Goal: Task Accomplishment & Management: Use online tool/utility

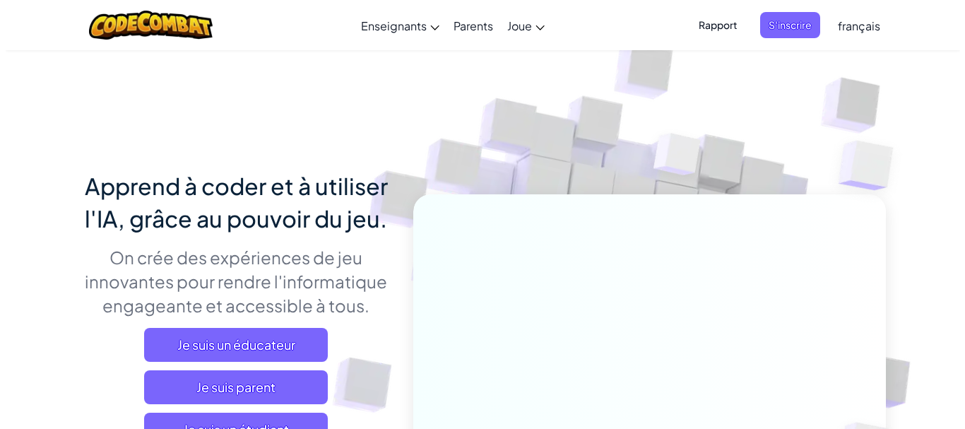
scroll to position [204, 0]
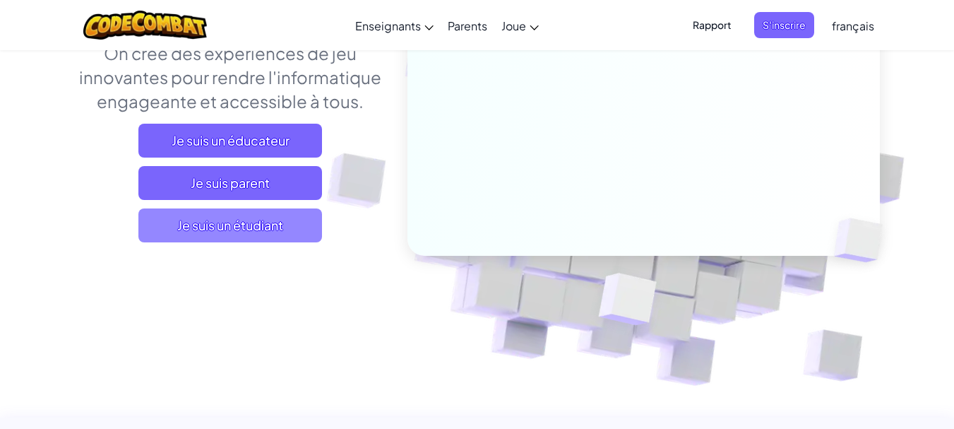
click at [234, 220] on font "Je suis un étudiant" at bounding box center [230, 225] width 106 height 16
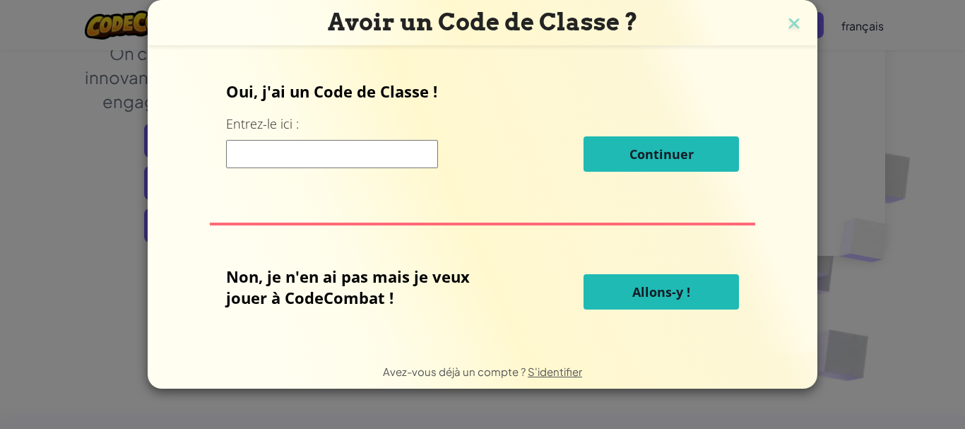
click at [292, 151] on input at bounding box center [332, 154] width 212 height 28
type input "SweetArtBed"
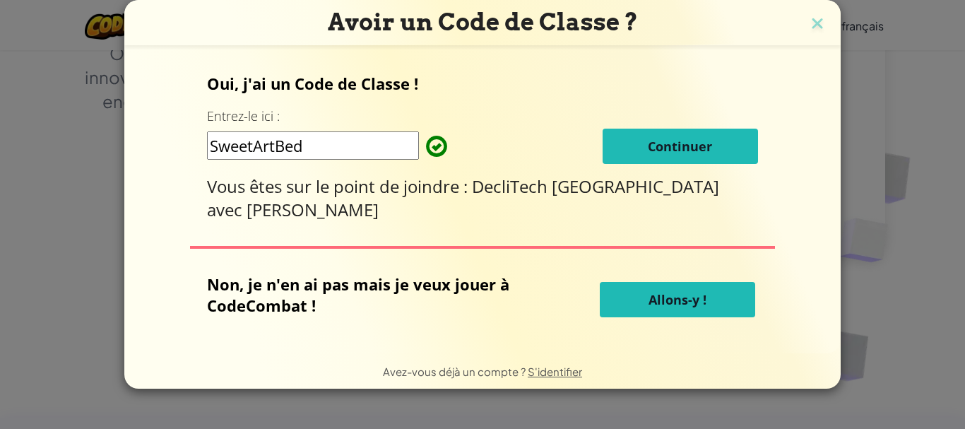
click at [645, 133] on button "Continuer" at bounding box center [679, 146] width 155 height 35
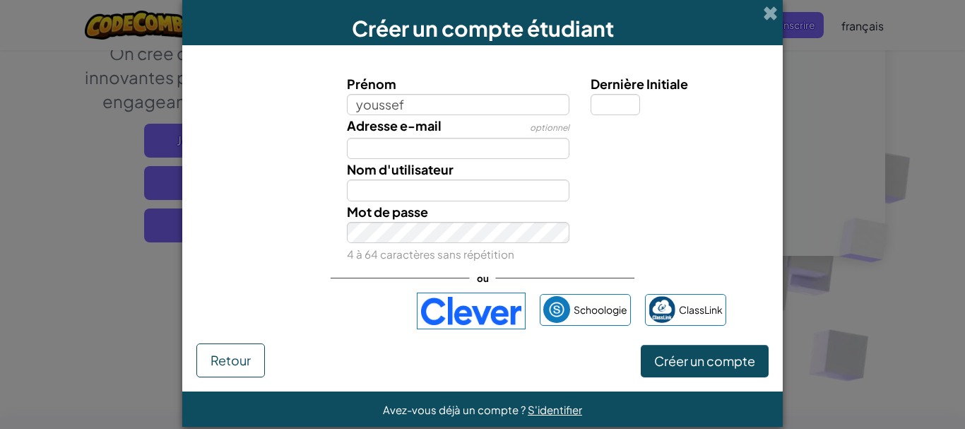
type input "youssef"
type input "Youssef"
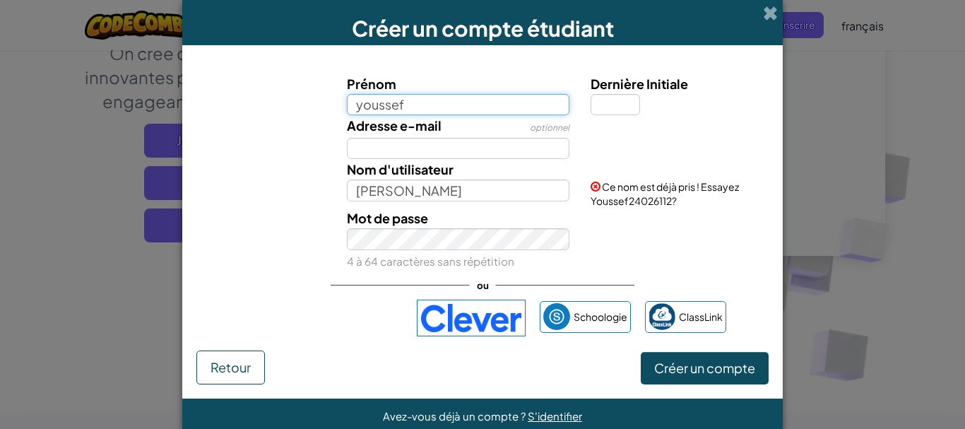
click at [453, 106] on input "youssef" at bounding box center [458, 104] width 223 height 21
type input "youssefataffi"
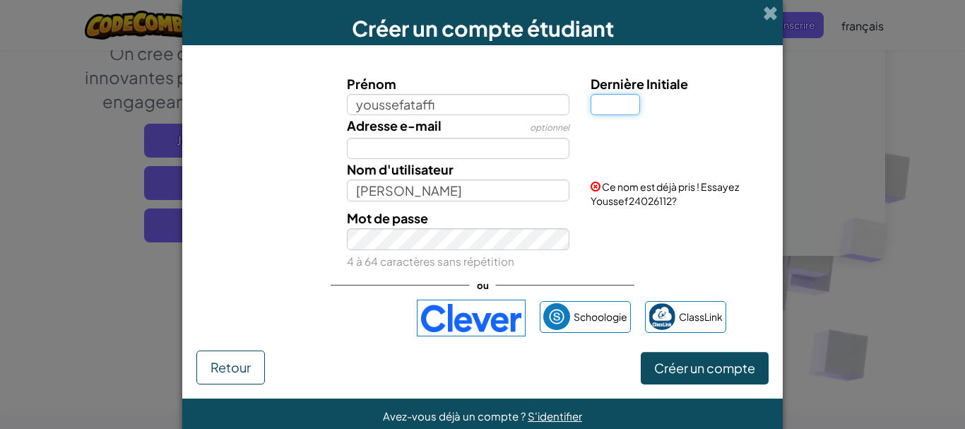
click at [631, 112] on input "Dernière Initiale" at bounding box center [614, 104] width 49 height 21
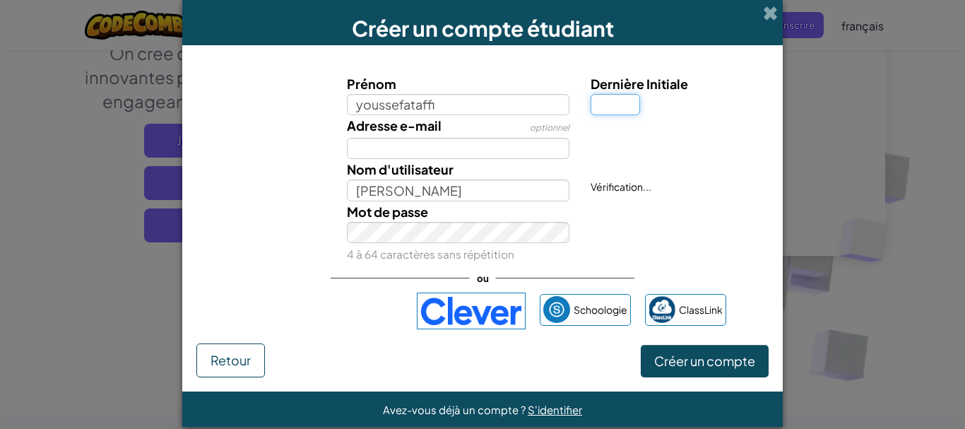
type input "Youssefataffi"
type input "1"
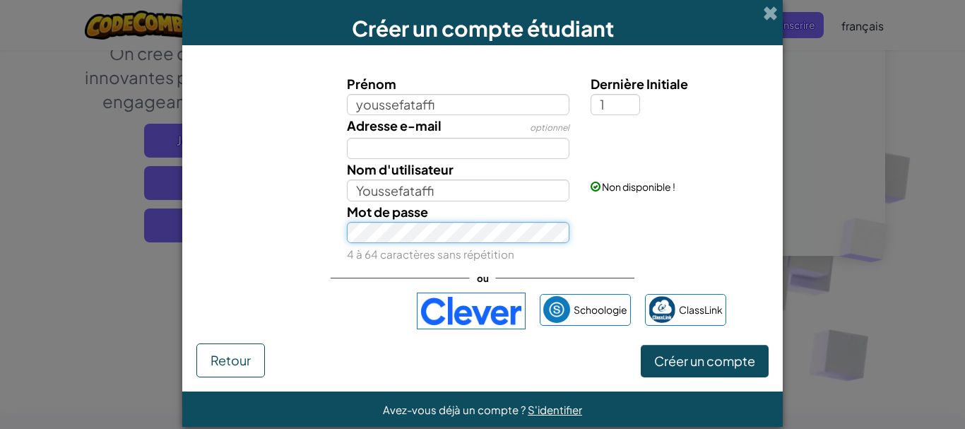
type input "Youssefataffi1"
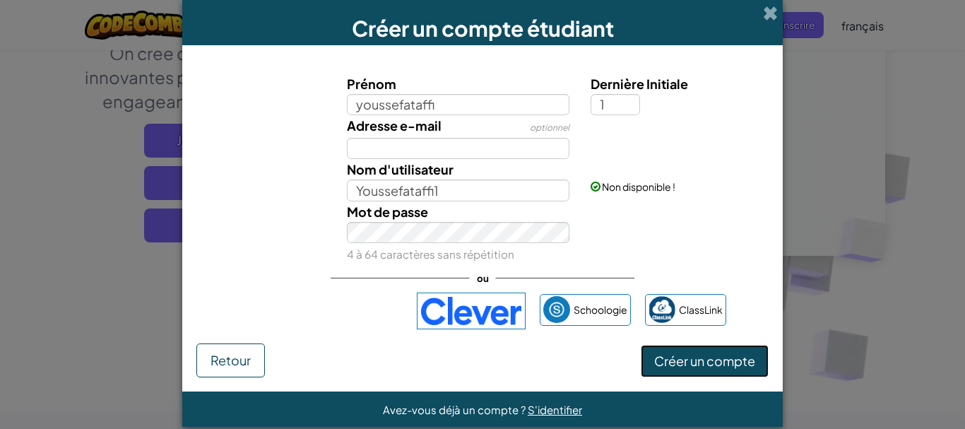
click at [660, 358] on font "Créer un compte" at bounding box center [704, 360] width 101 height 16
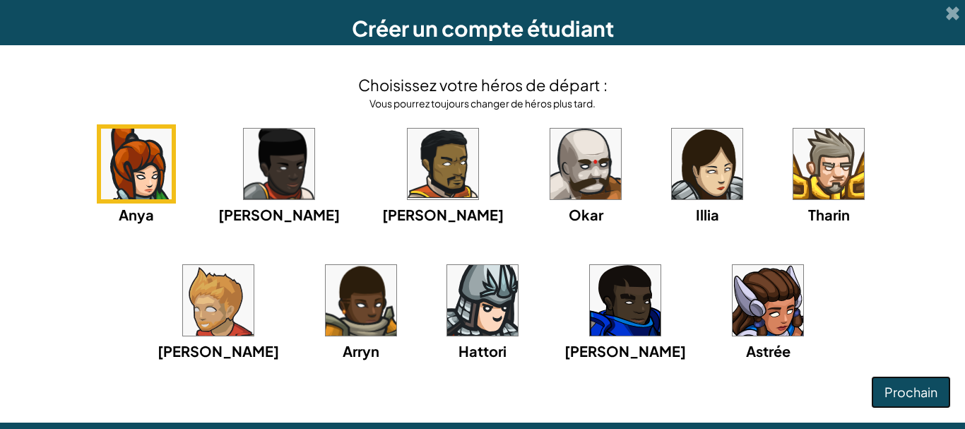
click at [891, 390] on font "Prochain" at bounding box center [910, 391] width 53 height 16
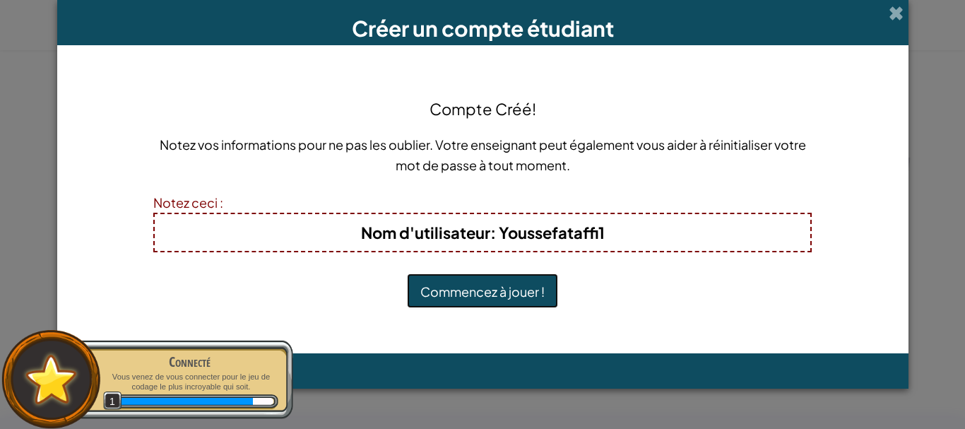
click at [451, 302] on button "Commencez à jouer !" at bounding box center [482, 290] width 151 height 35
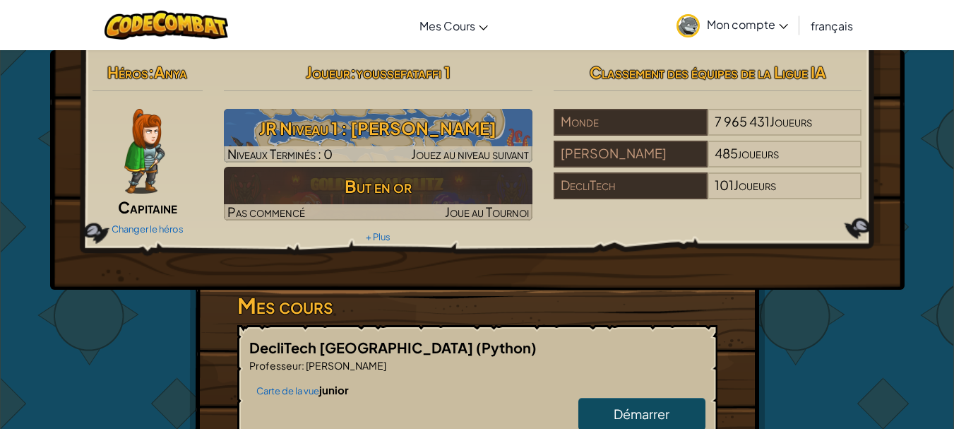
click at [621, 411] on font "Démarrer" at bounding box center [642, 413] width 56 height 16
select select "fr"
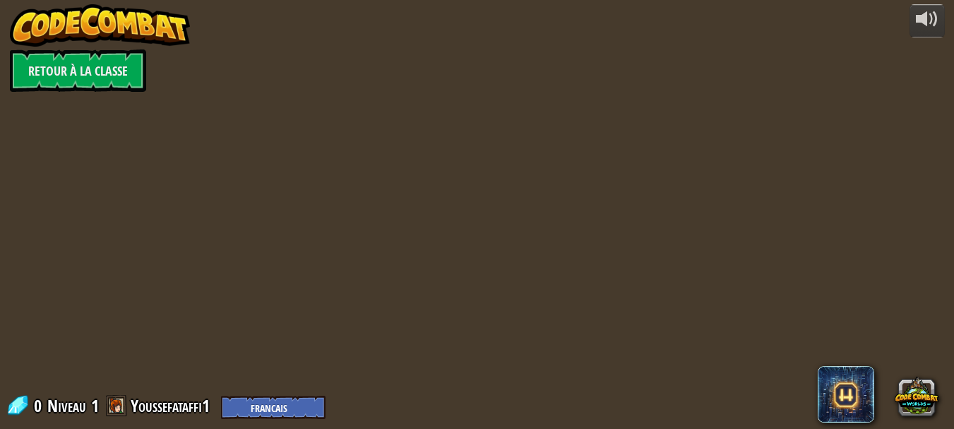
select select "fr"
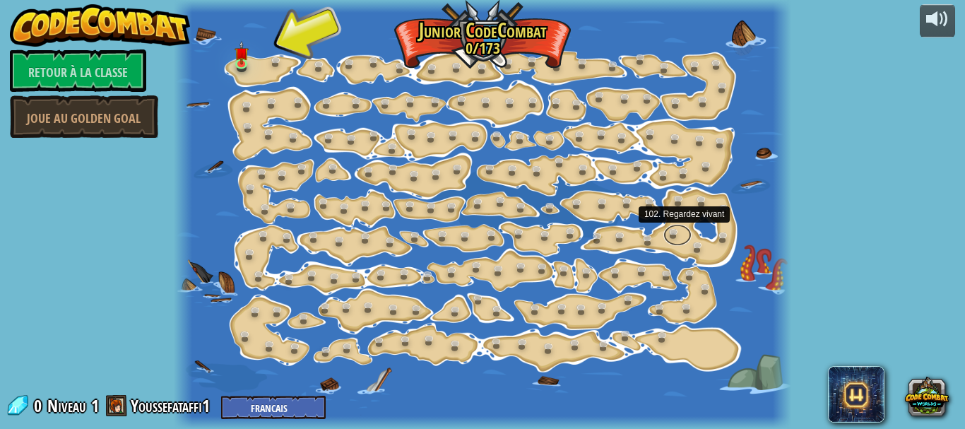
click at [679, 239] on link at bounding box center [677, 234] width 28 height 21
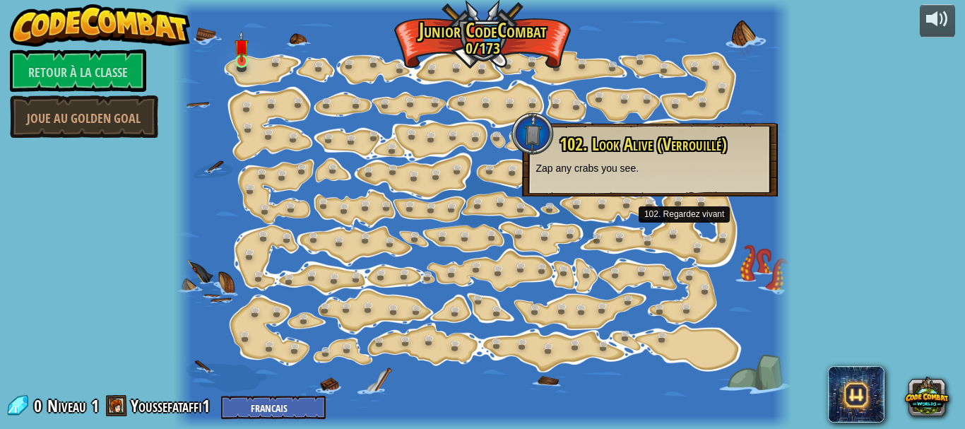
click at [239, 62] on img at bounding box center [241, 46] width 14 height 32
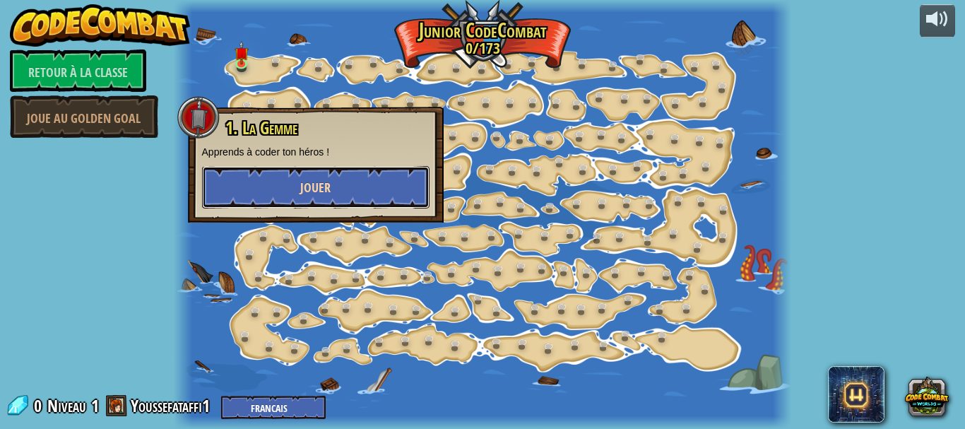
click at [277, 198] on button "Jouer" at bounding box center [315, 187] width 227 height 42
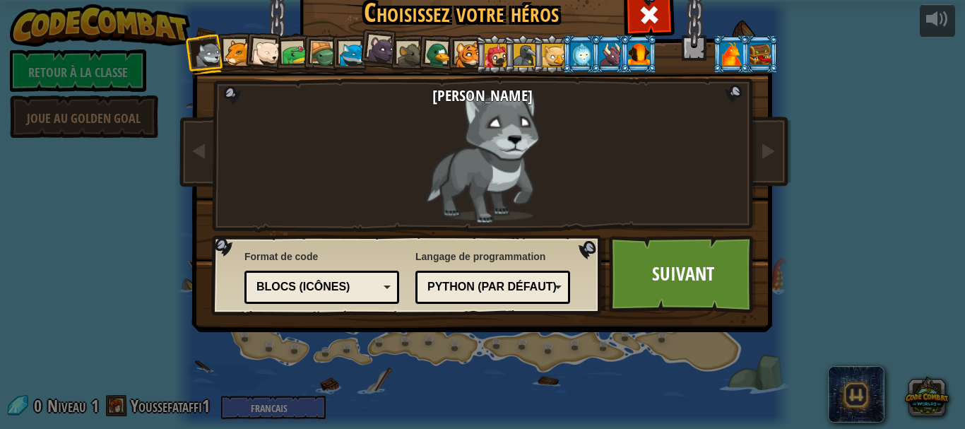
click at [299, 286] on font "Blocs (icônes)" at bounding box center [302, 286] width 93 height 12
click at [644, 267] on link "Suivant" at bounding box center [683, 274] width 148 height 78
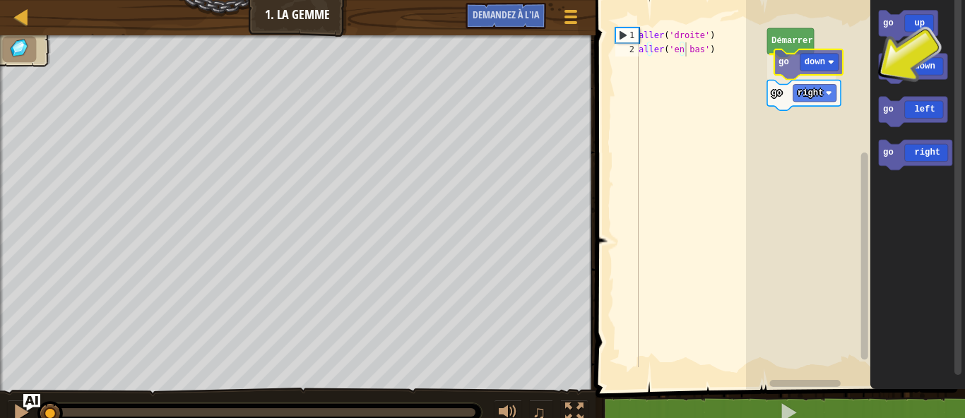
click at [802, 66] on div "Démarrer go down go right go up go down go left go right go down" at bounding box center [855, 191] width 219 height 396
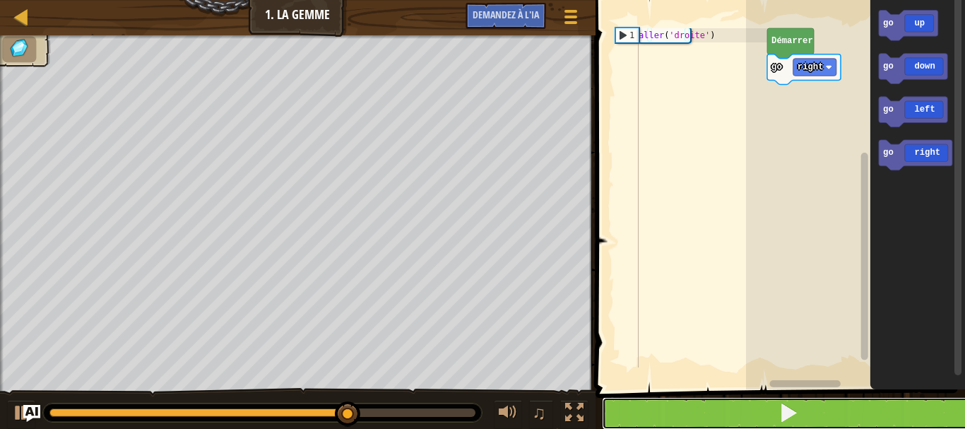
click at [798, 415] on span at bounding box center [788, 413] width 20 height 20
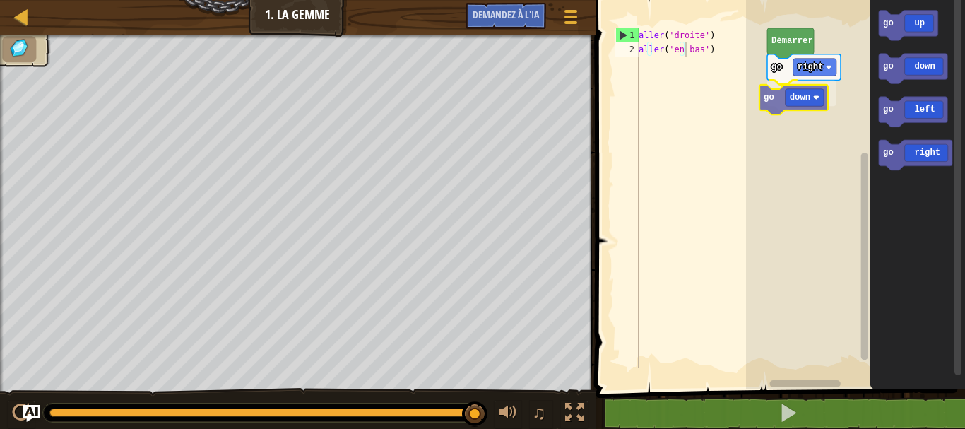
click at [776, 98] on div "go right go down Démarrer go up go down go left go right go down" at bounding box center [855, 191] width 219 height 396
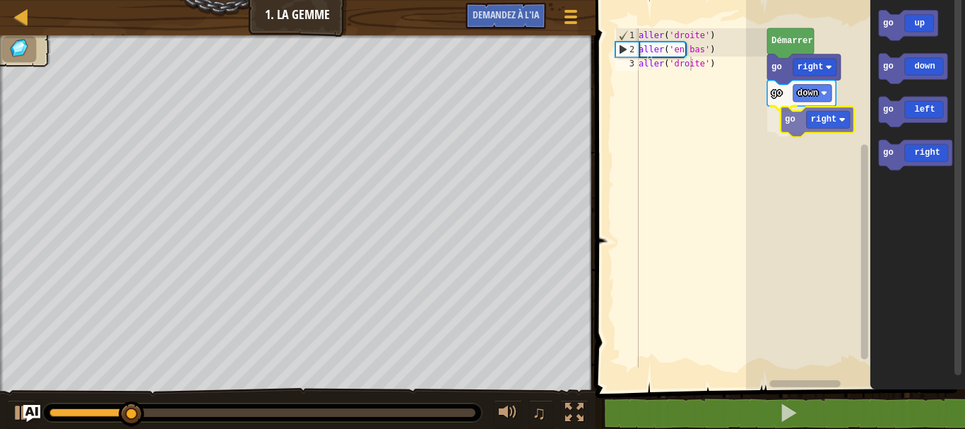
click at [778, 101] on div "go right go down go right Démarrer go up go down go left go right go right" at bounding box center [855, 191] width 219 height 396
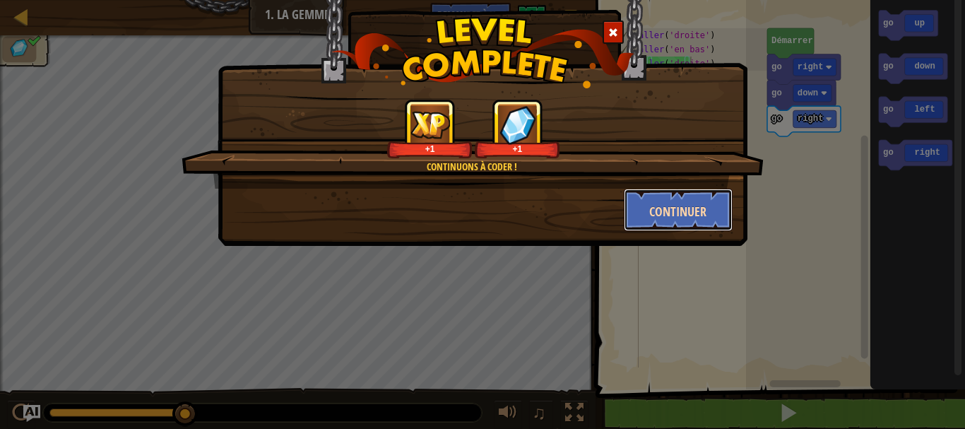
click at [720, 213] on button "Continuer" at bounding box center [678, 210] width 109 height 42
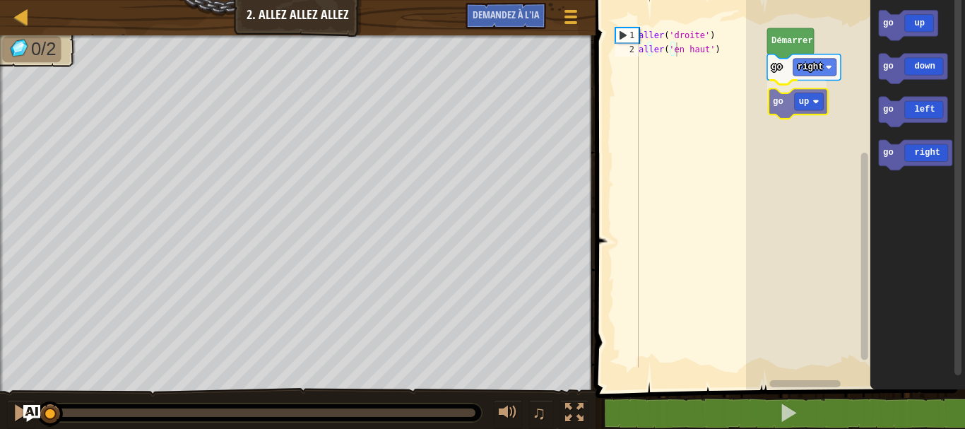
click at [799, 97] on div "go right go up Démarrer go up go down go left go right go up" at bounding box center [855, 191] width 219 height 396
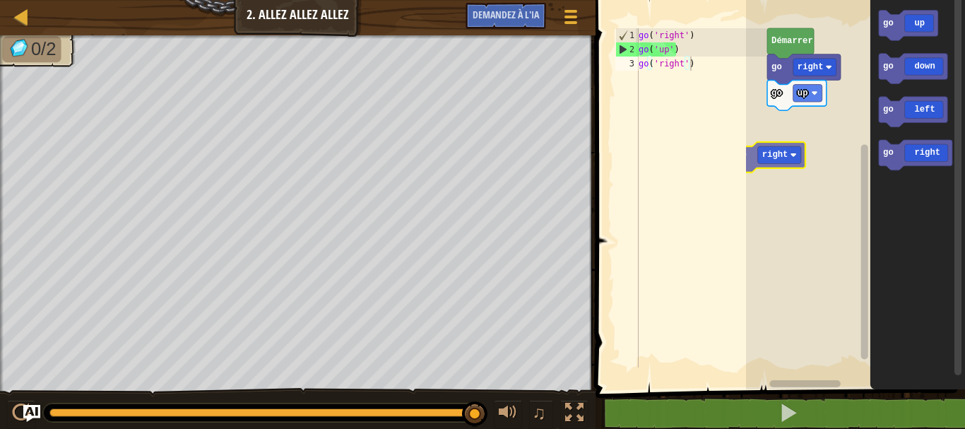
click at [743, 148] on div "1 2 3 go ( 'right' ) go ( 'up' ) go ( 'right' ) ההההההההההההההההההההההההההההההה…" at bounding box center [778, 220] width 374 height 427
click at [744, 148] on div "go ( 'right' ) go ( 'up' ) go ( 'right' )" at bounding box center [702, 211] width 132 height 367
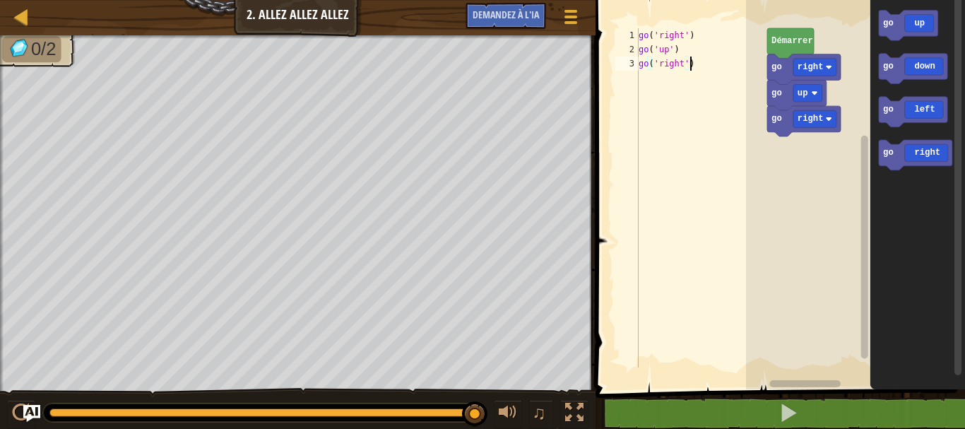
type textarea "go('right')"
click at [751, 142] on rect "Espace de travail de Blocky" at bounding box center [855, 191] width 219 height 396
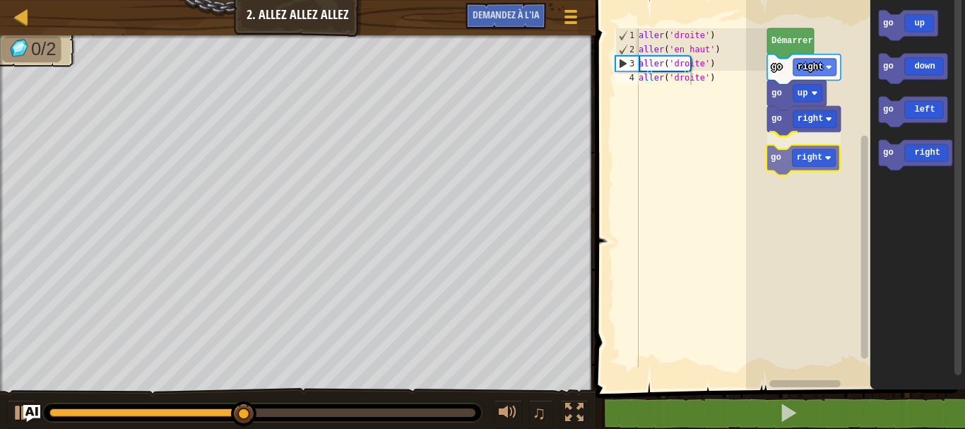
click at [792, 160] on div "go right go right go up go right Démarrer go up go down go left go right go rig…" at bounding box center [855, 191] width 219 height 396
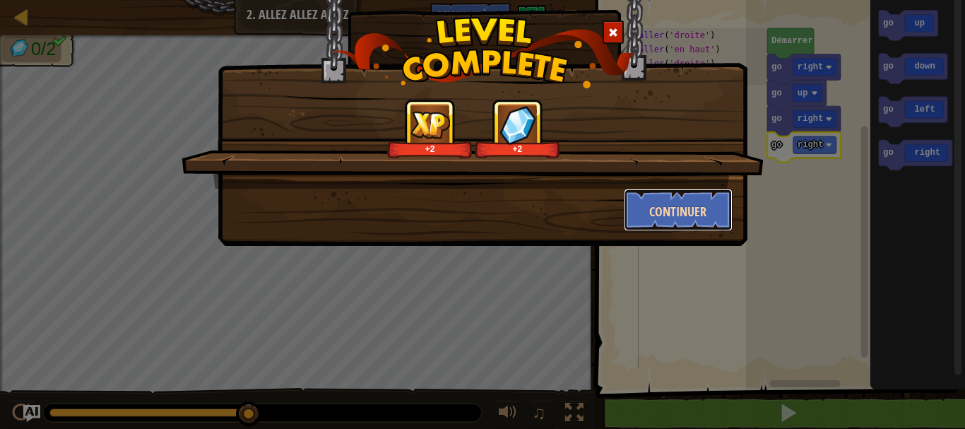
click at [698, 215] on font "Continuer" at bounding box center [677, 212] width 57 height 18
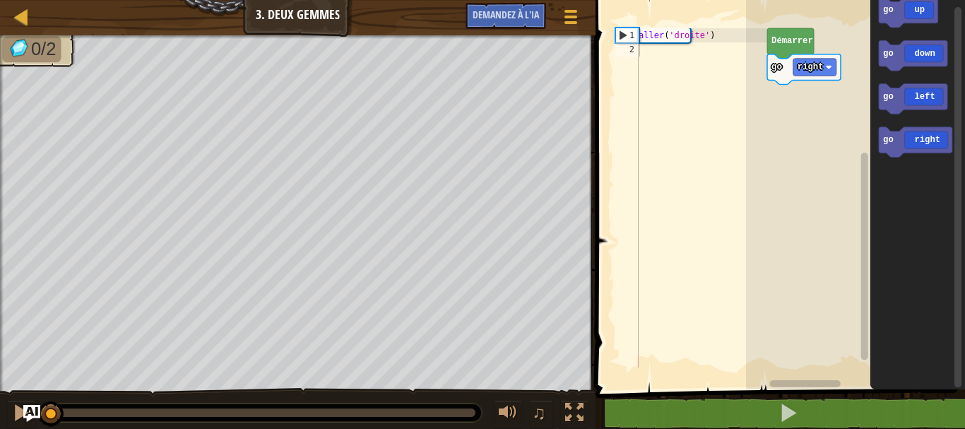
click at [838, 142] on div "go right Démarrer go up go down go left go right" at bounding box center [855, 191] width 219 height 396
click at [786, 88] on div "go right go right Démarrer go up go down go left go right go right" at bounding box center [855, 191] width 219 height 396
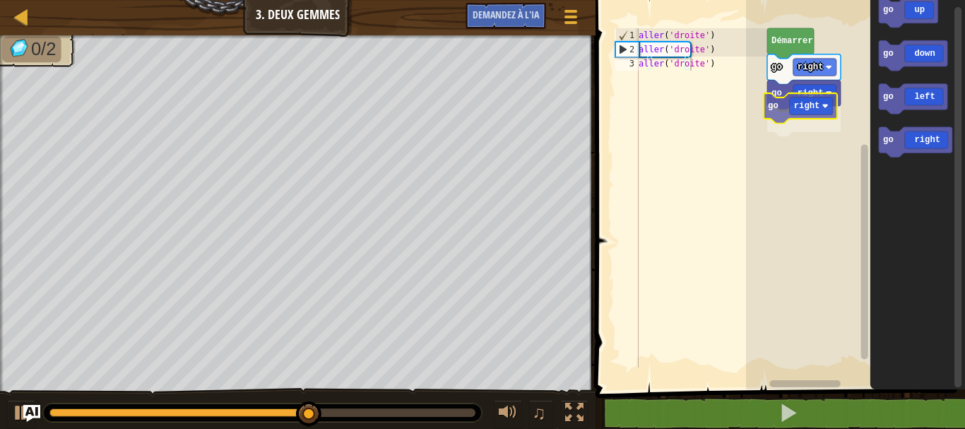
click at [782, 105] on div "go right go right go right Démarrer go up go down go left go right go right" at bounding box center [855, 191] width 219 height 396
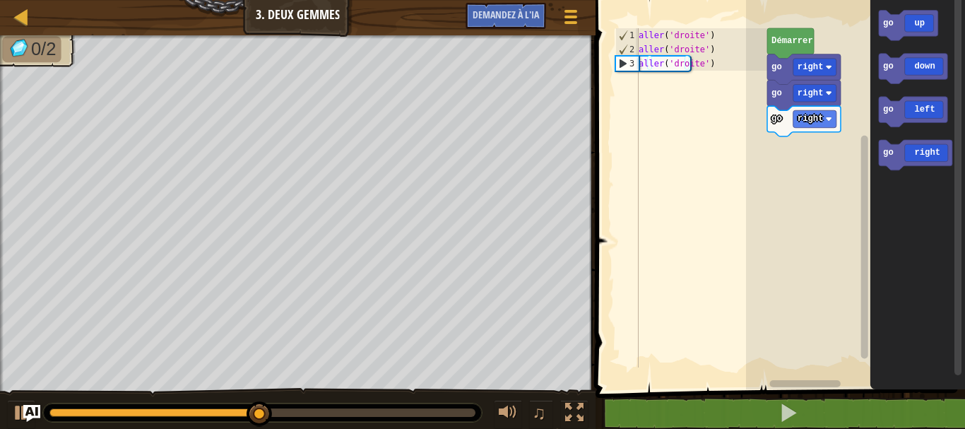
click at [837, 114] on div "go right go right go right Démarrer go up go down go left go right" at bounding box center [855, 191] width 219 height 396
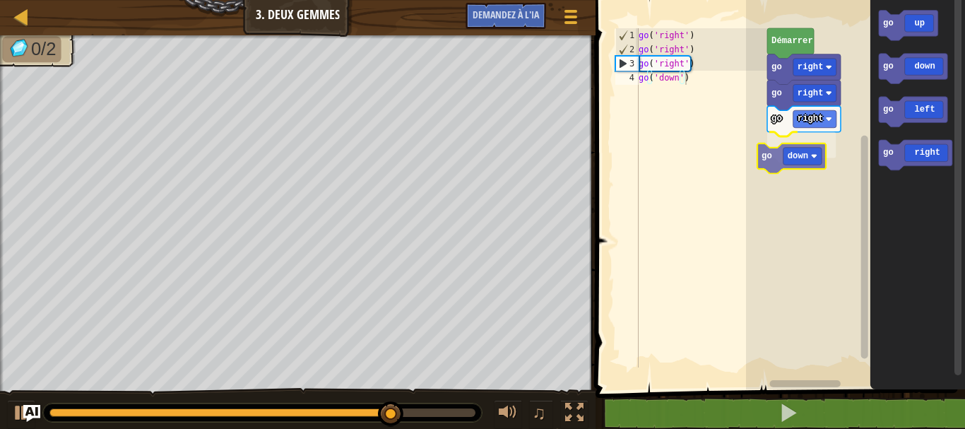
click at [768, 162] on div "go right go right go right go down Démarrer go up go down go left go right go d…" at bounding box center [855, 191] width 219 height 396
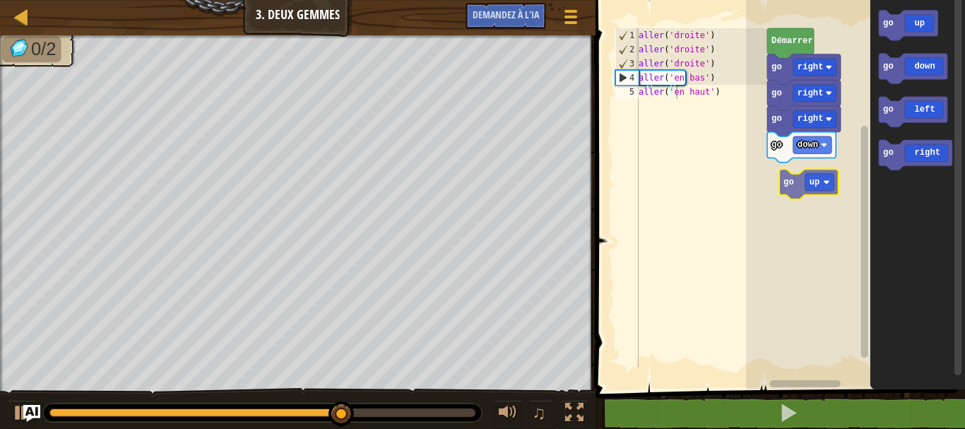
click at [789, 181] on div "go right go right go right go down Démarrer go up go down go left go right go up" at bounding box center [855, 191] width 219 height 396
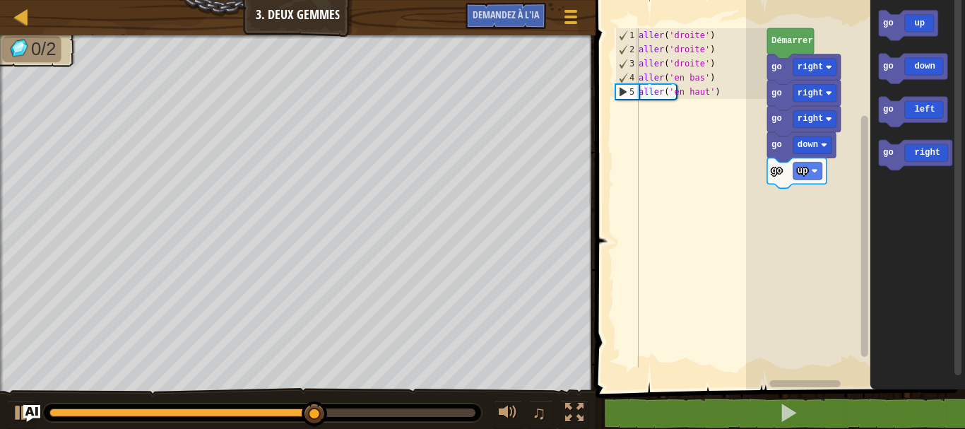
click at [790, 186] on div "go right go right go right go down go up Démarrer go up go down go left go right" at bounding box center [855, 191] width 219 height 396
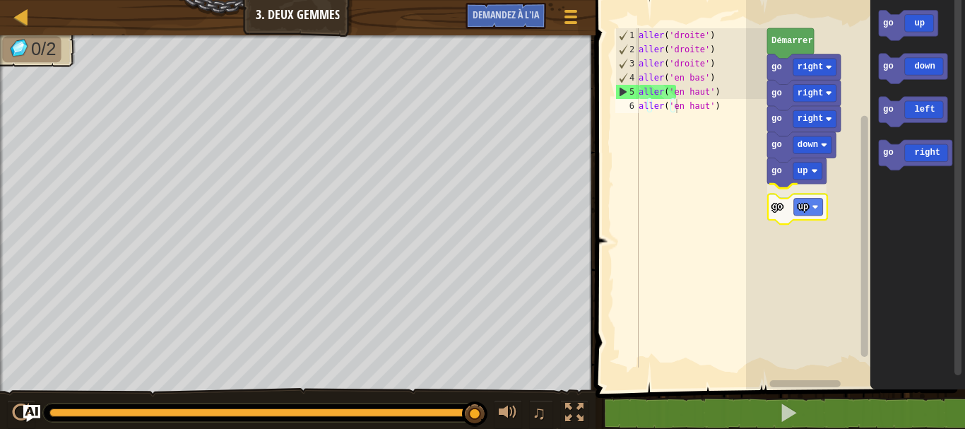
click at [775, 206] on div "go right go right go right go down go up go up Démarrer go up go down go left g…" at bounding box center [855, 191] width 219 height 396
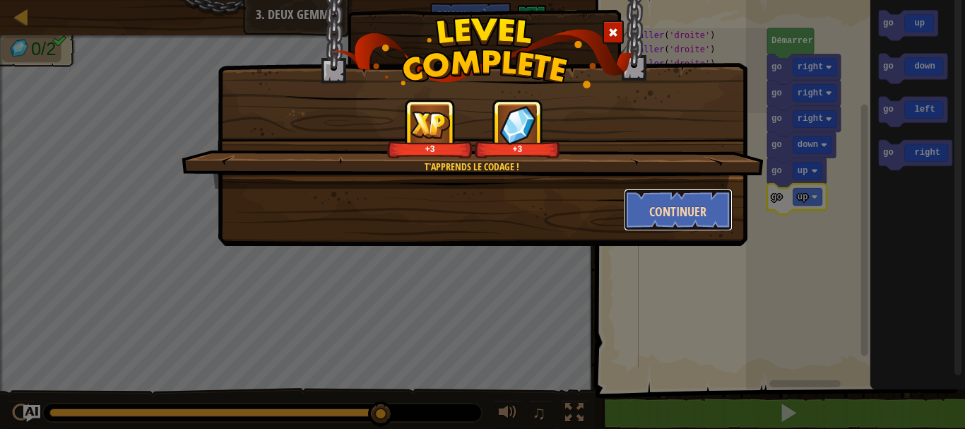
click at [678, 201] on button "Continuer" at bounding box center [678, 210] width 109 height 42
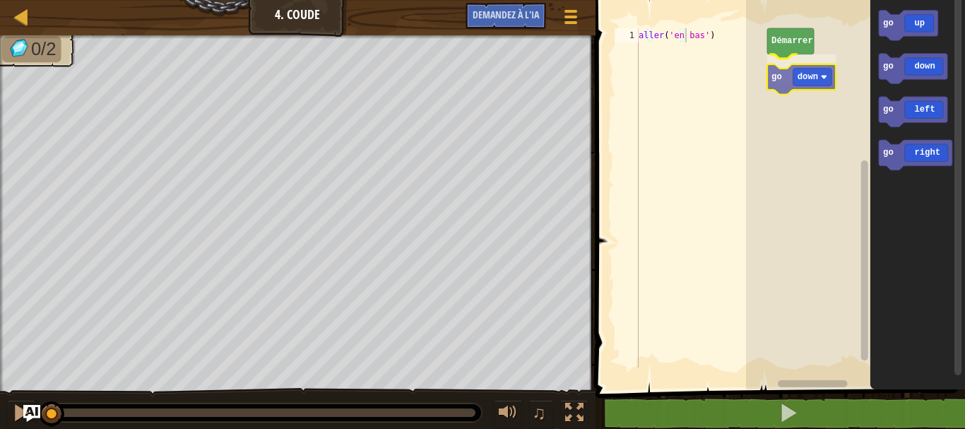
click at [802, 85] on div "Démarrer go down go up go down go left go right go down" at bounding box center [855, 191] width 219 height 396
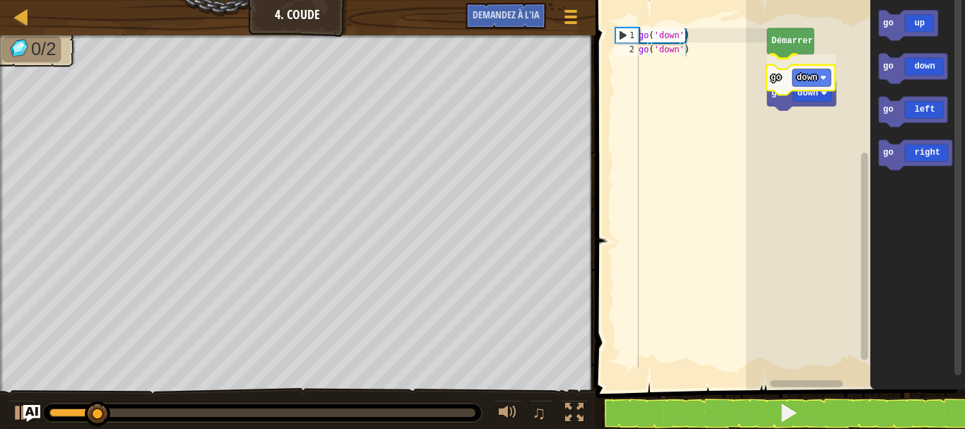
click at [770, 88] on div "Démarrer go down go down go up go down go left go right go down" at bounding box center [855, 191] width 219 height 396
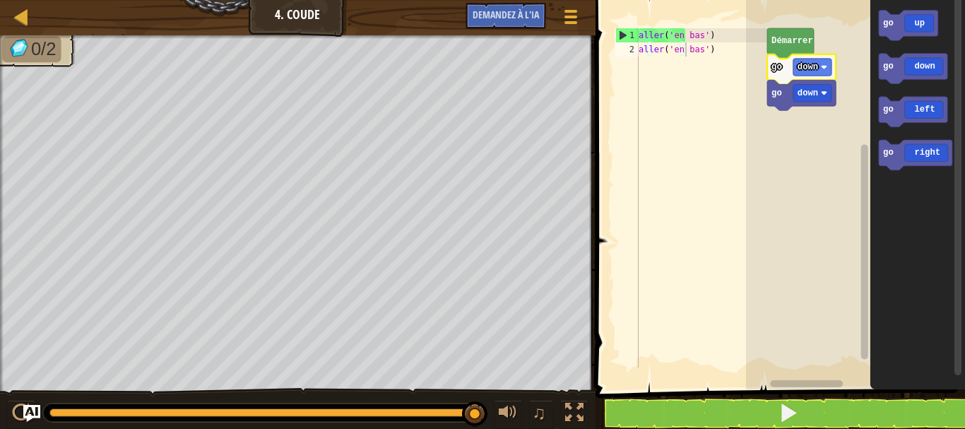
click at [780, 99] on icon "Espace de travail de Blocky" at bounding box center [801, 95] width 69 height 30
click at [806, 148] on rect "Espace de travail de Blocky" at bounding box center [855, 191] width 219 height 396
click at [792, 46] on text "Démarrer" at bounding box center [793, 41] width 42 height 10
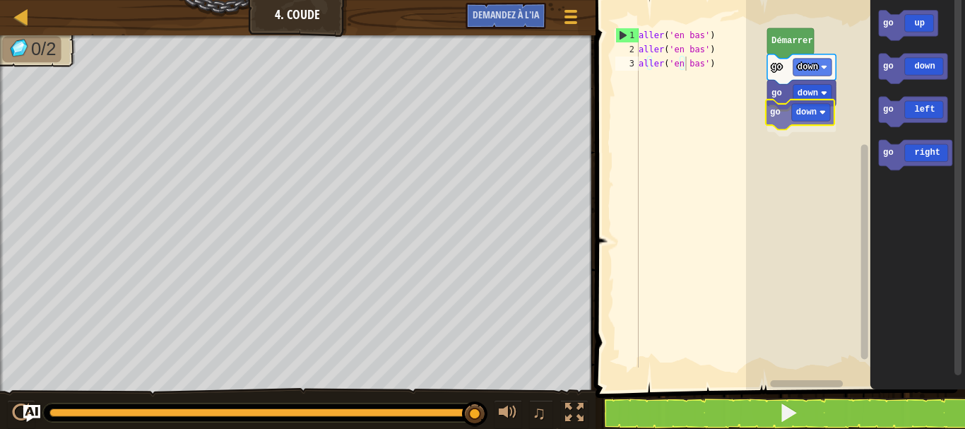
click at [781, 107] on div "Démarrer go down go down go down go up go down go left go right go down" at bounding box center [855, 191] width 219 height 396
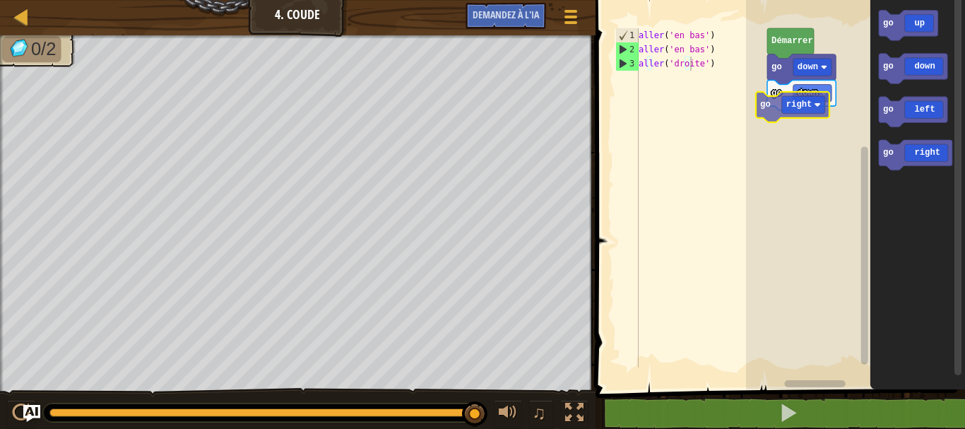
click at [804, 110] on div "Démarrer go down go down go right go up go down go left go right go right" at bounding box center [855, 191] width 219 height 396
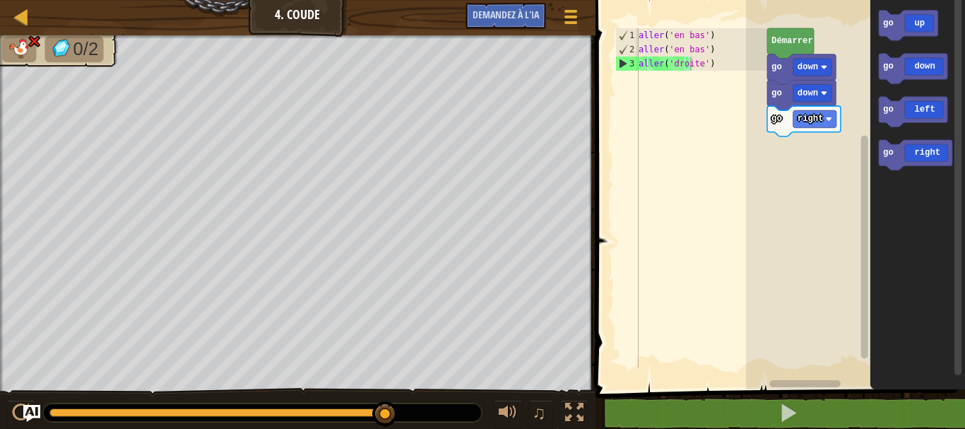
type textarea "go('right')"
click at [713, 322] on div "aller ( 'en bas' ) aller ( 'en bas' ) aller ( 'droite' )" at bounding box center [702, 211] width 132 height 367
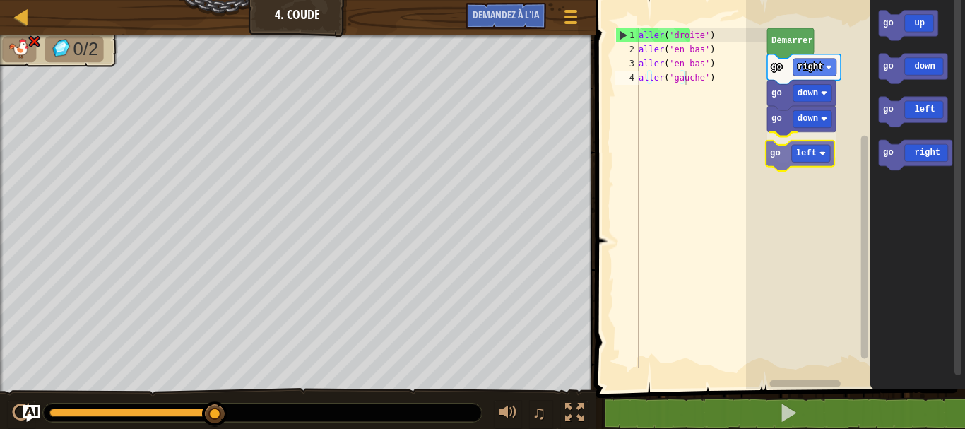
click at [802, 150] on div "go down go down go left go right Démarrer go up go down go left go right go left" at bounding box center [855, 191] width 219 height 396
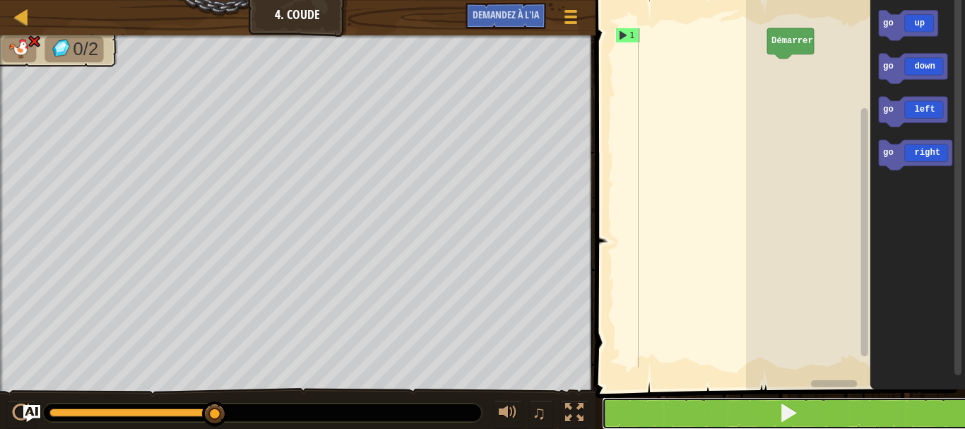
click at [838, 407] on button at bounding box center [789, 413] width 374 height 32
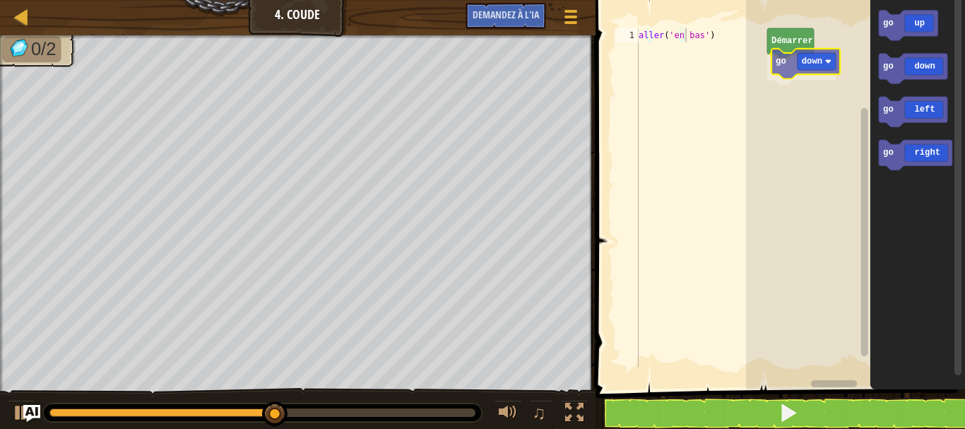
click at [788, 67] on div "Démarrer go down go up go down go left go right go down" at bounding box center [855, 191] width 219 height 396
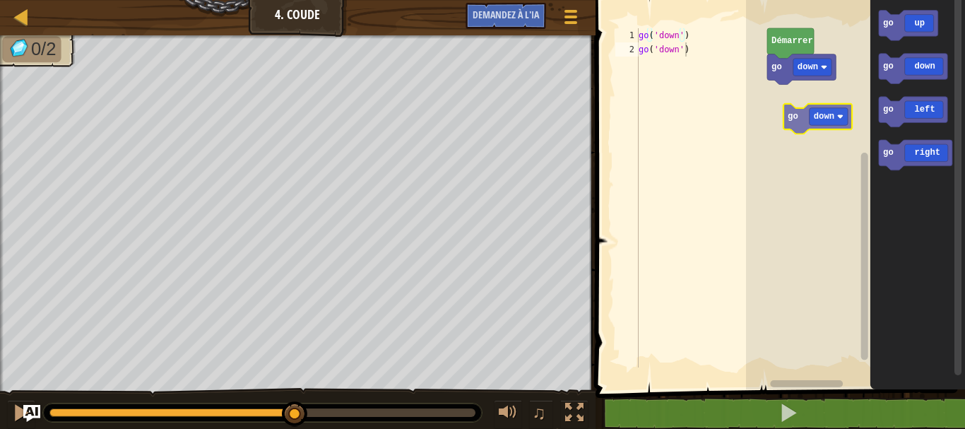
click at [811, 124] on div "go down Démarrer go up go down go left go right go down" at bounding box center [855, 191] width 219 height 396
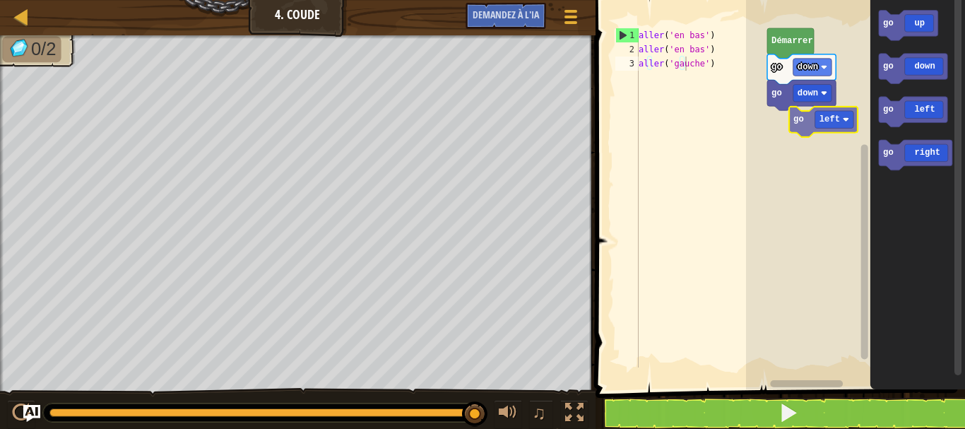
click at [823, 132] on div "go down go down Démarrer go up go down go left go right go left" at bounding box center [855, 191] width 219 height 396
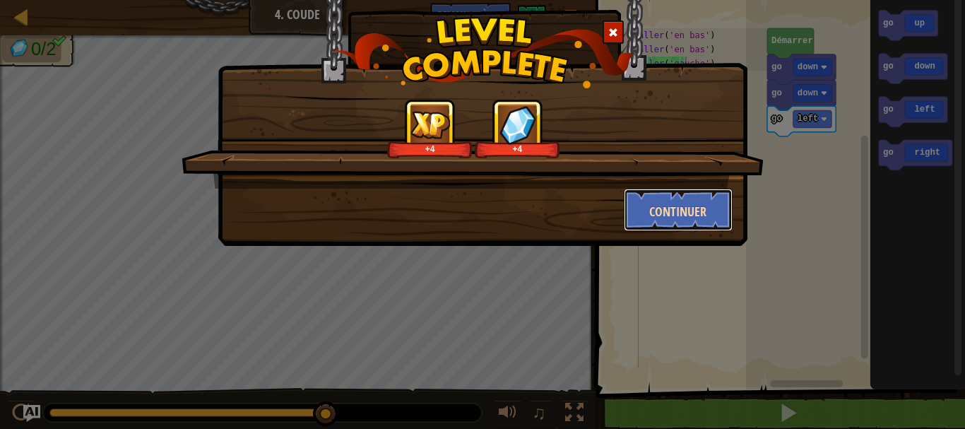
click at [642, 212] on button "Continuer" at bounding box center [678, 210] width 109 height 42
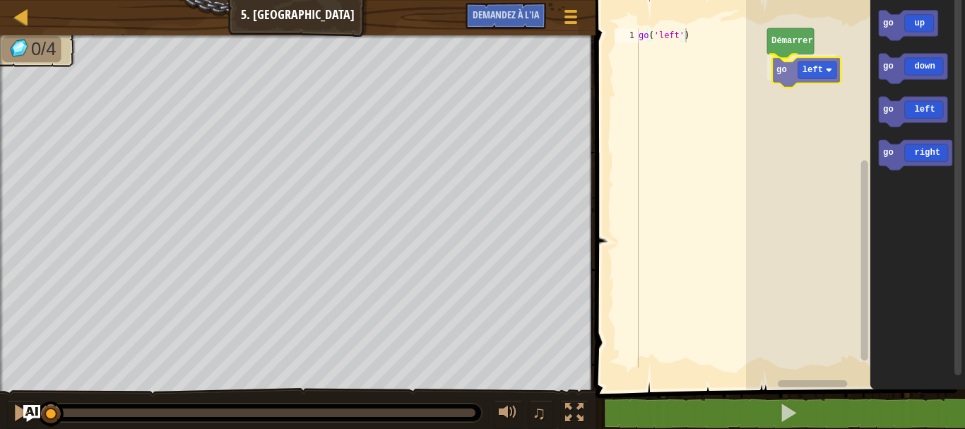
click at [782, 66] on div "Démarrer go left go up go down go left go right go left" at bounding box center [855, 191] width 219 height 396
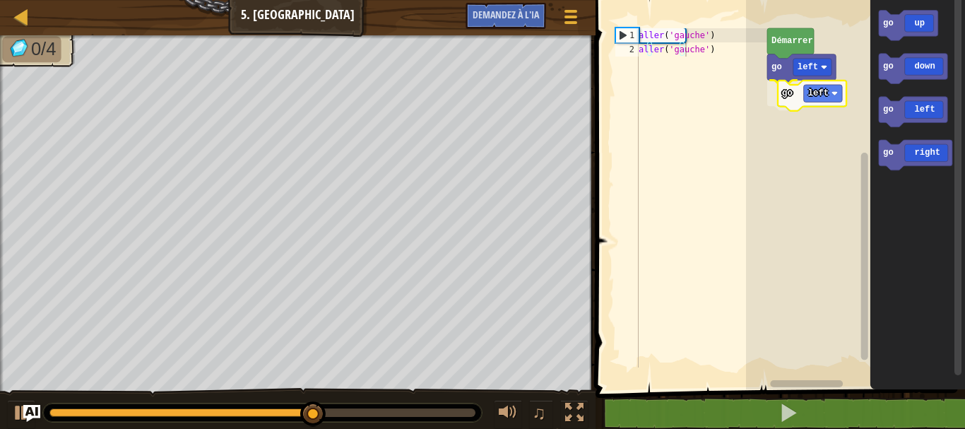
click at [794, 97] on div "Démarrer go left go left go up go down go left go right go left" at bounding box center [855, 191] width 219 height 396
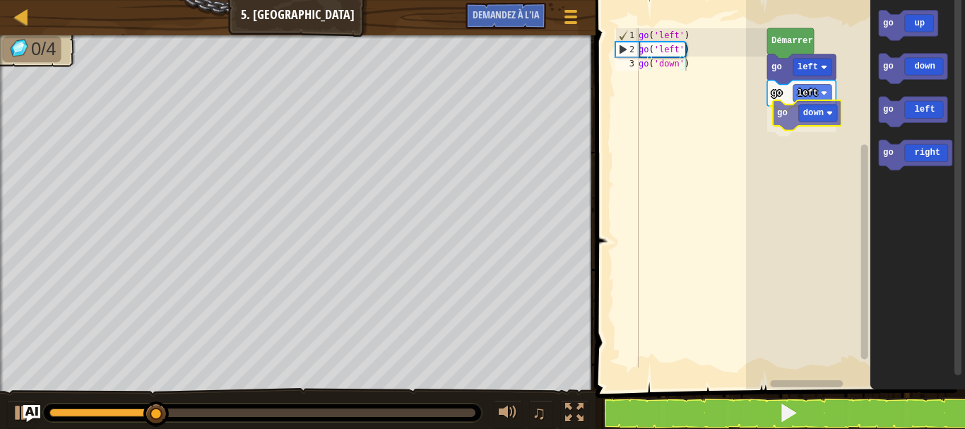
click at [796, 114] on div "Démarrer go left go left go down go up go down go left go right go down" at bounding box center [855, 191] width 219 height 396
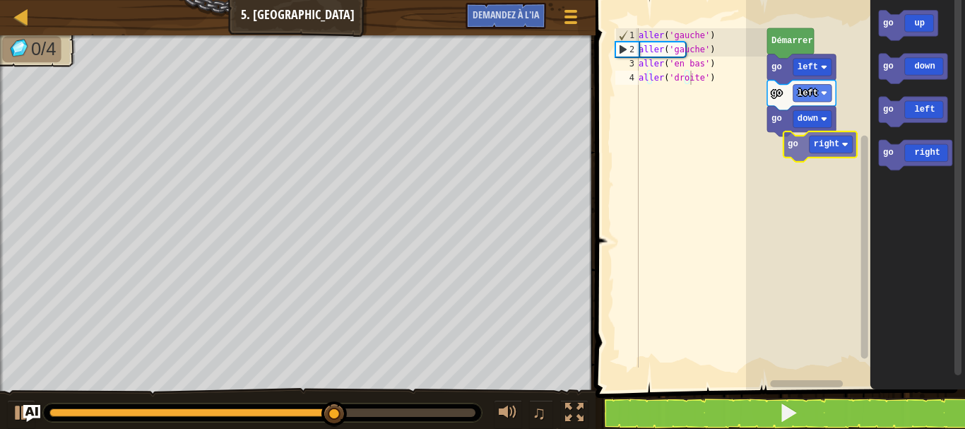
click at [796, 137] on div "Démarrer go left go left go down go up go down go left go right go right" at bounding box center [855, 191] width 219 height 396
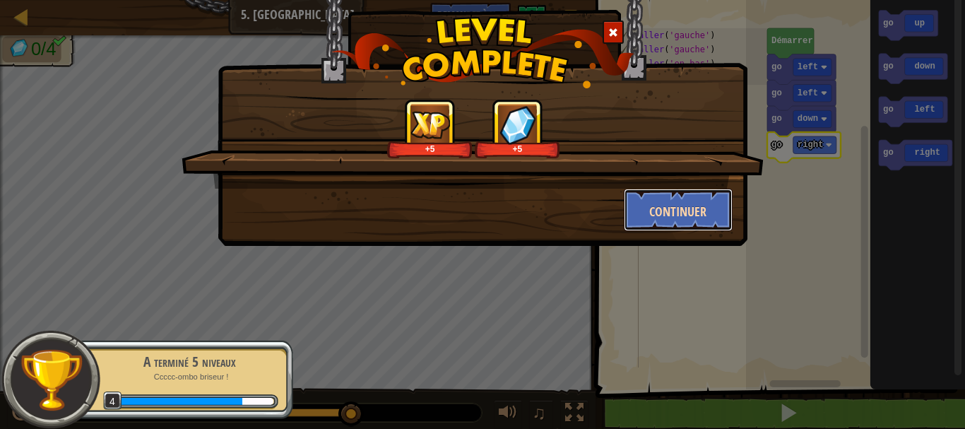
drag, startPoint x: 672, startPoint y: 217, endPoint x: 677, endPoint y: 225, distance: 10.2
click at [677, 225] on button "Continuer" at bounding box center [678, 210] width 109 height 42
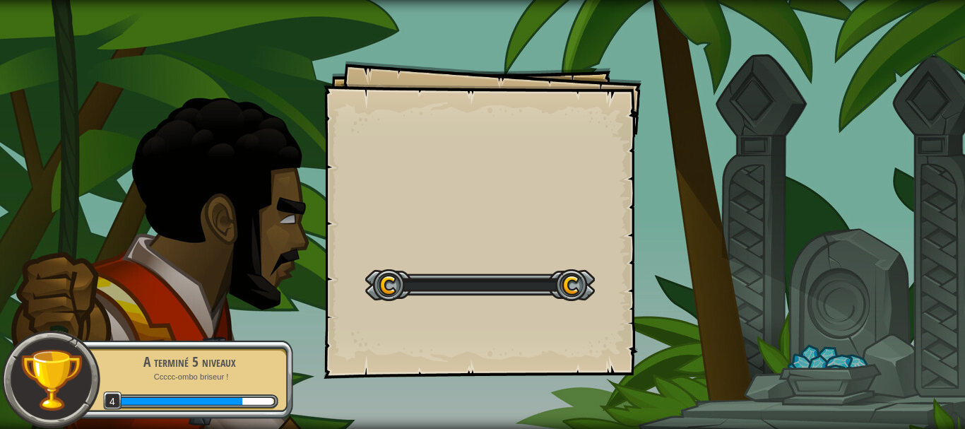
click at [693, 206] on div "Goals Start Level Erreur de chargement du serveur Vous avez besoin d'un abonnem…" at bounding box center [482, 214] width 965 height 429
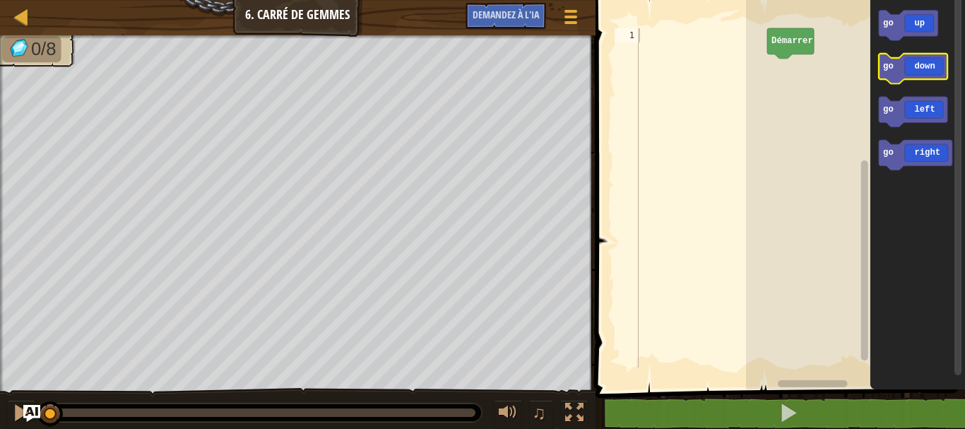
click at [848, 101] on div "Démarrer go up go down go left go right" at bounding box center [855, 191] width 219 height 396
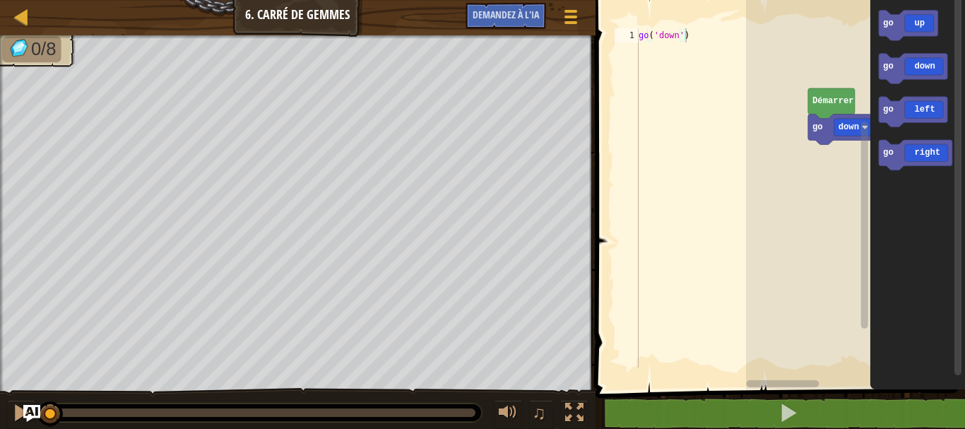
click at [812, 117] on g "go down Démarrer" at bounding box center [855, 191] width 219 height 396
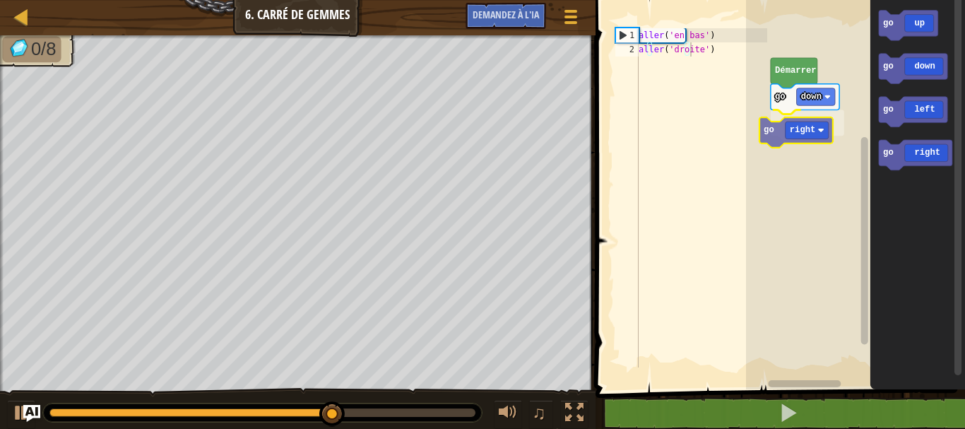
click at [806, 136] on div "Démarrer go down go right go up go down go left go right go right" at bounding box center [855, 191] width 219 height 396
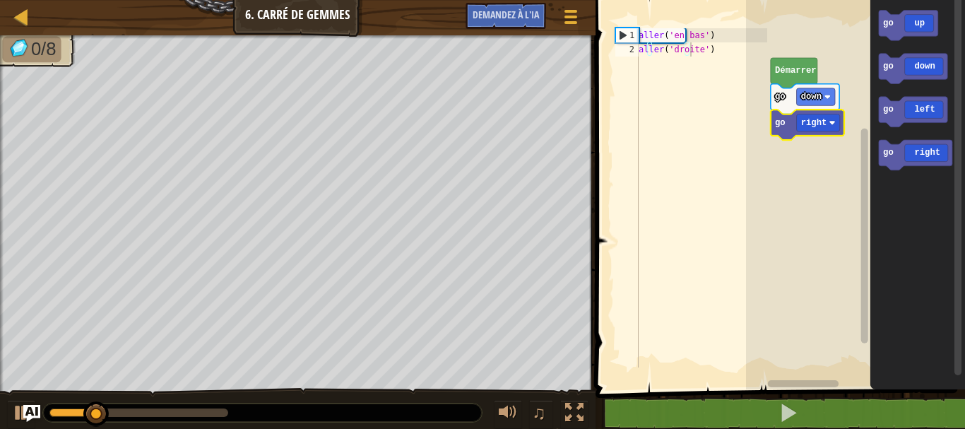
click at [780, 123] on rect "Espace de travail de Blocky" at bounding box center [855, 191] width 219 height 396
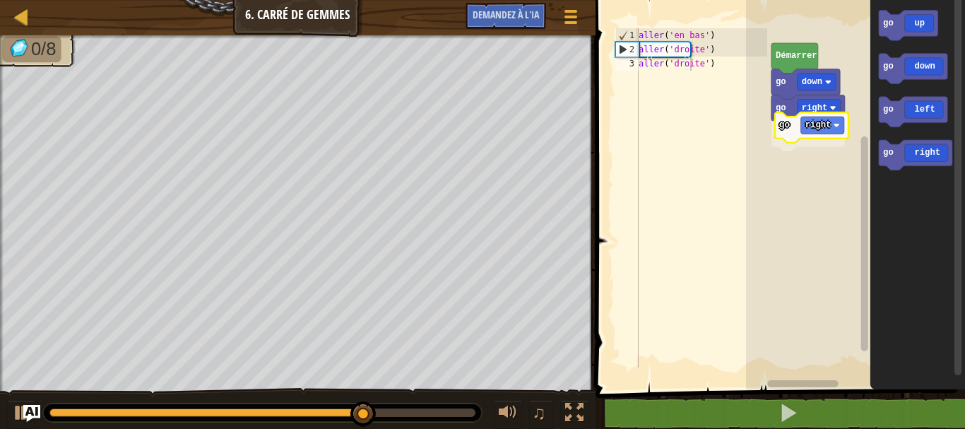
click at [812, 132] on div "Démarrer go down go right go right go up go down go left go right go right" at bounding box center [855, 191] width 219 height 396
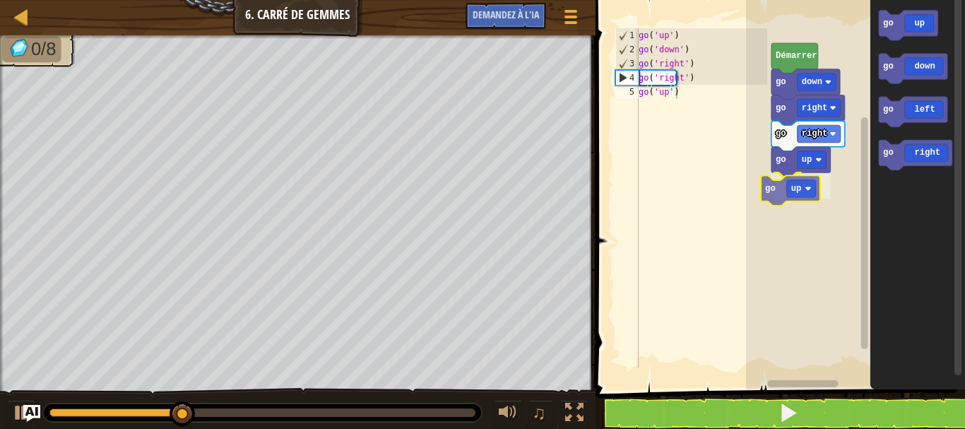
click at [819, 190] on div "Démarrer go down go right go right go up go up go up go down go left go right g…" at bounding box center [855, 191] width 219 height 396
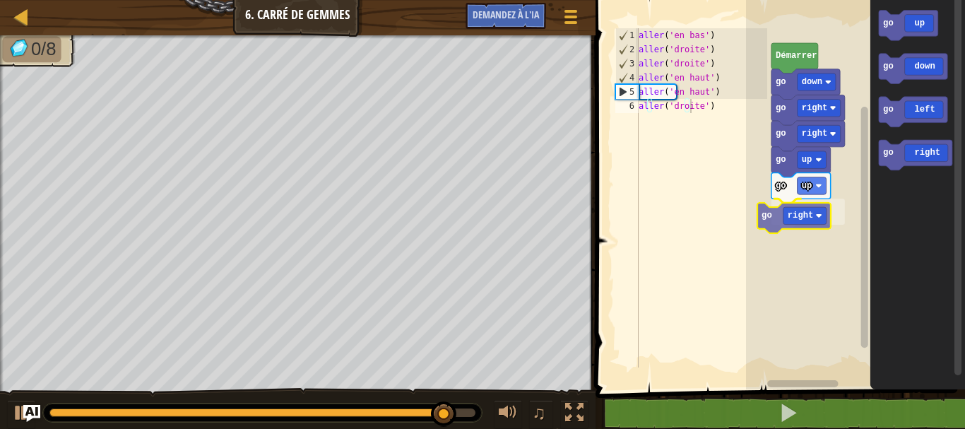
click at [784, 208] on div "Démarrer go down go right go right go up go up go right go up go down go left g…" at bounding box center [855, 191] width 219 height 396
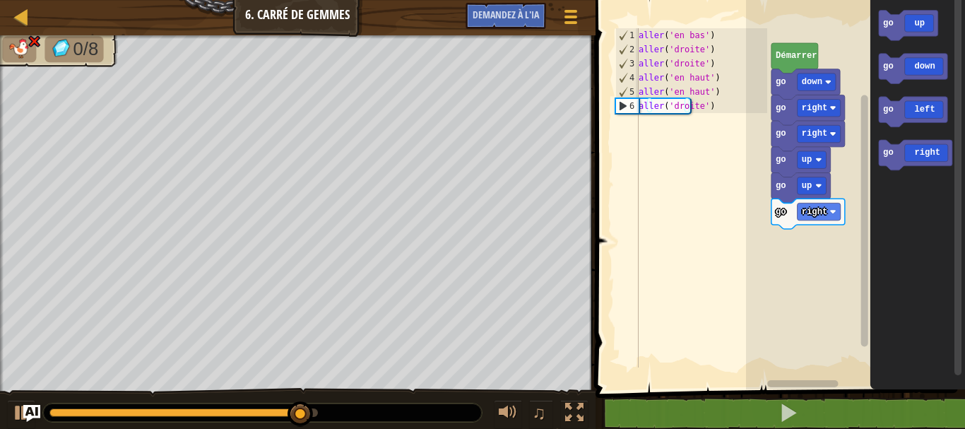
click at [813, 225] on div "Démarrer go down go right go right go up go up go right go up go down go left g…" at bounding box center [855, 191] width 219 height 396
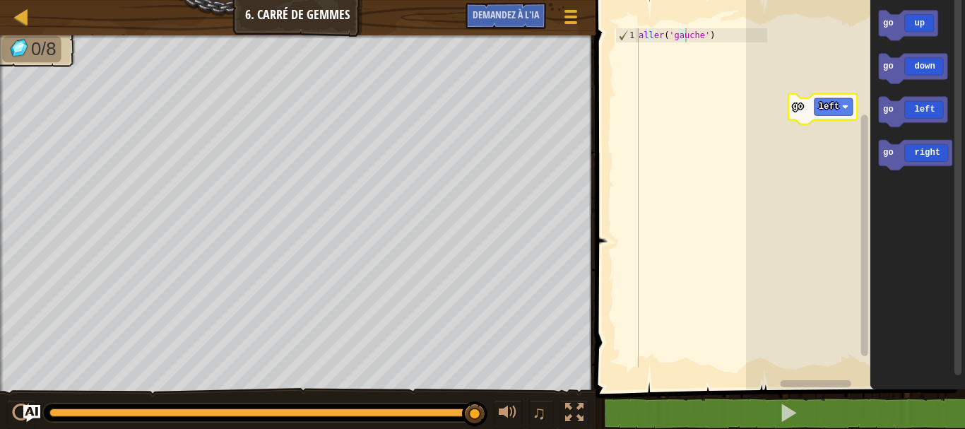
click at [817, 111] on div "go up go down go left go right go left" at bounding box center [855, 191] width 219 height 396
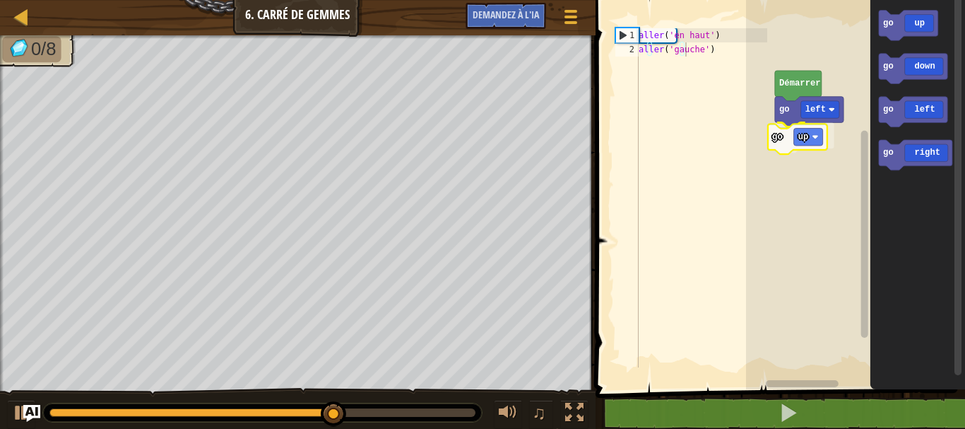
click at [827, 138] on div "go left go up Démarrer go up go down go left go right go up" at bounding box center [855, 191] width 219 height 396
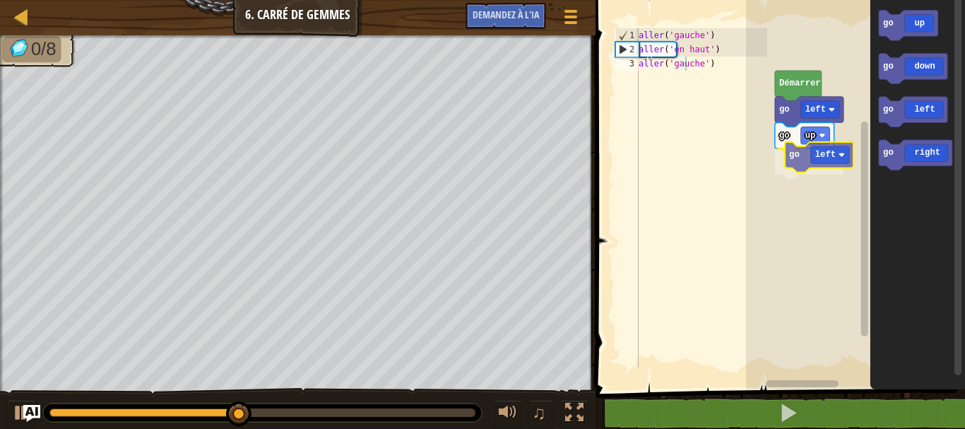
click at [820, 167] on div "go left go up go left Démarrer go up go down go left go right go left" at bounding box center [855, 191] width 219 height 396
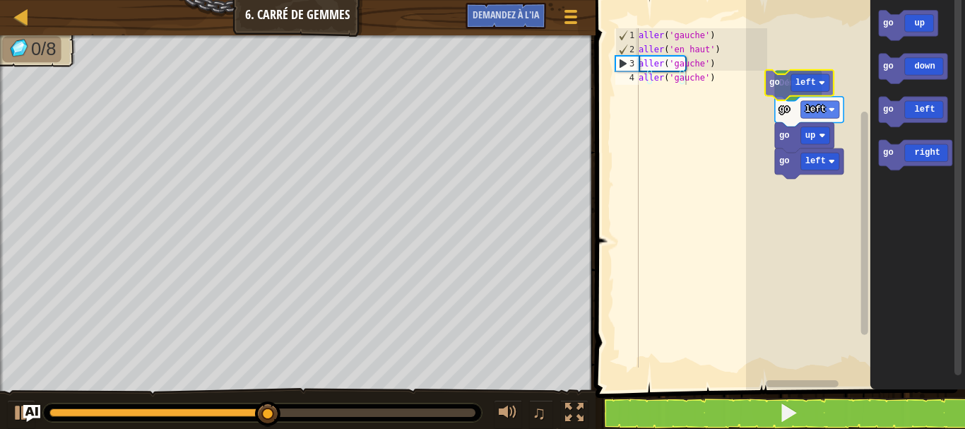
click at [821, 78] on div "go left go up go left Démarrer go left go up go down go left go right go left" at bounding box center [855, 191] width 219 height 396
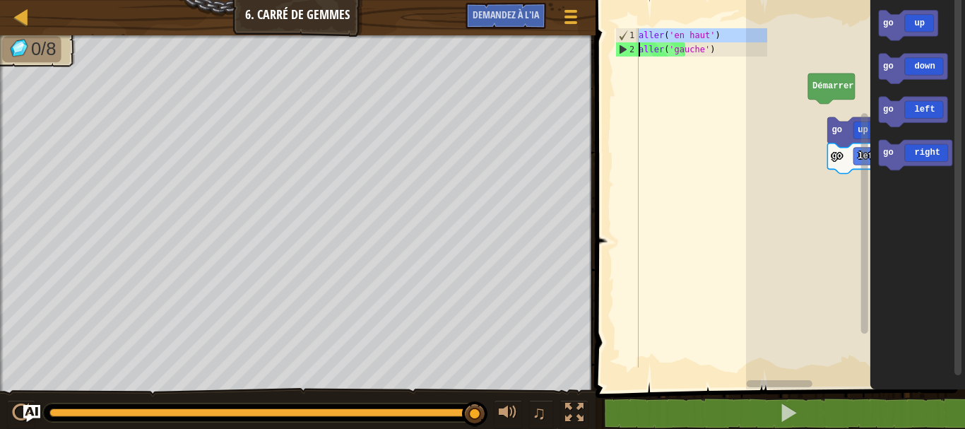
drag, startPoint x: 610, startPoint y: 31, endPoint x: 614, endPoint y: 52, distance: 21.5
click at [614, 52] on div "go('left') 1 2 aller ( 'en haut' ) aller ( 'gauche' ) ההההההההההההההההההההההההה…" at bounding box center [689, 197] width 155 height 339
drag, startPoint x: 614, startPoint y: 53, endPoint x: 598, endPoint y: 82, distance: 32.9
click at [598, 82] on span at bounding box center [781, 175] width 381 height 446
drag, startPoint x: 598, startPoint y: 28, endPoint x: 581, endPoint y: -4, distance: 36.4
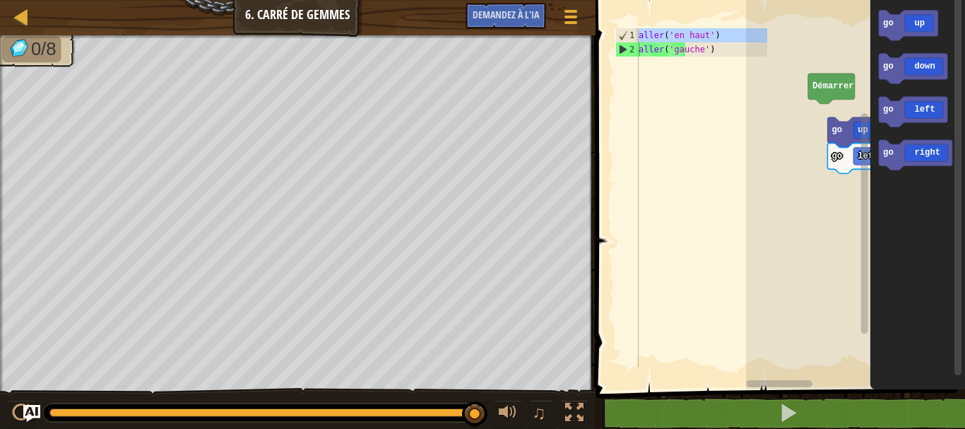
click at [581, 0] on html "Carte Junior 6. Carré de Gemmes Menu du jeu Demandez à l'IA 1 ההההההההההההההההה…" at bounding box center [482, 0] width 965 height 0
type textarea "go('up') go('left')"
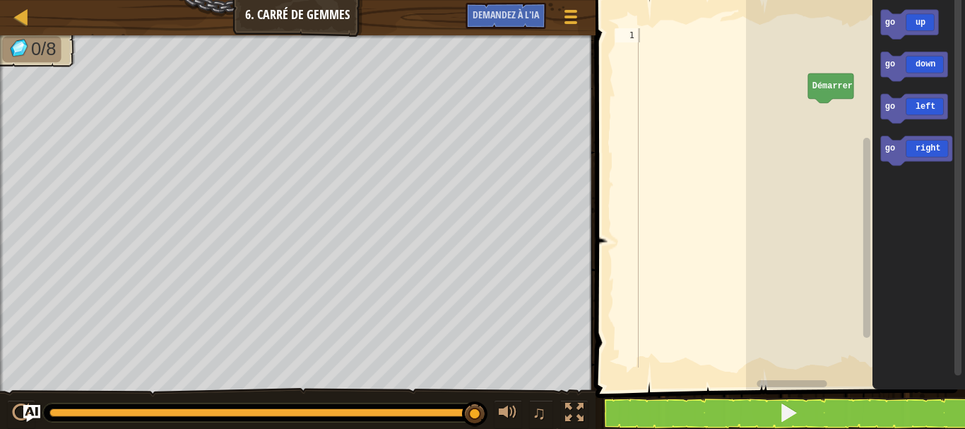
drag, startPoint x: 748, startPoint y: 391, endPoint x: 754, endPoint y: 400, distance: 11.4
click at [753, 399] on div "1 ההההההההההההההההההההההההההההההה ההההההההההההההההההההההההההההההה ההההההההההההה…" at bounding box center [778, 220] width 374 height 427
click at [756, 403] on button at bounding box center [789, 413] width 374 height 32
click at [817, 102] on div "Démarrer go up go down go left go right" at bounding box center [855, 191] width 219 height 396
click at [821, 113] on div "Démarrer go up go up go down go left go right go up" at bounding box center [855, 191] width 219 height 396
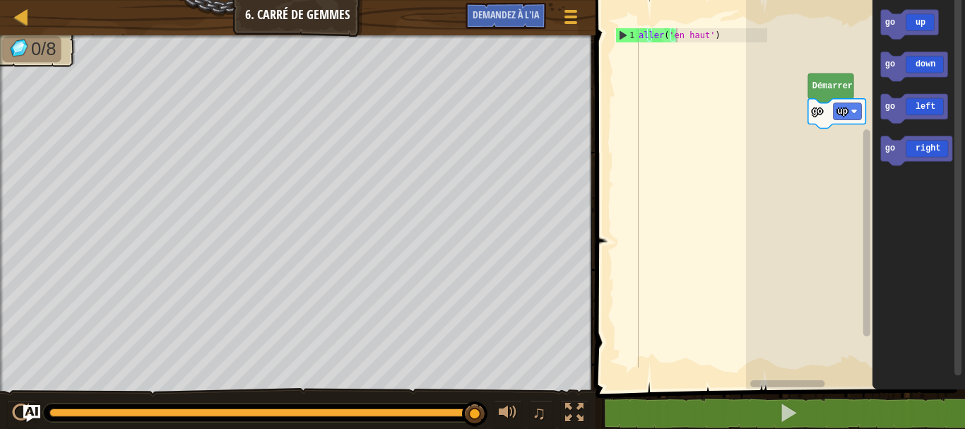
click at [872, 107] on icon "go up go down go left go right" at bounding box center [918, 191] width 93 height 396
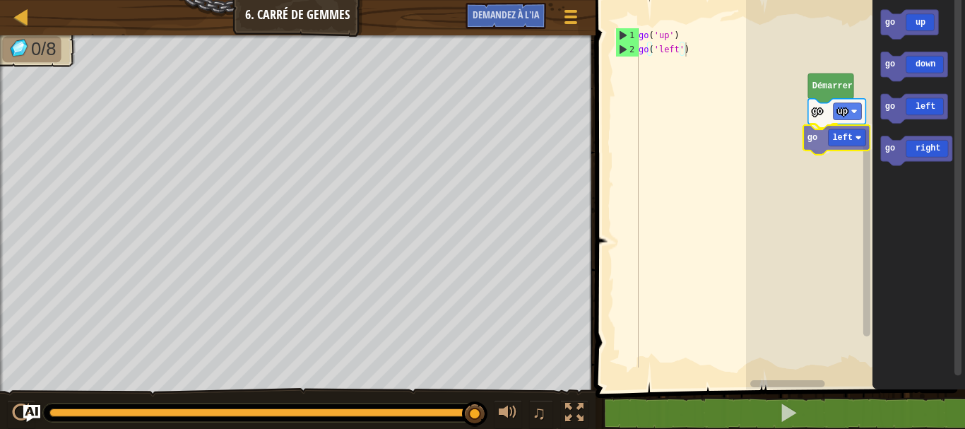
click at [827, 138] on div "Démarrer go up go left go up go down go left go right go left" at bounding box center [855, 191] width 219 height 396
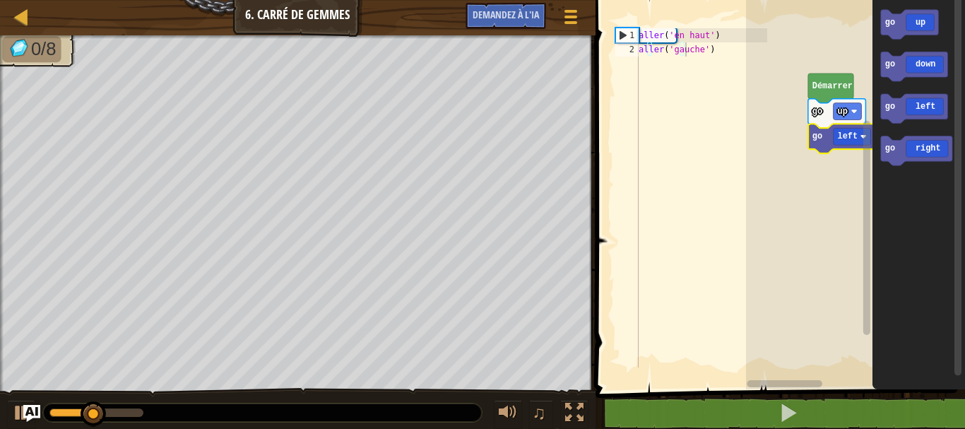
click at [775, 152] on rect "Espace de travail de Blocky" at bounding box center [855, 191] width 219 height 396
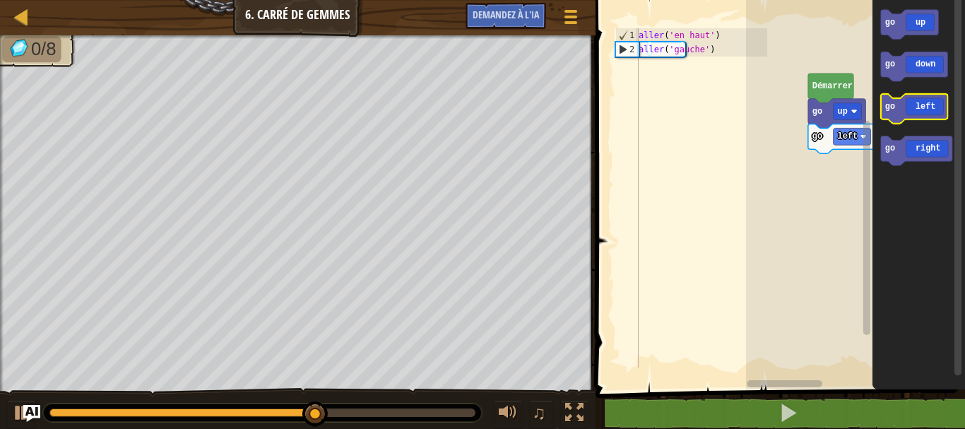
click at [896, 121] on g "go up go down go left go right" at bounding box center [916, 87] width 71 height 155
click at [904, 97] on g "go up go down go left go right" at bounding box center [916, 87] width 71 height 155
click at [897, 82] on icon "go up go down go left go right" at bounding box center [918, 191] width 93 height 396
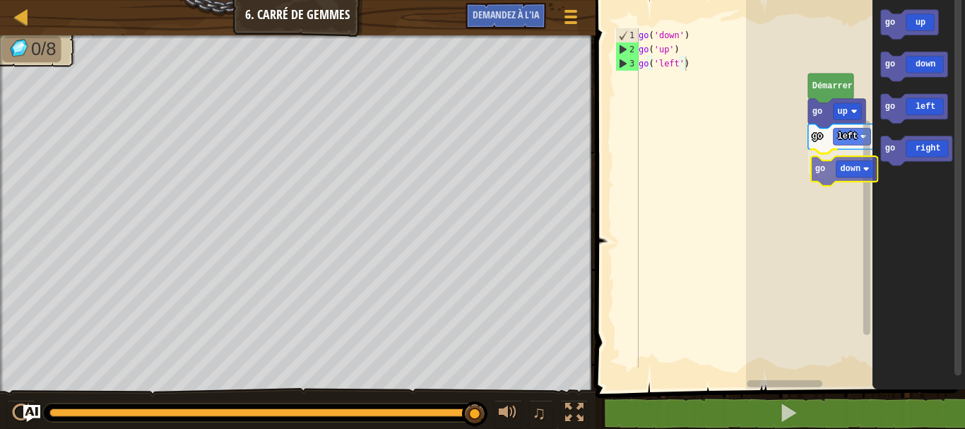
click at [823, 172] on div "Démarrer go up go left go down go up go down go left go right go down" at bounding box center [855, 191] width 219 height 396
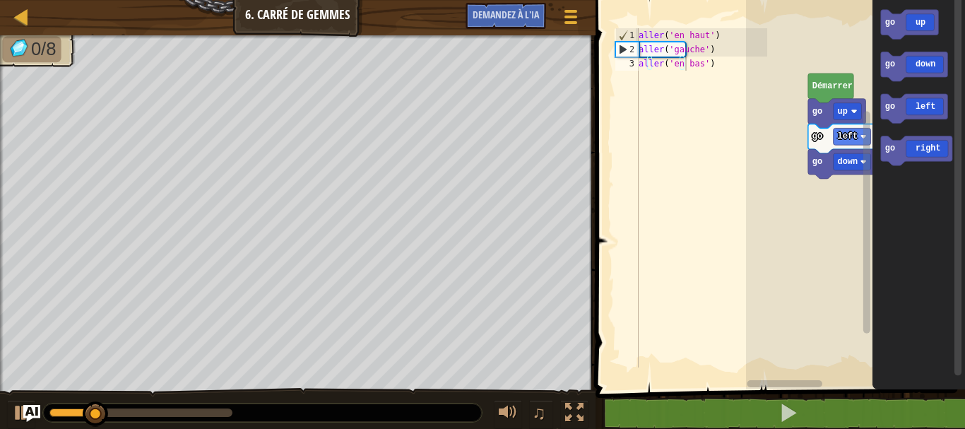
click at [855, 177] on div "Démarrer go up go left go down go up go down go left go right" at bounding box center [855, 191] width 219 height 396
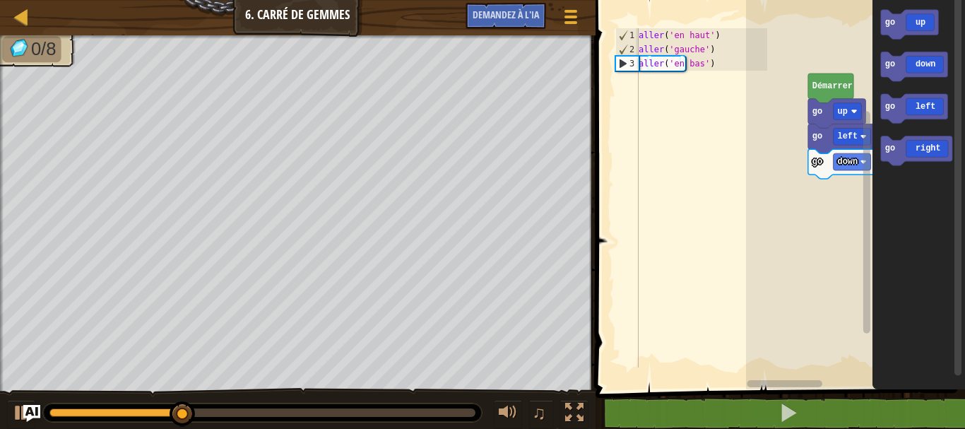
click at [890, 85] on icon "go up go down go left go right" at bounding box center [918, 191] width 93 height 396
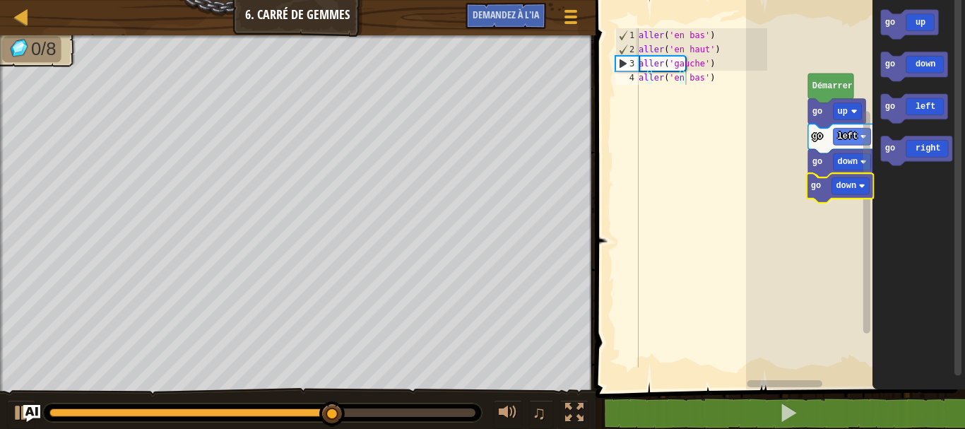
click at [815, 192] on div "Démarrer go up go left go down go down go up go down go left go right go down" at bounding box center [855, 191] width 219 height 396
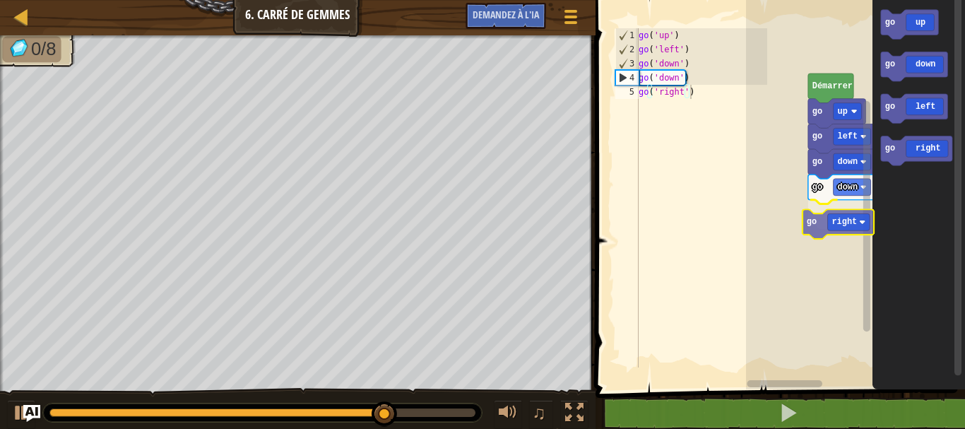
click at [847, 218] on div "Démarrer go up go left go down go down go right go up go down go left go right …" at bounding box center [855, 191] width 219 height 396
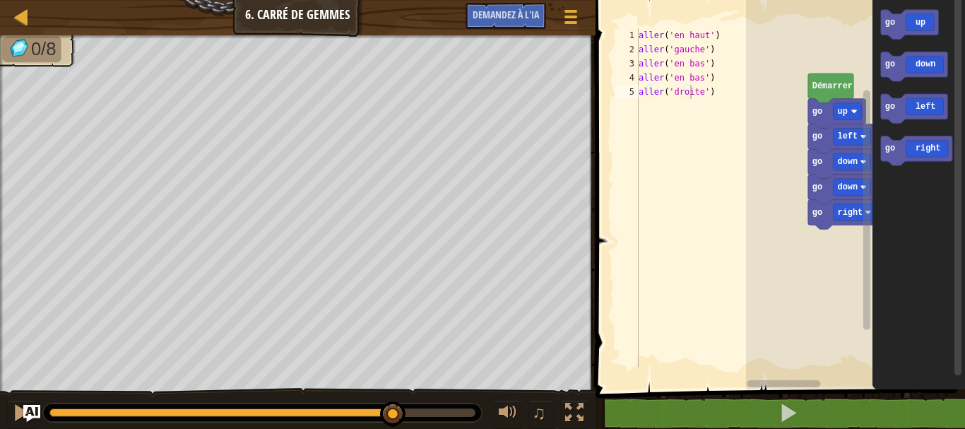
click at [869, 219] on div "Démarrer go up go left go down go down go right go up go down go left go right" at bounding box center [855, 191] width 219 height 396
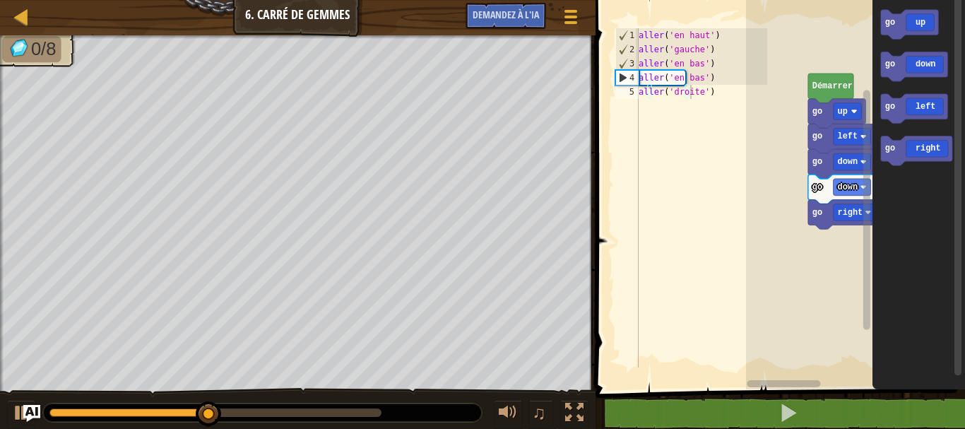
click at [892, 177] on icon "go up go down go left go right" at bounding box center [918, 191] width 93 height 396
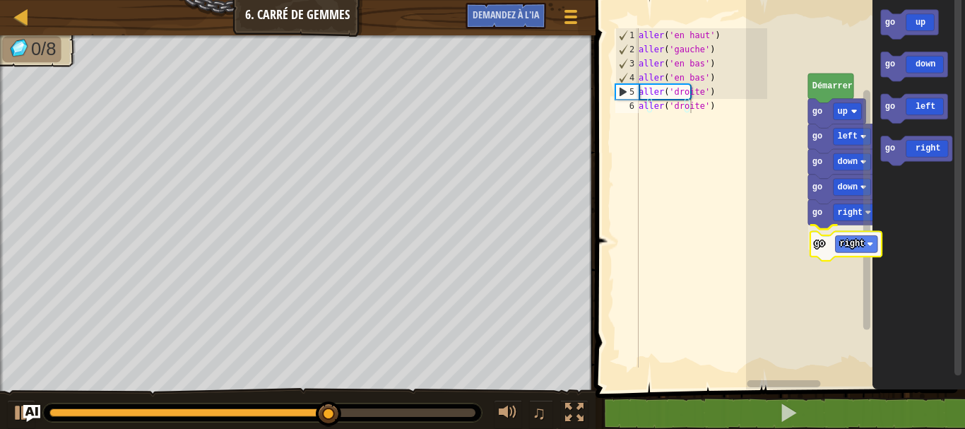
click at [820, 245] on div "Démarrer go up go left go down go down go right go right go up go down go left …" at bounding box center [855, 191] width 219 height 396
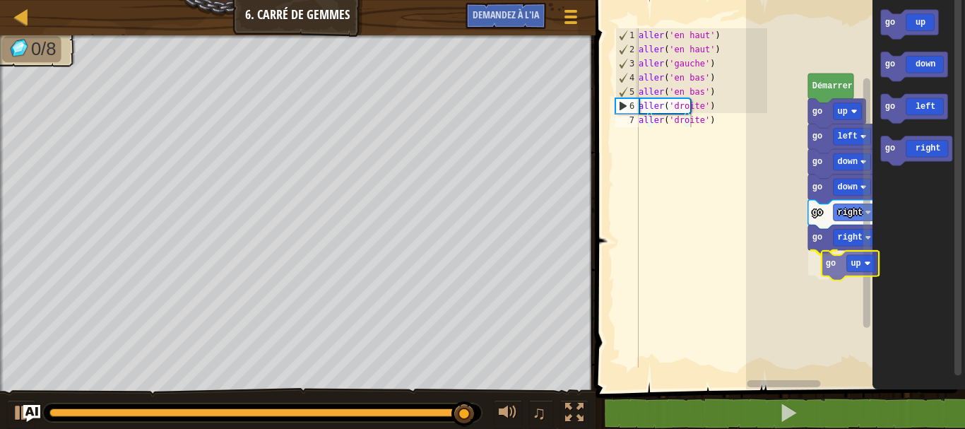
click at [832, 270] on div "Démarrer go up go left go down go down go right go right go up go up go down go…" at bounding box center [855, 191] width 219 height 396
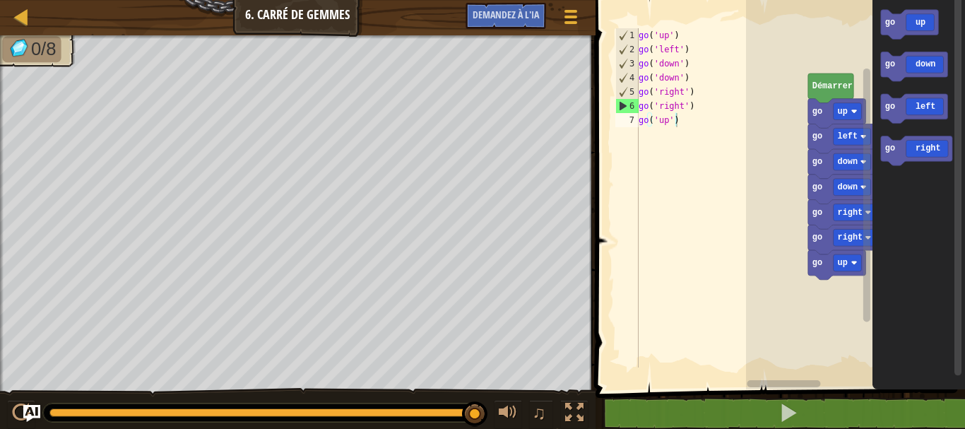
type textarea "go('up')"
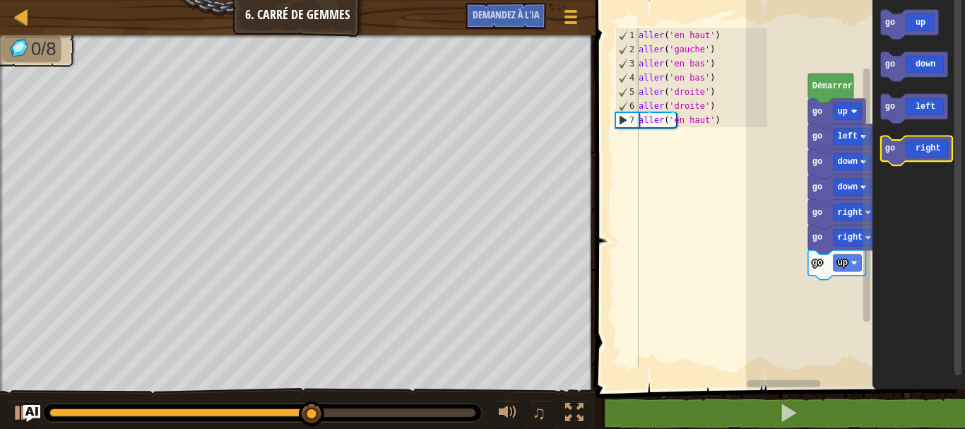
click at [893, 148] on g "go up go down go left go right" at bounding box center [916, 87] width 71 height 155
click at [880, 20] on icon "Espace de travail de Blocky" at bounding box center [918, 191] width 93 height 396
click at [835, 298] on div "go up go right go right go down go down go left go up Démarrer go up go down go…" at bounding box center [855, 191] width 219 height 396
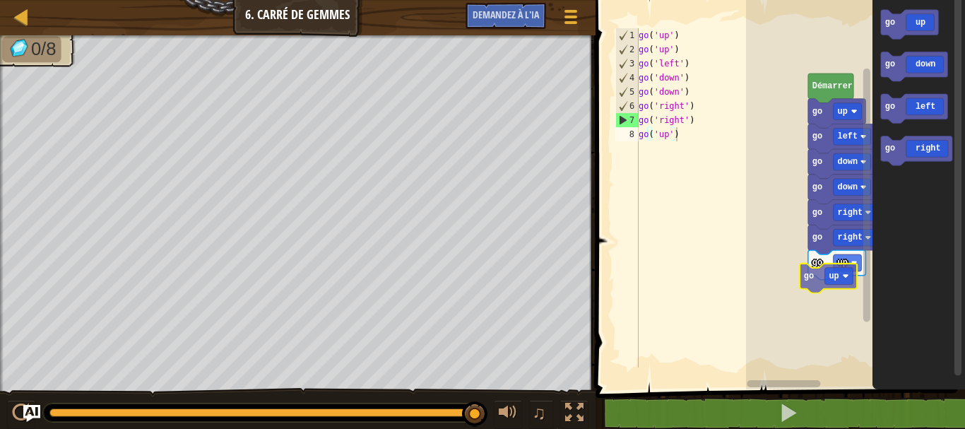
click at [833, 274] on div "go right go up go right go down go down go left go up Démarrer go up go up go d…" at bounding box center [855, 191] width 219 height 396
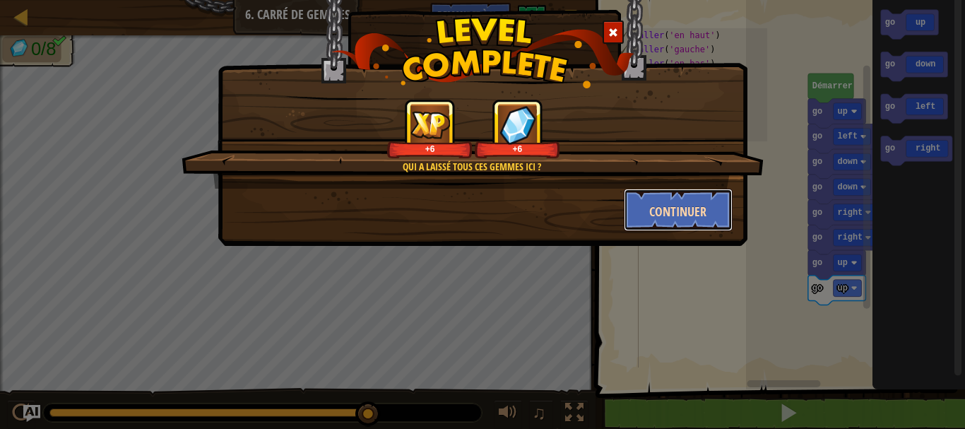
click at [641, 210] on button "Continuer" at bounding box center [678, 210] width 109 height 42
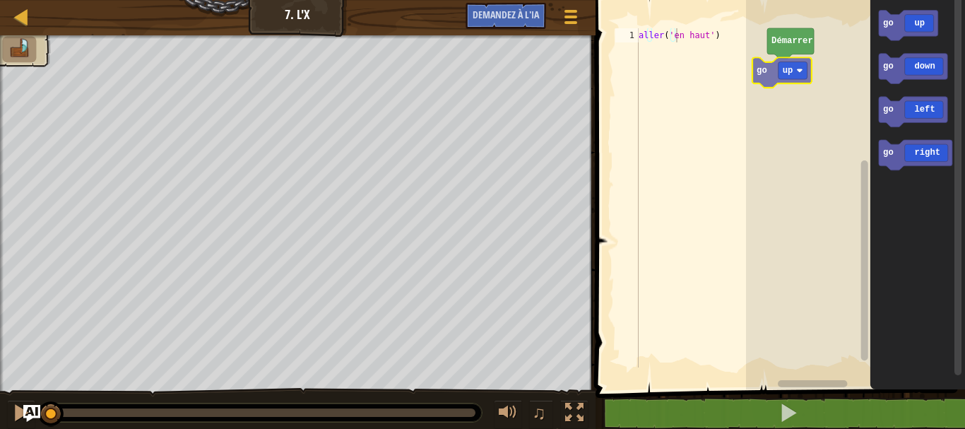
click at [759, 71] on div "Démarrer go up go up go down go left go right go up" at bounding box center [855, 191] width 219 height 396
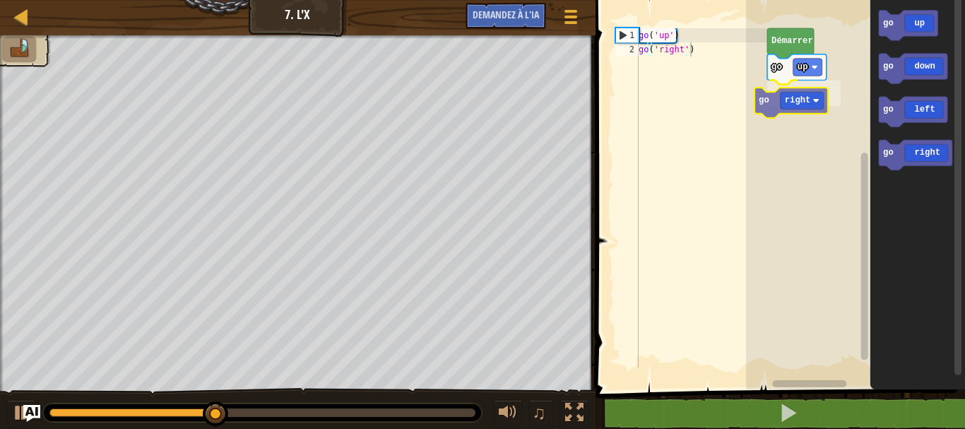
click at [806, 108] on div "Démarrer go up go right go up go down go left go right go right" at bounding box center [855, 191] width 219 height 396
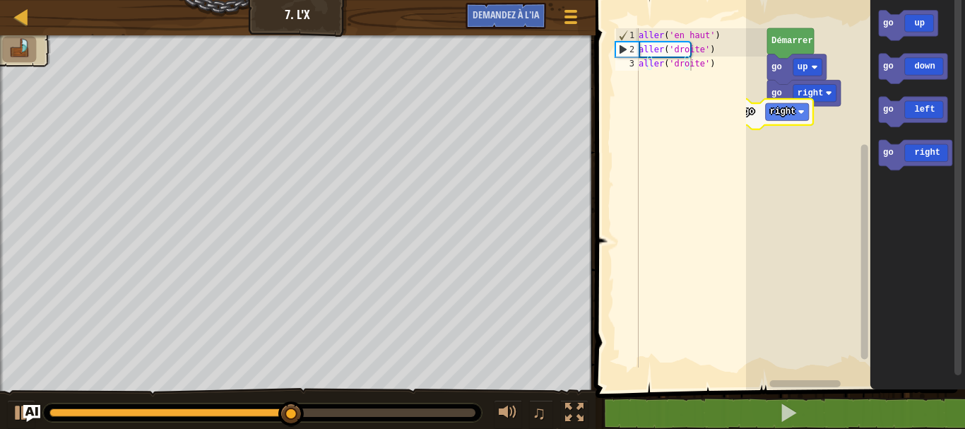
click at [766, 121] on div "Démarrer go up go right go right go up go down go left go right go right" at bounding box center [855, 191] width 219 height 396
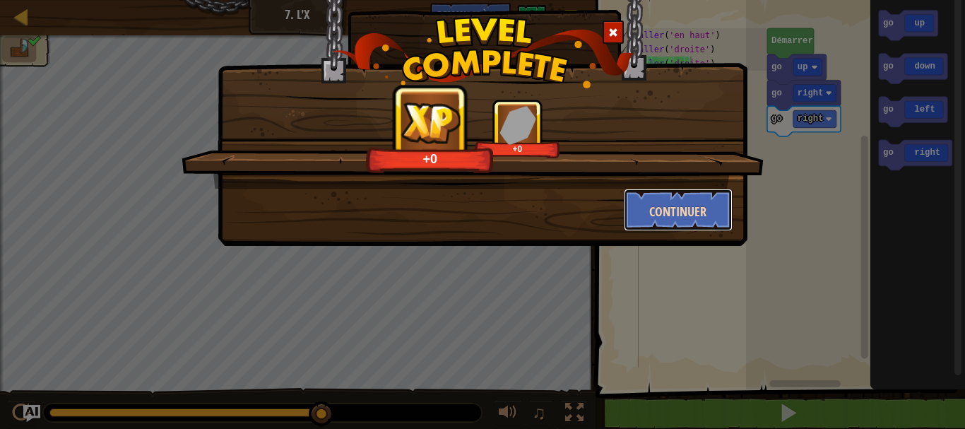
click at [673, 203] on font "Continuer" at bounding box center [677, 212] width 57 height 18
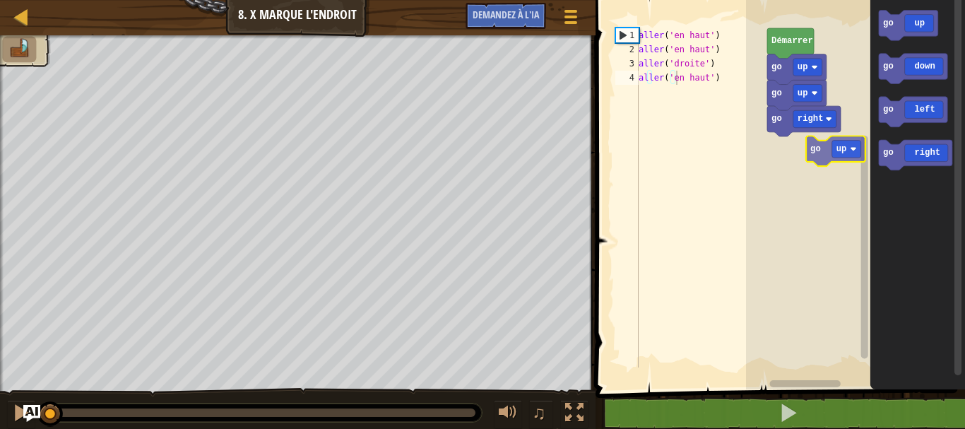
click at [812, 160] on div "go right go up go up Démarrer go up go down go left go right go up" at bounding box center [855, 191] width 219 height 396
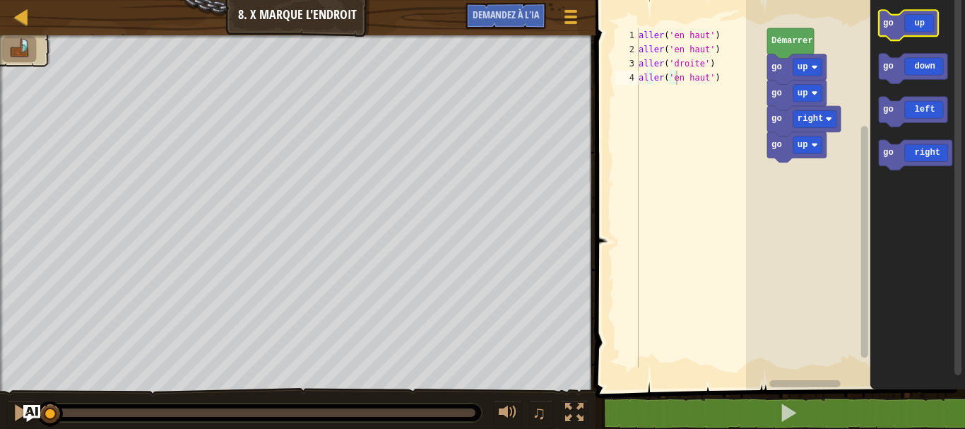
click at [884, 35] on g "go up" at bounding box center [908, 25] width 59 height 30
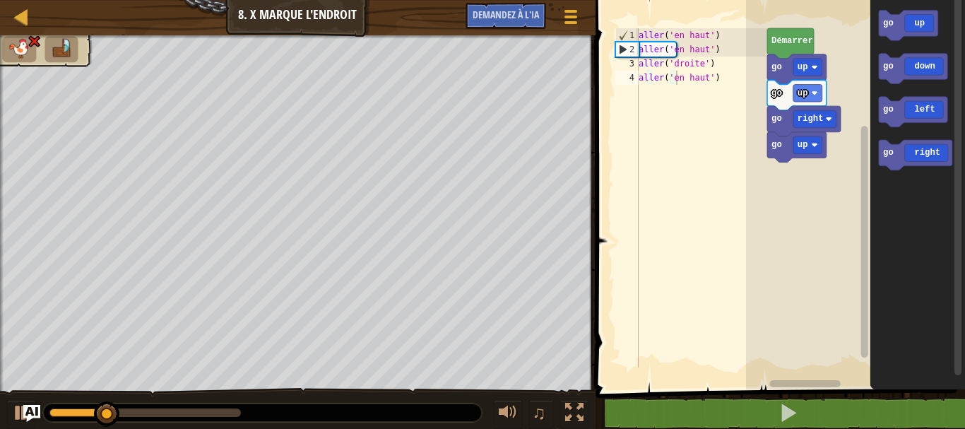
click at [833, 166] on div "go up go right go up go up Démarrer go up go down go left go right" at bounding box center [855, 191] width 219 height 396
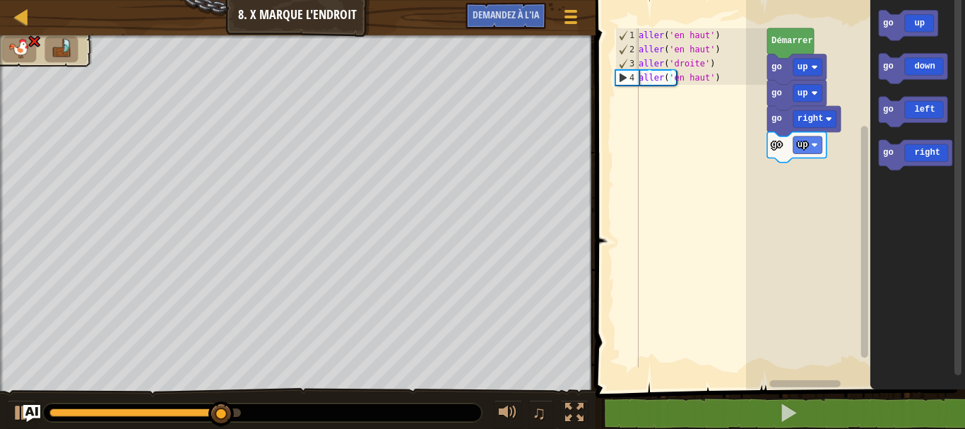
click at [821, 167] on div "go up go right go up go up Démarrer go up go down go left go right" at bounding box center [855, 191] width 219 height 396
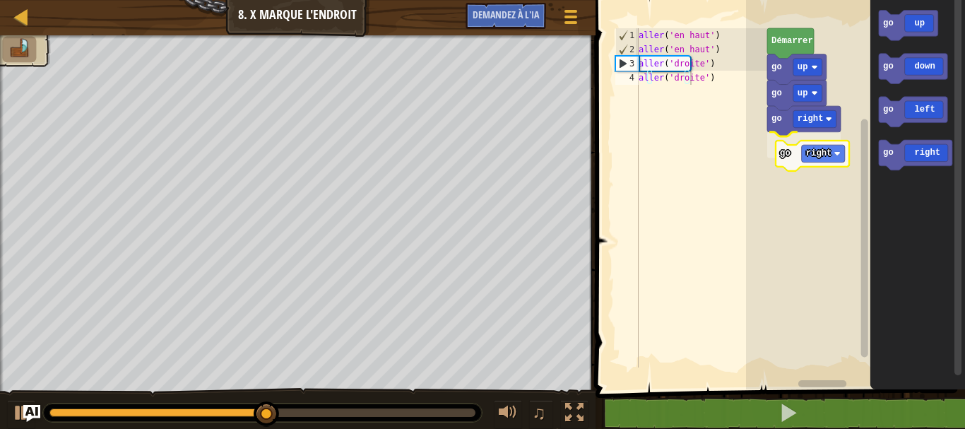
click at [792, 153] on div "go right go right go up go up Démarrer go up go down go left go right go right" at bounding box center [855, 191] width 219 height 396
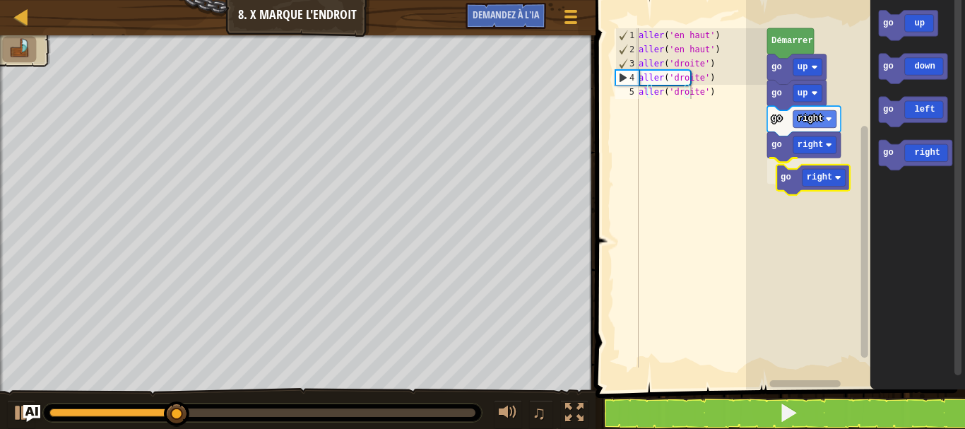
click at [783, 177] on div "go right go right go right go up go up Démarrer go up go down go left go right …" at bounding box center [855, 191] width 219 height 396
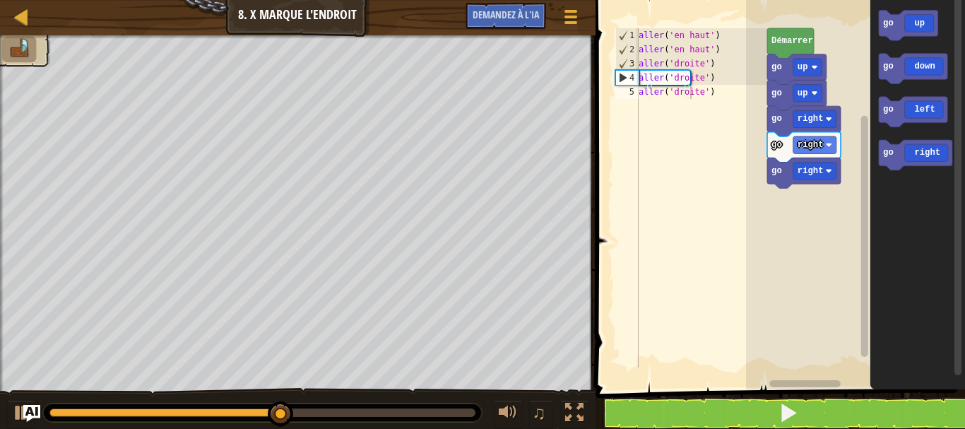
click at [802, 198] on div "go right go right go right go up go up Démarrer go up go down go left go right" at bounding box center [855, 191] width 219 height 396
click at [804, 198] on div "go right go right go right go up go up Démarrer go up go down go left go right" at bounding box center [855, 191] width 219 height 396
click at [816, 206] on div "go right go right go right go up go up Démarrer go up go down go left go right" at bounding box center [855, 191] width 219 height 396
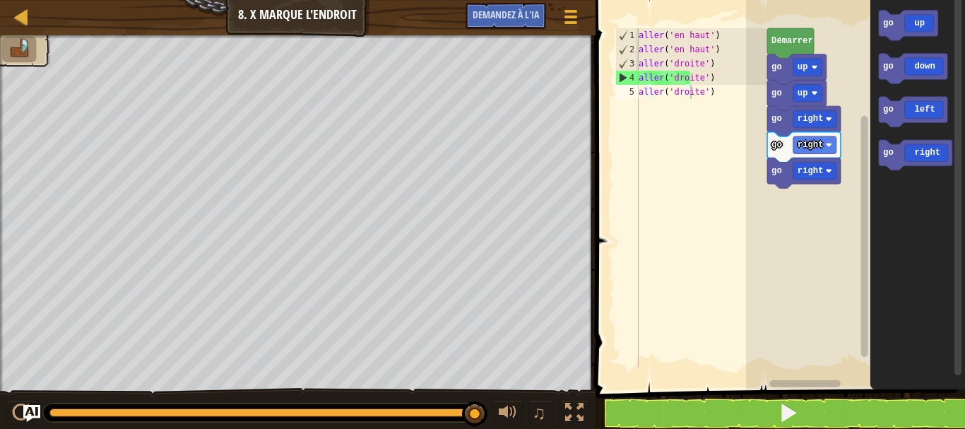
click at [817, 234] on div "go right go right go right go up go up Démarrer go up go down go left go right" at bounding box center [855, 191] width 219 height 396
click at [838, 233] on div "go right go right go right go up go up Démarrer go up go down go left go right" at bounding box center [855, 191] width 219 height 396
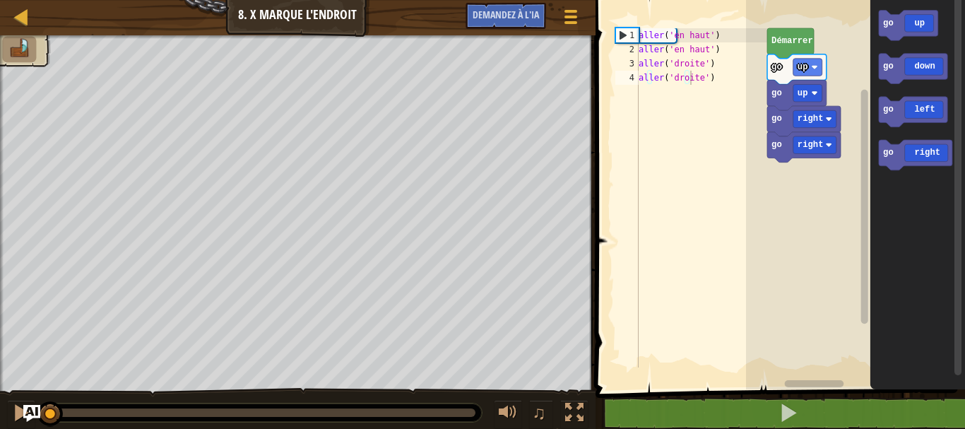
click at [843, 196] on div "Démarrer go up go up go right go right go up go down go left go right" at bounding box center [855, 191] width 219 height 396
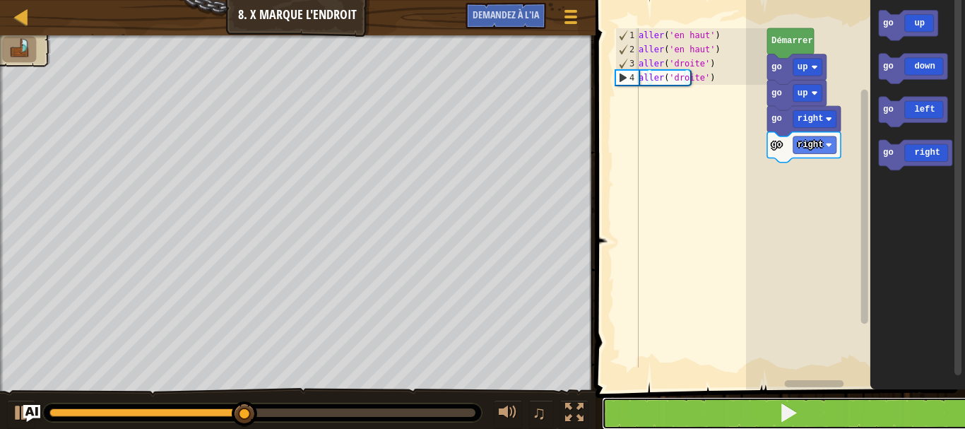
click at [846, 403] on button at bounding box center [789, 413] width 374 height 32
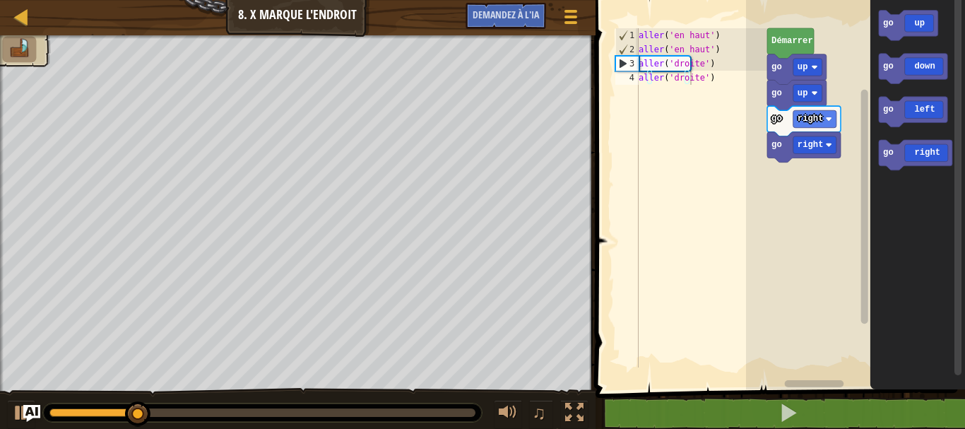
click at [864, 138] on div "Démarrer go up go up go right go right go up go down go left go right" at bounding box center [855, 191] width 219 height 396
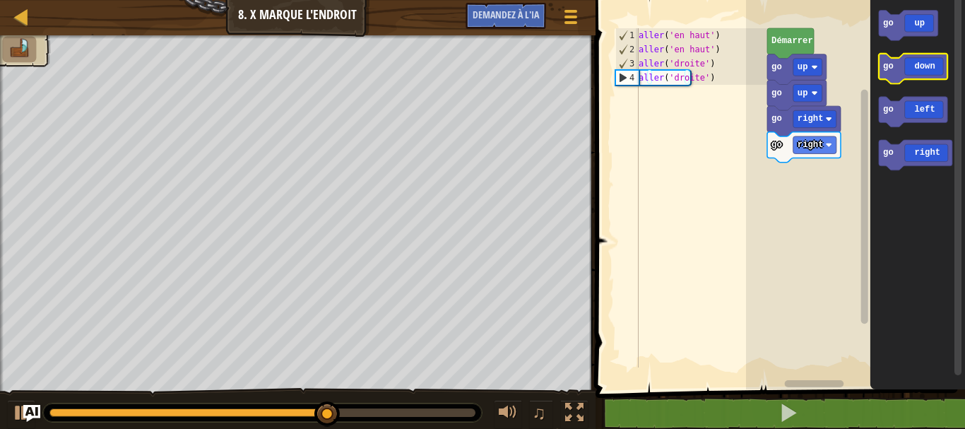
click at [885, 81] on g "go up go down go left go right" at bounding box center [915, 90] width 73 height 160
click at [825, 167] on div "Démarrer go up go up go right go right go up go down go left go right" at bounding box center [855, 191] width 219 height 396
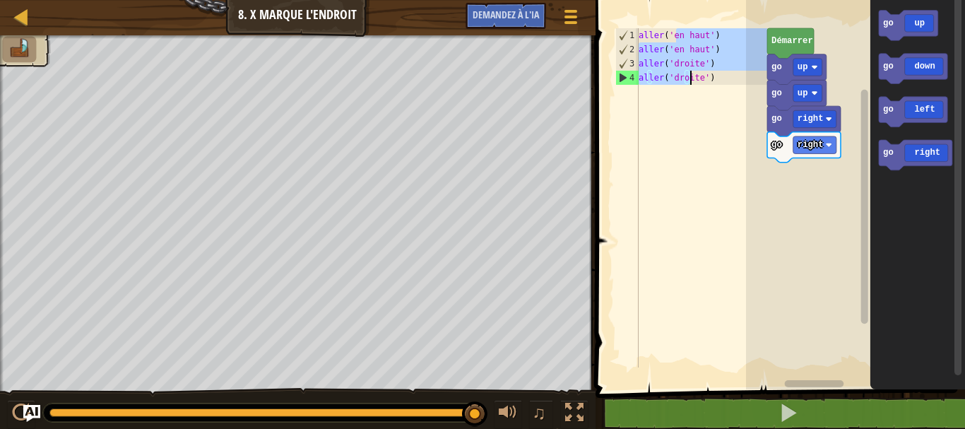
drag, startPoint x: 739, startPoint y: 34, endPoint x: 725, endPoint y: 77, distance: 45.3
click at [725, 77] on div "aller ( 'en haut' ) aller ( 'en haut' ) aller ( 'droite' ) aller ( 'droite' )" at bounding box center [702, 211] width 132 height 367
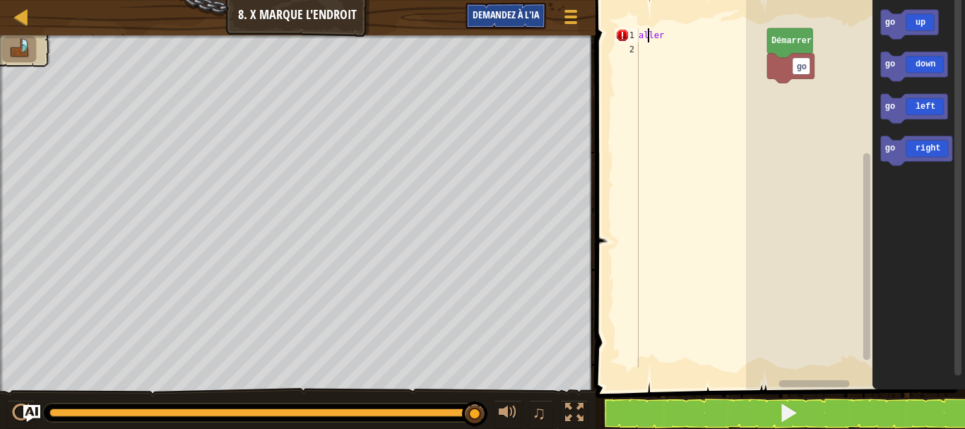
type textarea "g"
click at [843, 49] on rect "Espace de travail de Blocky" at bounding box center [855, 191] width 219 height 396
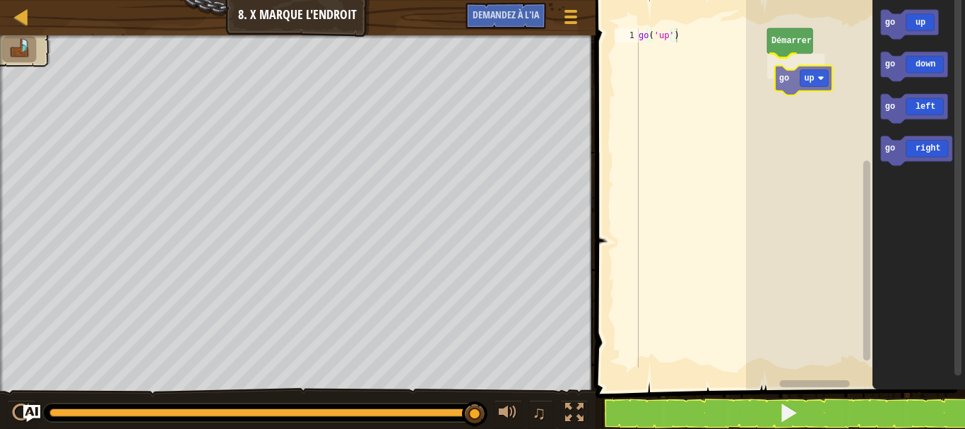
click at [809, 83] on div "Démarrer go up go up go down go left go right go up" at bounding box center [855, 191] width 219 height 396
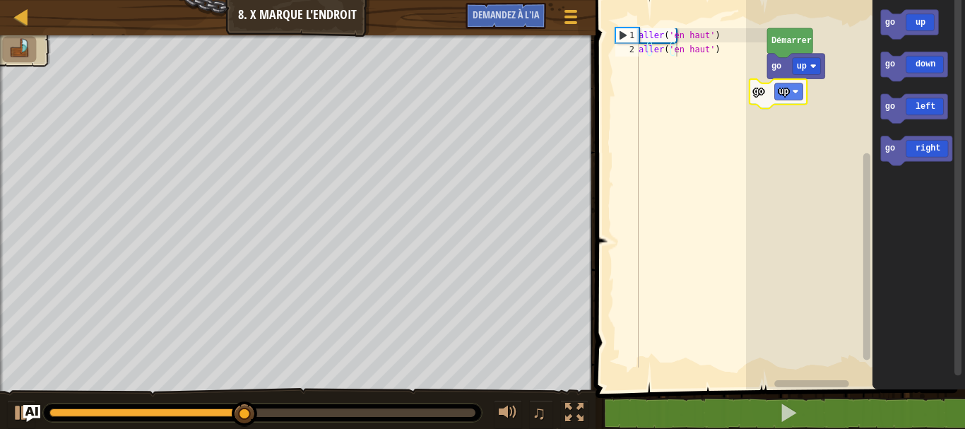
click at [802, 88] on div "Démarrer go up go up go down go left go right go up" at bounding box center [855, 191] width 219 height 396
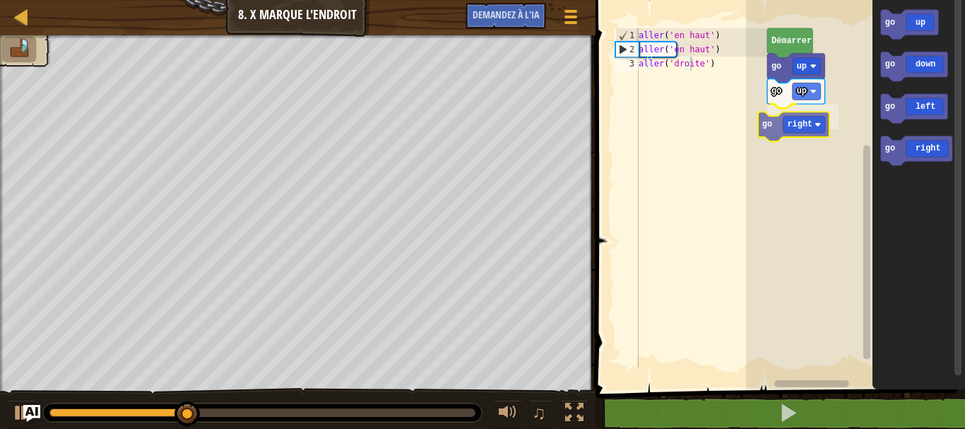
click at [806, 122] on div "go up go right go up Démarrer go up go down go left go right go right" at bounding box center [855, 191] width 219 height 396
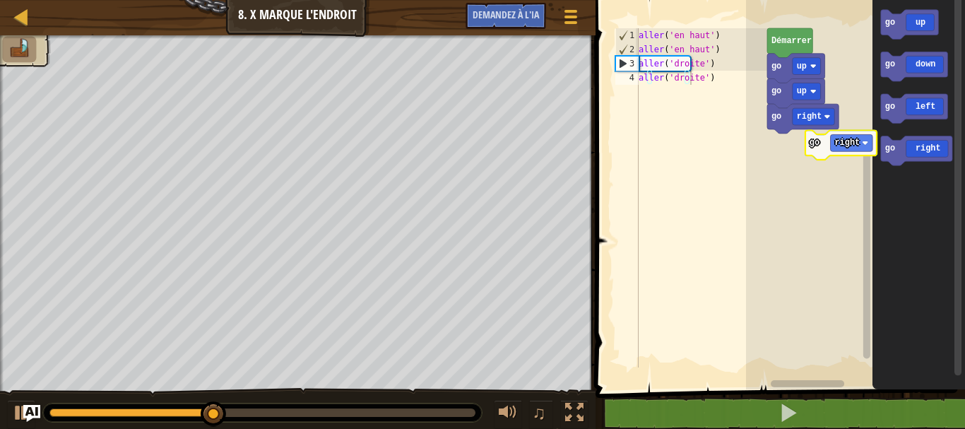
click at [824, 153] on div "go up go right go up Démarrer go up go down go left go right go right" at bounding box center [855, 191] width 219 height 396
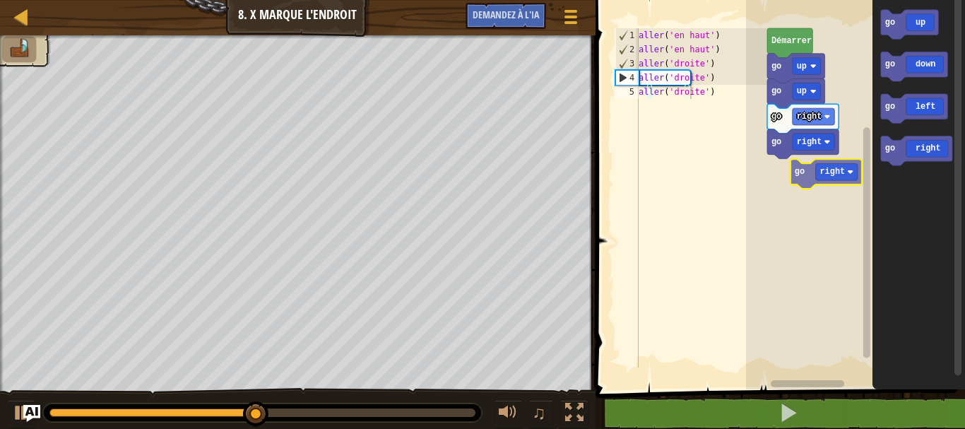
click at [831, 172] on div "go right go right go up go up Démarrer go up go down go left go right go right" at bounding box center [855, 191] width 219 height 396
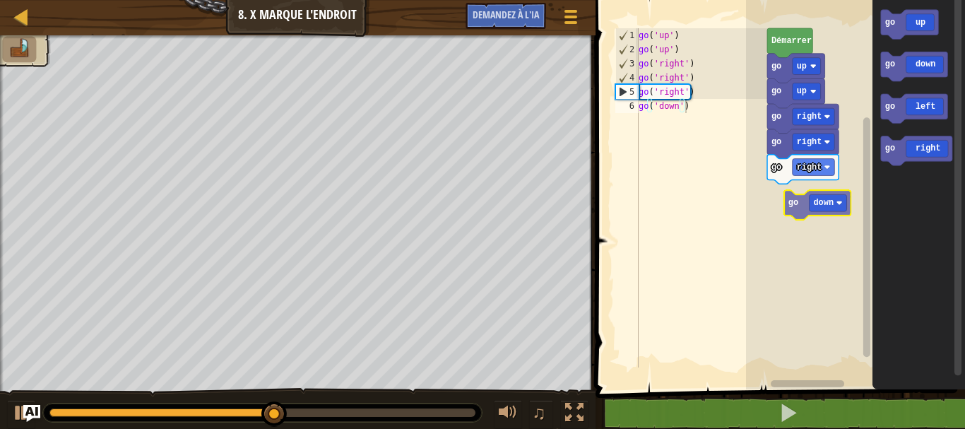
click at [838, 212] on div "go right go right go right go up go up Démarrer go up go down go left go right …" at bounding box center [855, 191] width 219 height 396
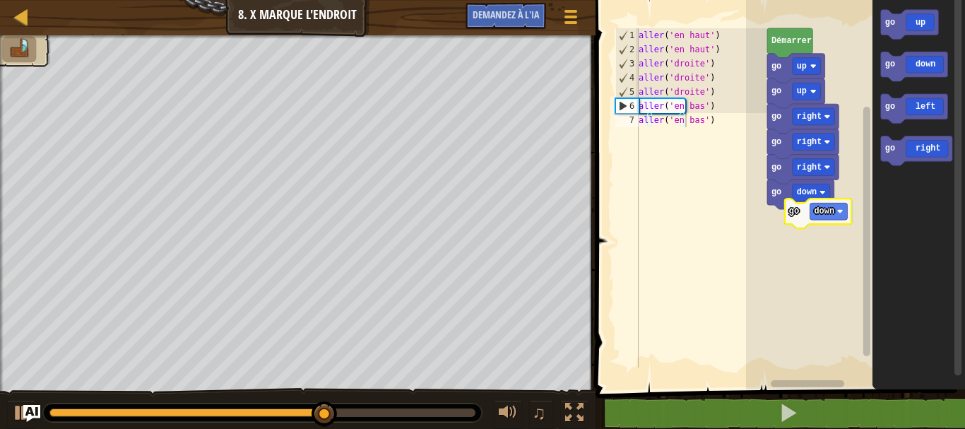
click at [833, 219] on div "go down go right go right go right go up go up Démarrer go up go down go left g…" at bounding box center [855, 191] width 219 height 396
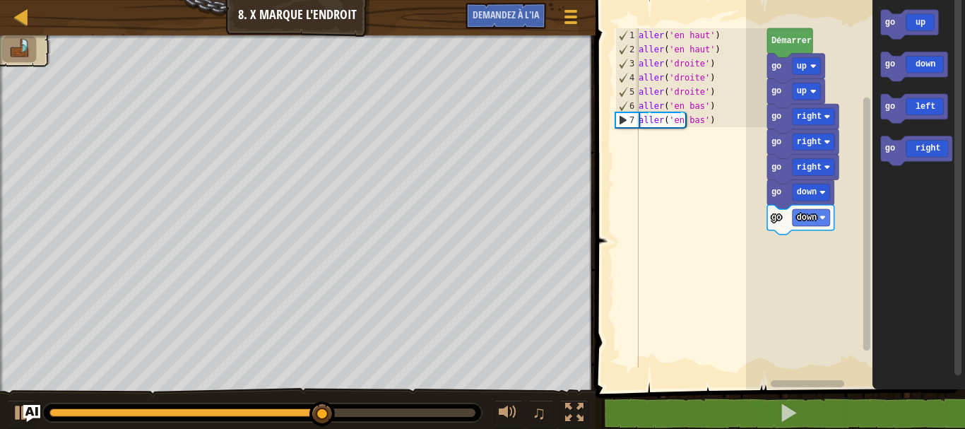
click at [843, 227] on div "go down go down go right go right go right go up go up Démarrer go up go down g…" at bounding box center [855, 191] width 219 height 396
click at [830, 239] on div "go down go down go right go right go right go up go up Démarrer go up go down g…" at bounding box center [855, 191] width 219 height 396
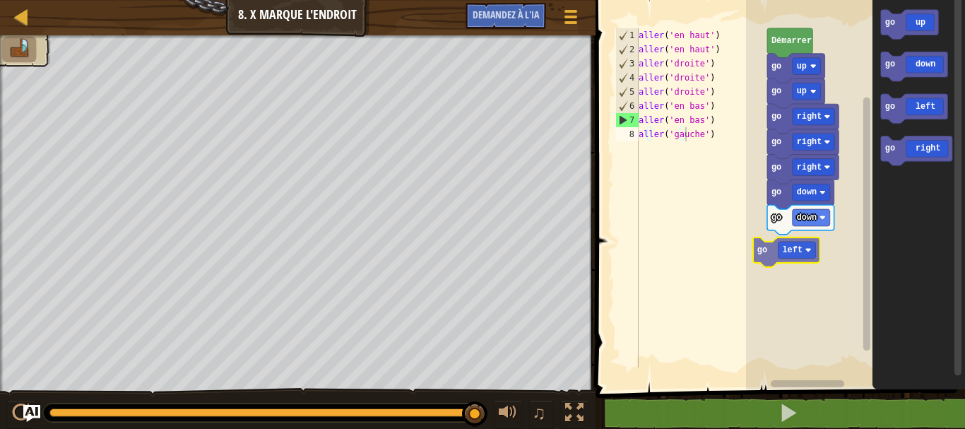
click at [794, 251] on div "go down go down go right go right go right go up go up Démarrer go left go up g…" at bounding box center [855, 191] width 219 height 396
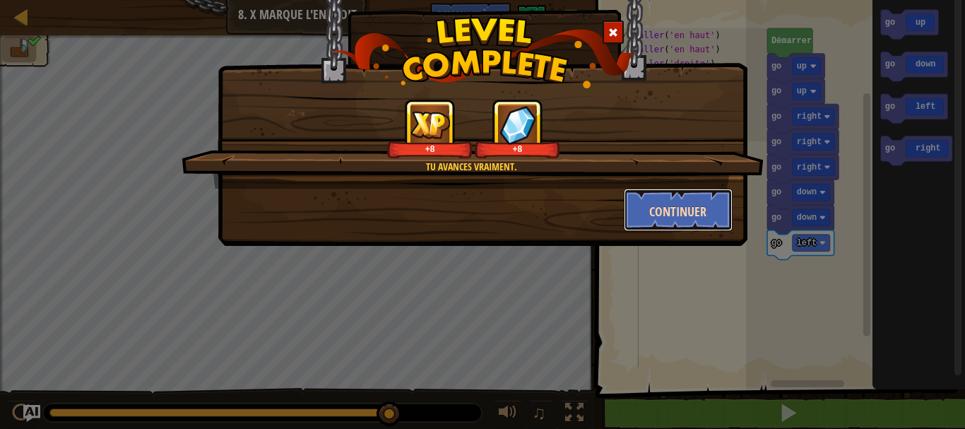
click at [662, 201] on button "Continuer" at bounding box center [678, 210] width 109 height 42
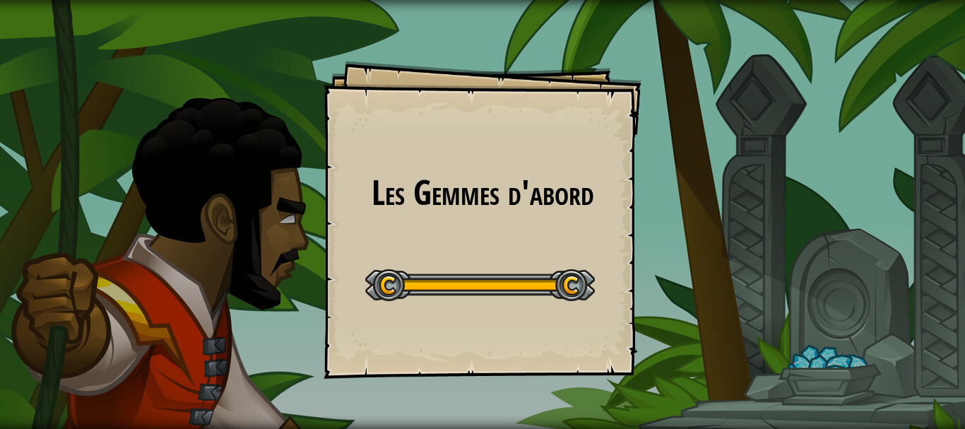
click at [424, 194] on div "Les Gemmes d'abord Goals Start Level Erreur de chargement du serveur Vous avez …" at bounding box center [482, 220] width 318 height 318
drag, startPoint x: 446, startPoint y: 183, endPoint x: 482, endPoint y: 176, distance: 36.7
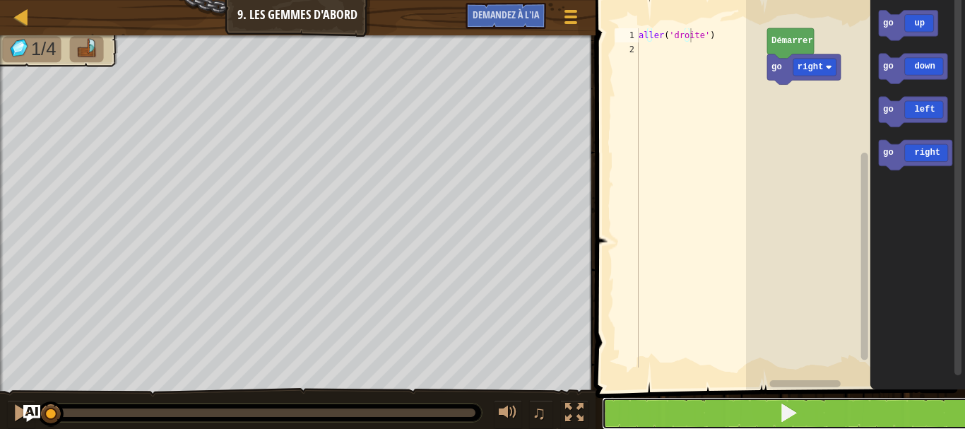
click at [864, 412] on button at bounding box center [789, 413] width 374 height 32
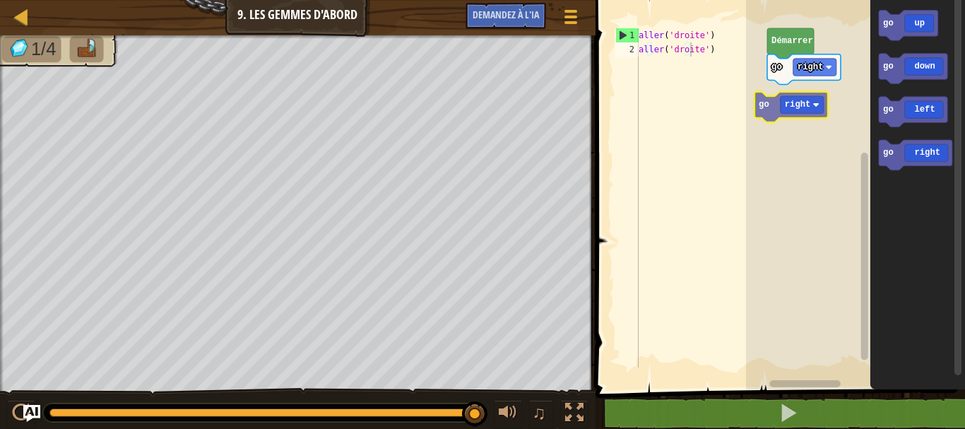
click at [811, 99] on div "go right Démarrer go right go up go down go left go right go right" at bounding box center [855, 191] width 219 height 396
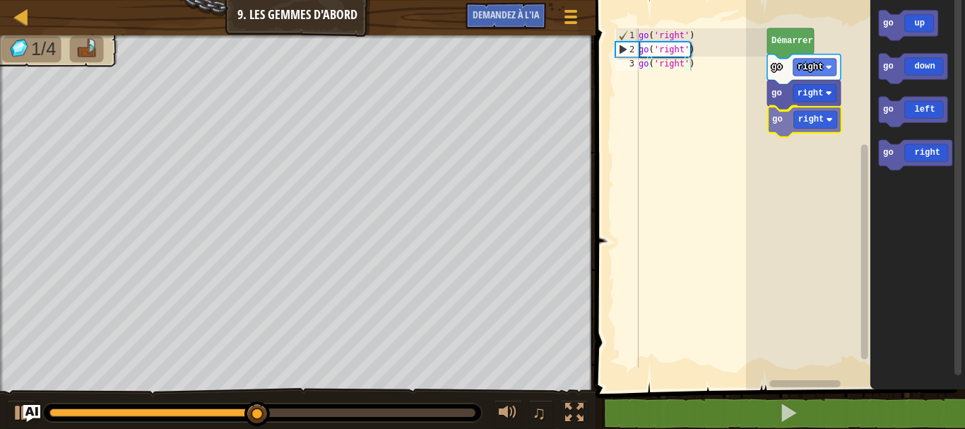
click at [833, 119] on div "go right go right go right Démarrer go up go down go left go right go right" at bounding box center [855, 191] width 219 height 396
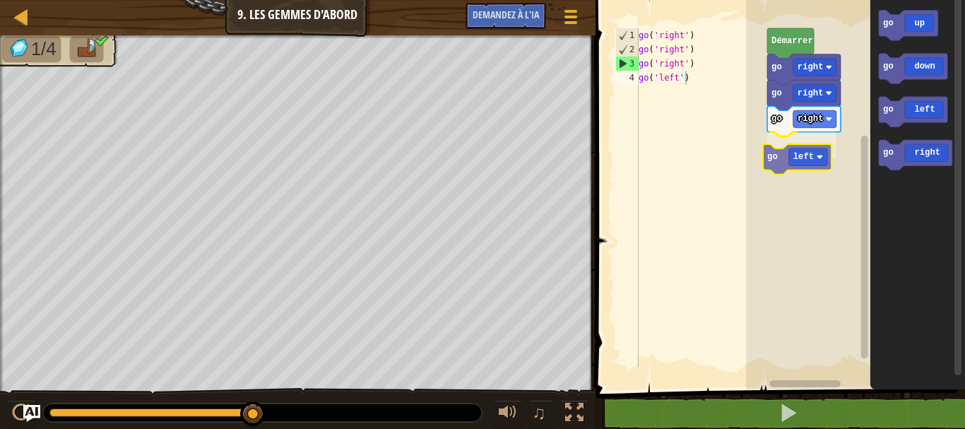
click at [804, 149] on div "go right go right go left go right Démarrer go up go down go left go right go l…" at bounding box center [855, 191] width 219 height 396
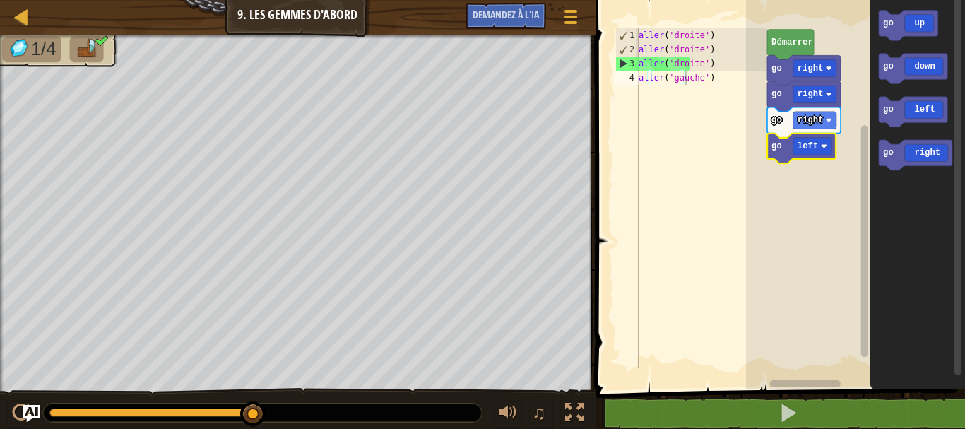
click at [866, 241] on rect "Espace de travail de Blocky" at bounding box center [864, 241] width 7 height 232
click at [862, 242] on rect "Espace de travail de Blocky" at bounding box center [864, 241] width 7 height 232
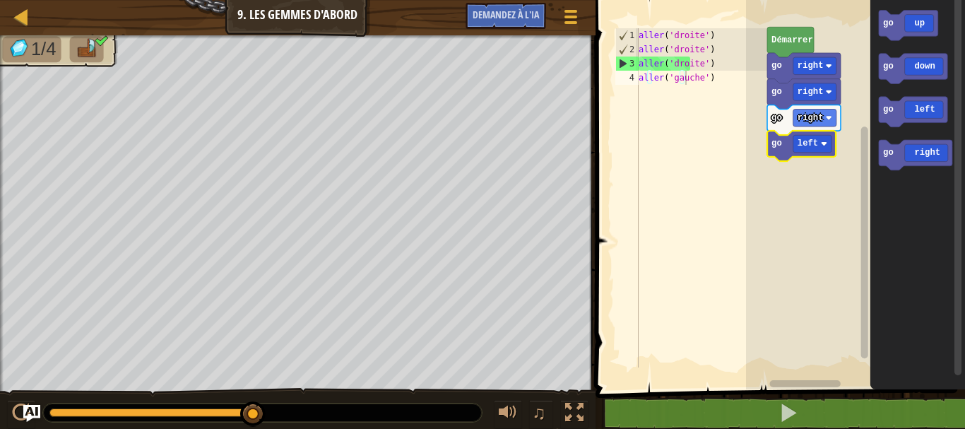
click at [841, 241] on rect "Espace de travail de Blocky" at bounding box center [855, 191] width 219 height 396
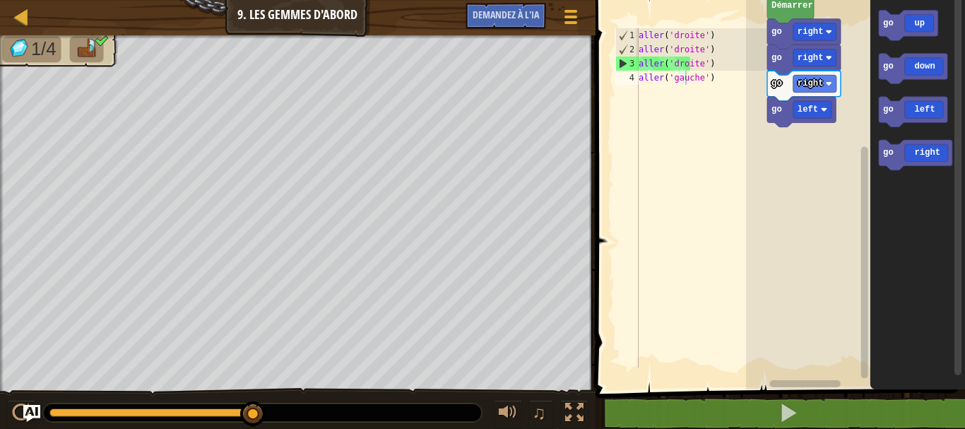
click at [870, 355] on div "go right go right go left go right Démarrer go up go down go left go right" at bounding box center [855, 191] width 219 height 396
drag, startPoint x: 617, startPoint y: 31, endPoint x: 641, endPoint y: 40, distance: 24.8
click at [641, 40] on div "go('left') 1 2 3 4 aller ( 'droite' ) aller ( 'droite' ) aller ( 'droite' ) all…" at bounding box center [689, 197] width 155 height 339
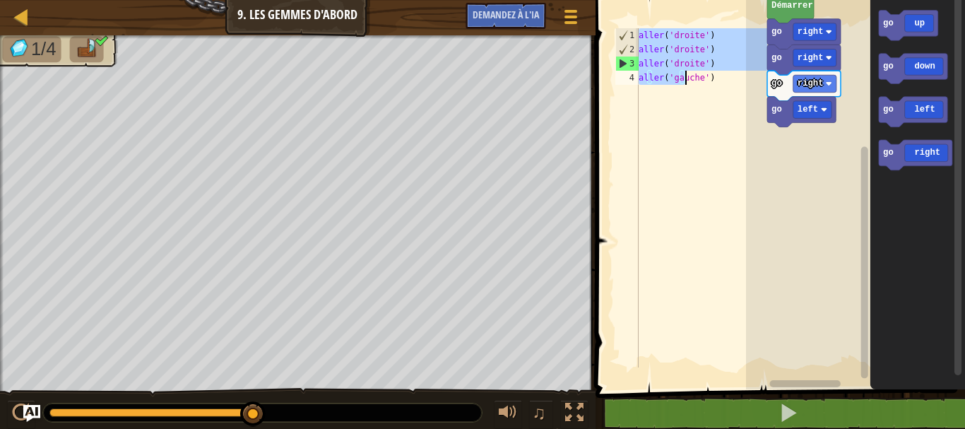
drag, startPoint x: 638, startPoint y: 36, endPoint x: 716, endPoint y: 85, distance: 92.7
click at [716, 85] on div "go('left') 1 2 3 4 aller ( 'droite' ) aller ( 'droite' ) aller ( 'droite' ) all…" at bounding box center [689, 197] width 155 height 339
type textarea "go('right') go('left')"
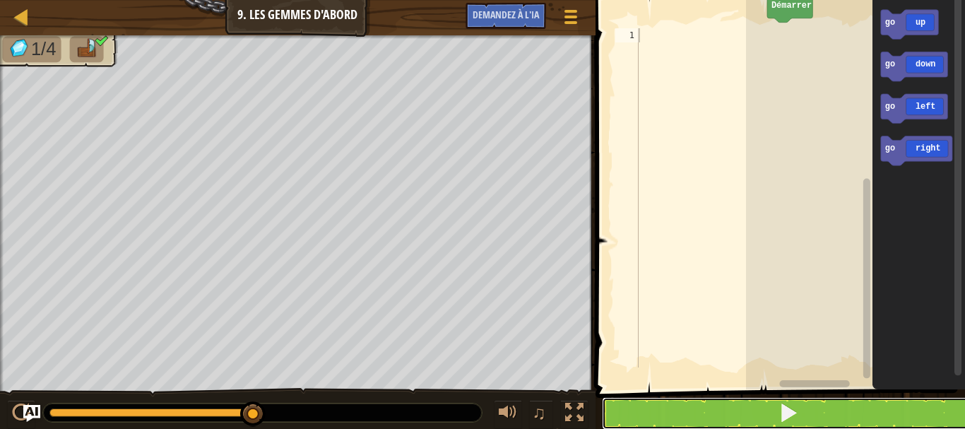
click at [757, 415] on button at bounding box center [789, 413] width 374 height 32
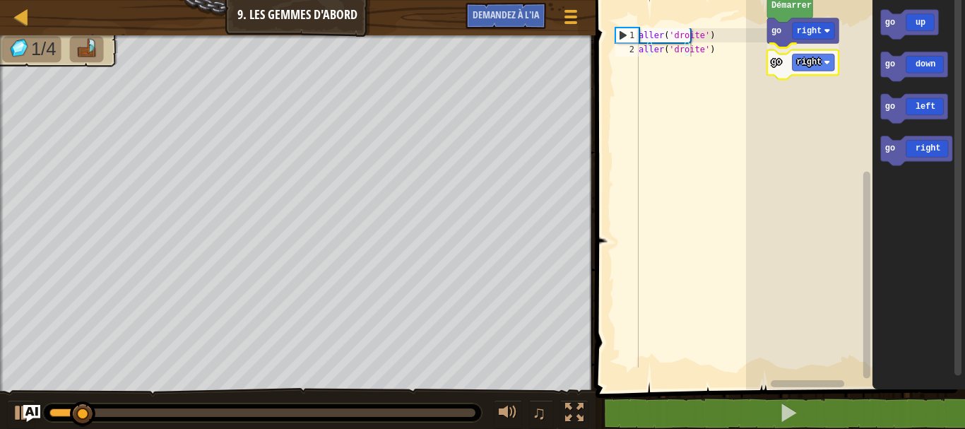
click at [783, 63] on div "go right go right Démarrer go up go down go left go right go right" at bounding box center [855, 191] width 219 height 396
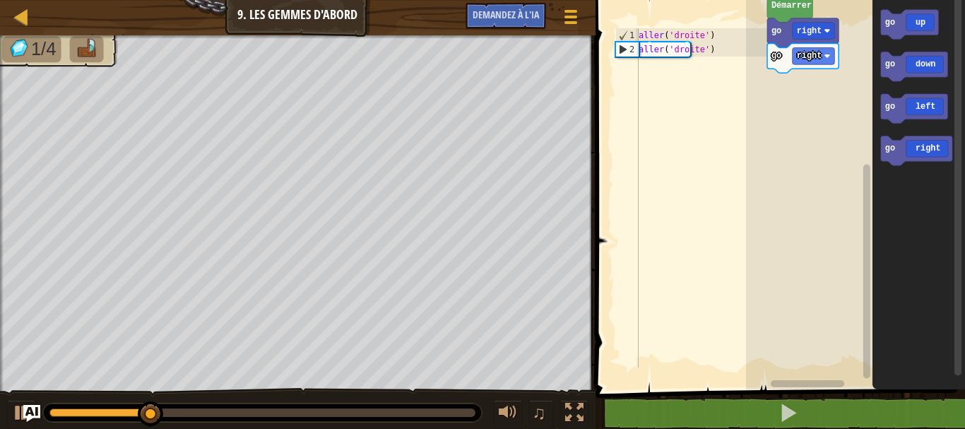
click at [821, 56] on div "go right go right Démarrer go up go down go left go right" at bounding box center [855, 191] width 219 height 396
click at [859, 59] on div "go right go right Démarrer go up go down go left go right" at bounding box center [855, 191] width 219 height 396
click at [819, 86] on div "go right go right Démarrer go up go down go left go right" at bounding box center [855, 191] width 219 height 396
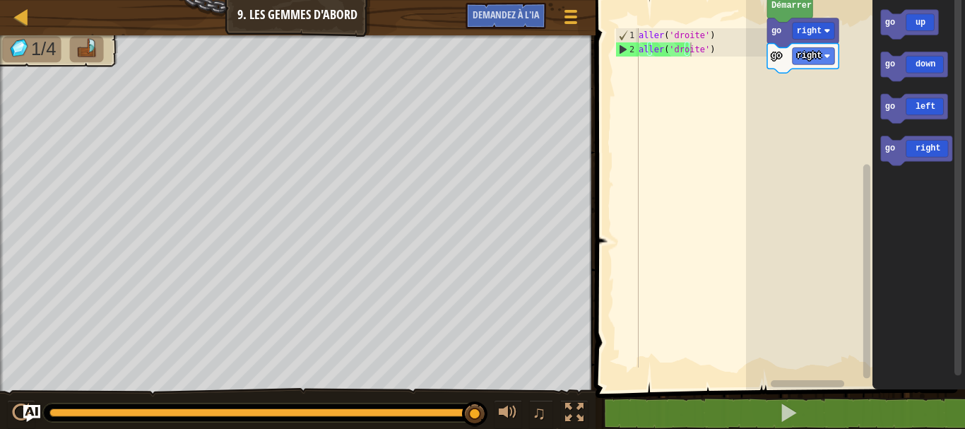
click at [871, 64] on div "go right go right Démarrer go up go down go left go right" at bounding box center [855, 191] width 219 height 396
click at [802, 87] on div "go right go right Démarrer go up go down go left go right" at bounding box center [855, 191] width 219 height 396
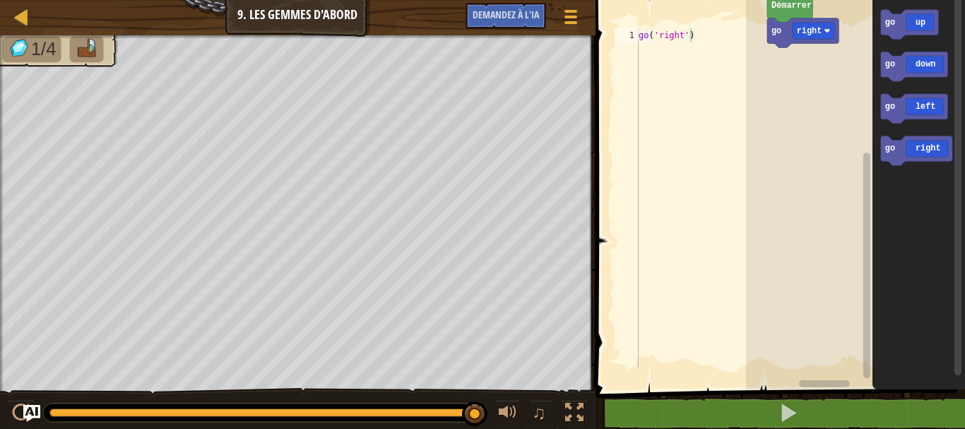
type textarea "go('right')"
click at [684, 97] on div "aller ( 'droite' )" at bounding box center [702, 211] width 132 height 367
drag, startPoint x: 705, startPoint y: 97, endPoint x: 789, endPoint y: 90, distance: 84.3
click at [789, 90] on div "go('right') 1 go ( 'right' ) ההההההההההההההההההההההההההההההה הההההההההההההההההה…" at bounding box center [778, 220] width 374 height 427
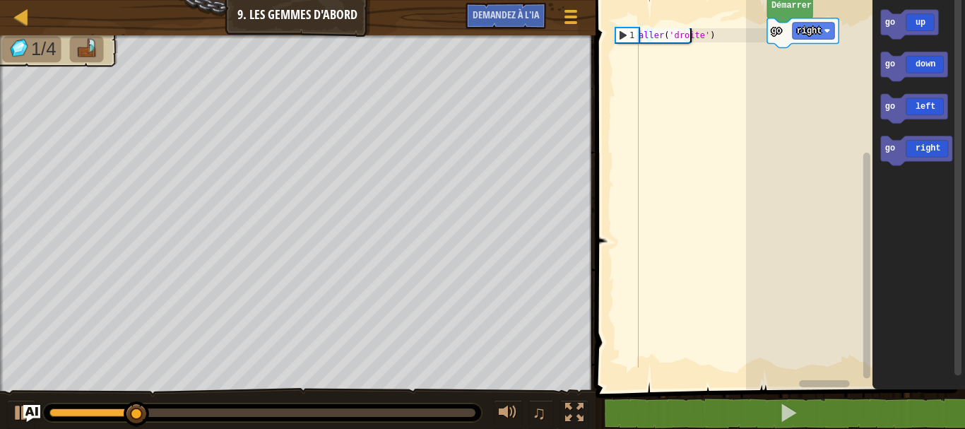
click at [789, 90] on rect "Espace de travail de Blocky" at bounding box center [855, 191] width 219 height 396
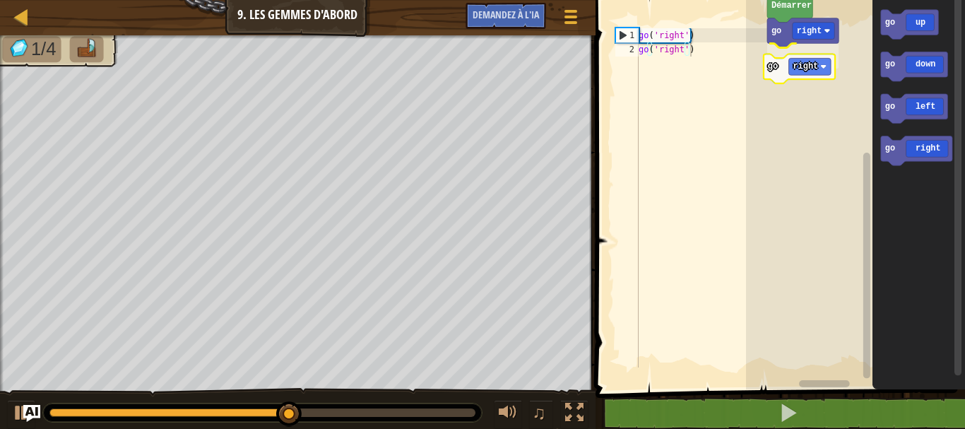
click at [799, 70] on div "Démarrer go right go right go up go down go left go right go right" at bounding box center [855, 191] width 219 height 396
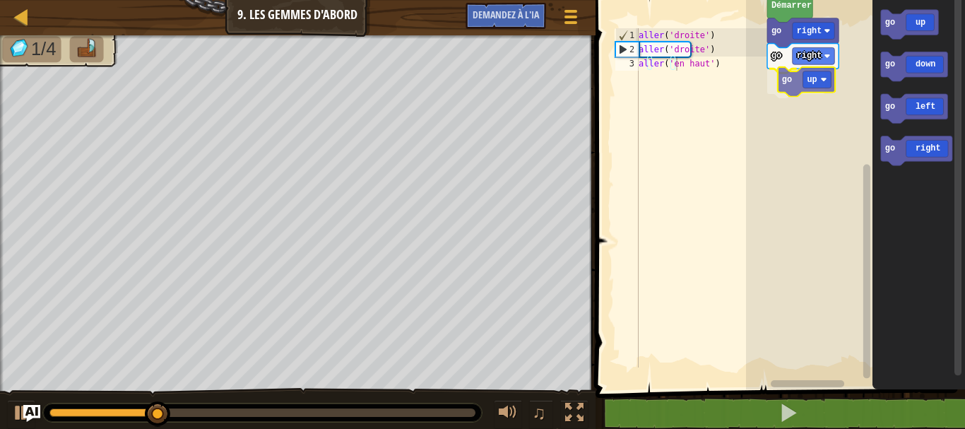
click at [794, 87] on div "Démarrer go right go right go up go up go down go left go right go up" at bounding box center [855, 191] width 219 height 396
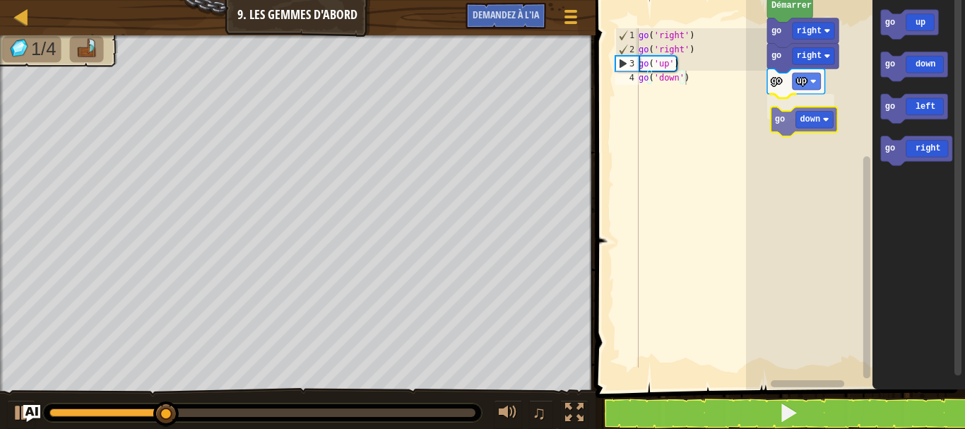
click at [778, 126] on div "Démarrer go right go right go up go down go up go down go left go right go down" at bounding box center [855, 191] width 219 height 396
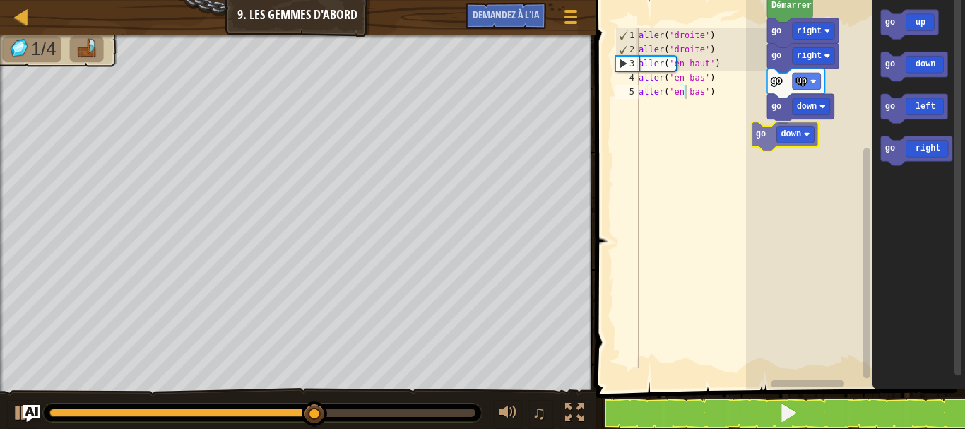
click at [780, 147] on div "Démarrer go right go right go up go down go down go up go down go left go right…" at bounding box center [855, 191] width 219 height 396
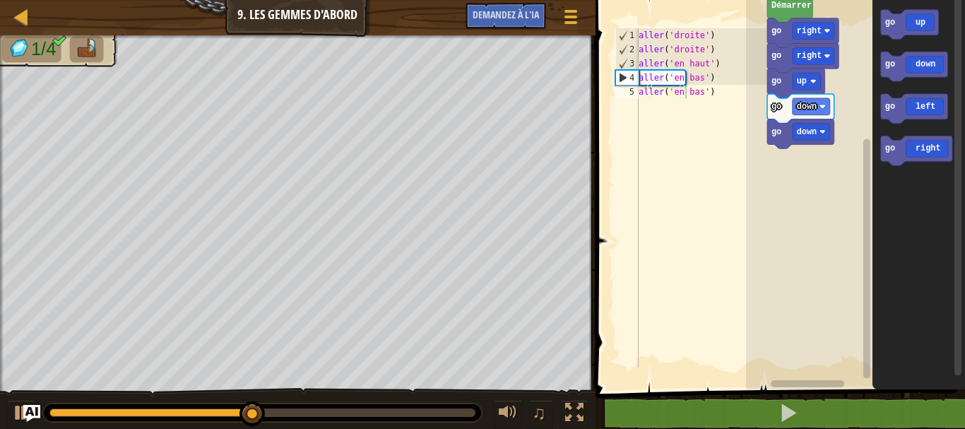
click at [850, 58] on div "Démarrer go right go right go up go down go down go up go down go left go right" at bounding box center [855, 191] width 219 height 396
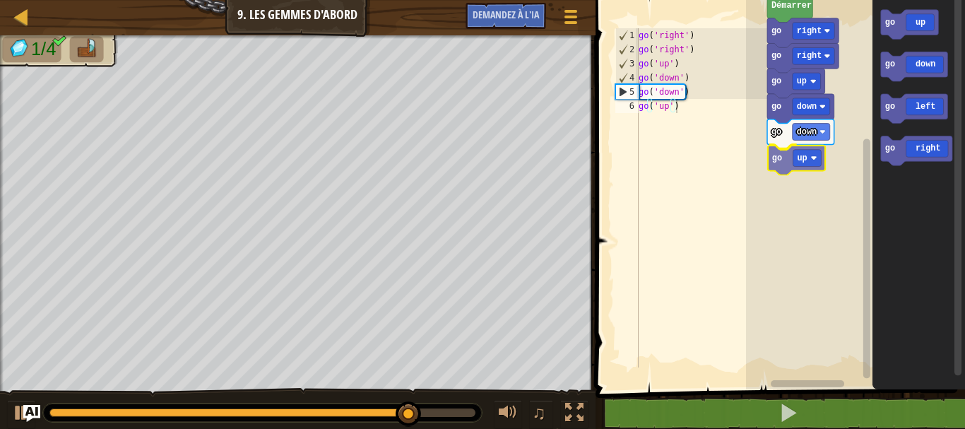
click at [773, 154] on div "Démarrer go right go right go up go down go down go up go up go down go left go…" at bounding box center [855, 191] width 219 height 396
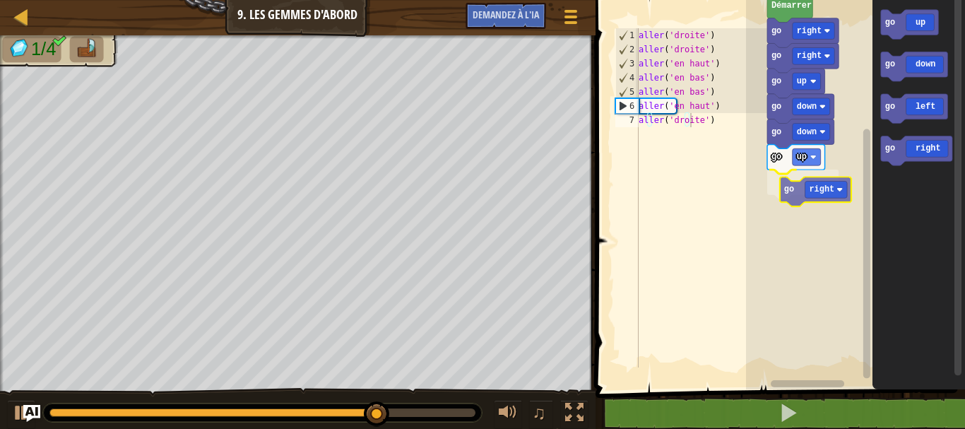
click at [831, 178] on div "Démarrer go right go right go up go down go down go up go right go up go down g…" at bounding box center [855, 191] width 219 height 396
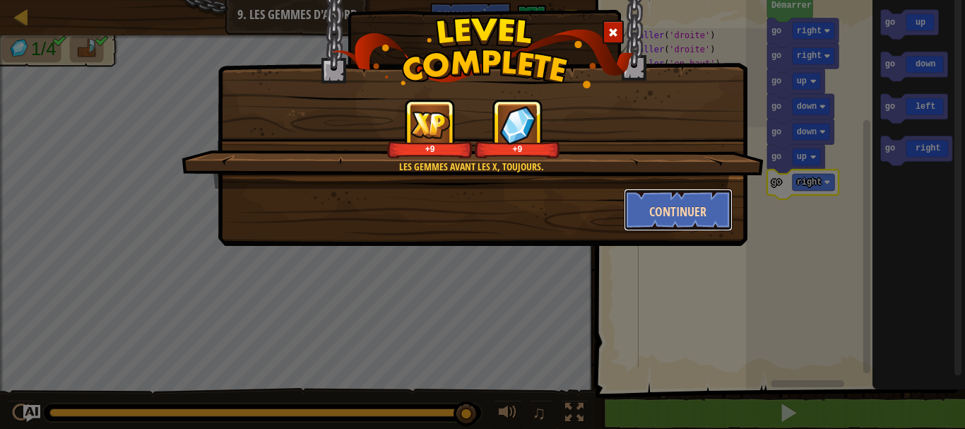
click at [671, 206] on font "Continuer" at bounding box center [677, 212] width 57 height 18
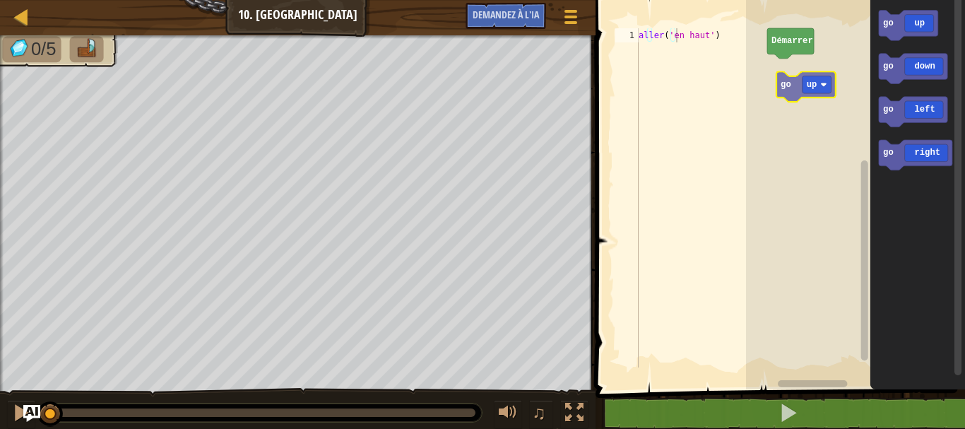
click at [793, 71] on div "Démarrer go up go down go left go right go up" at bounding box center [855, 191] width 219 height 396
click at [934, 0] on html "Carte Junior 10. Promenade Menu du jeu Demandez à l'IA 1 הההההההההההההההההההההה…" at bounding box center [482, 0] width 965 height 0
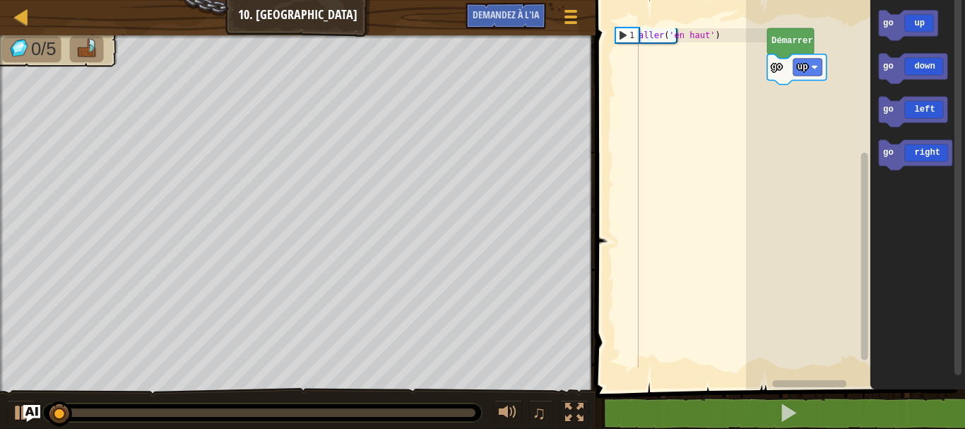
click at [827, 85] on div "Démarrer go up go up go down go left go right" at bounding box center [855, 191] width 219 height 396
click at [864, 42] on div "Démarrer go up go up go down go left go right" at bounding box center [855, 191] width 219 height 396
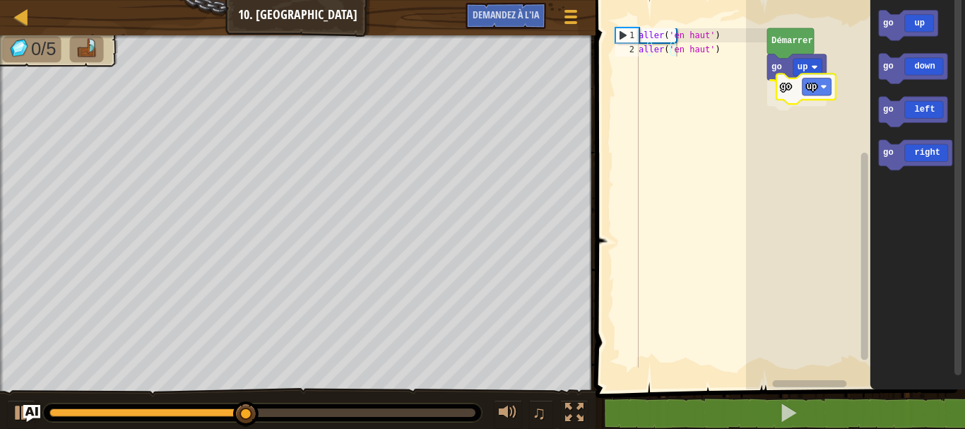
click at [785, 85] on div "Démarrer go up go up go up go down go left go right go up" at bounding box center [855, 191] width 219 height 396
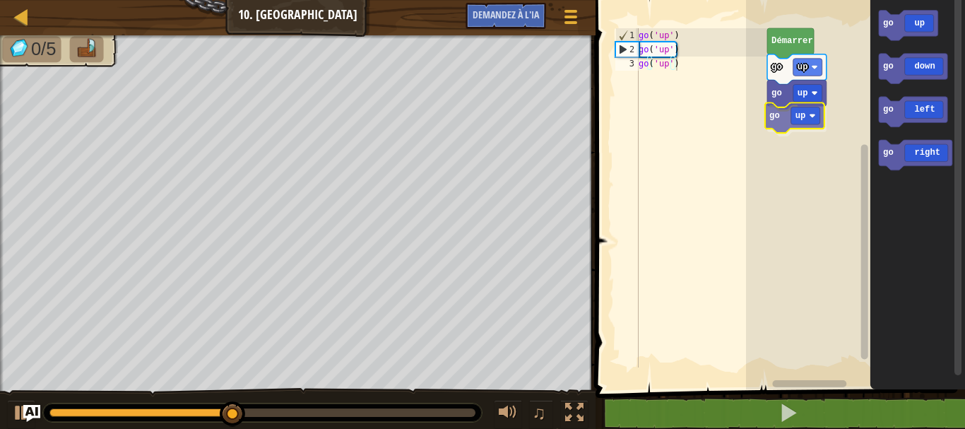
click at [807, 119] on div "Démarrer go up go up go up go up go down go left go right go up" at bounding box center [855, 191] width 219 height 396
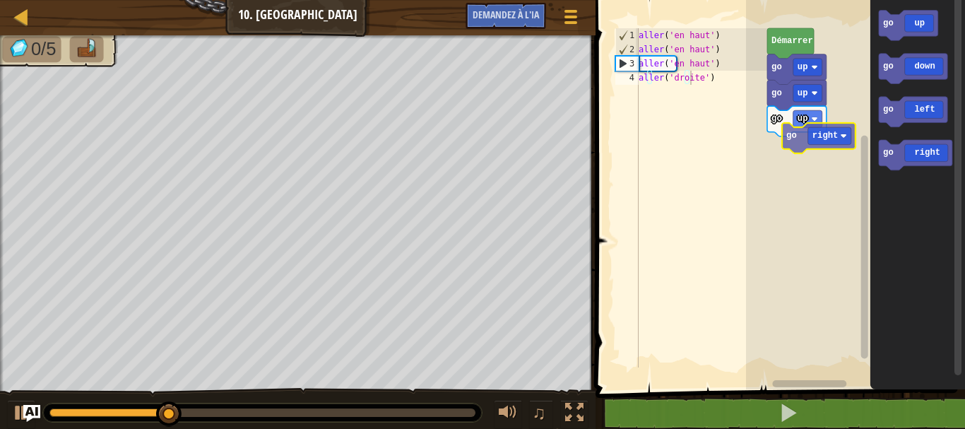
click at [809, 151] on div "Démarrer go up go up go up go right go up go down go left go right go right" at bounding box center [855, 191] width 219 height 396
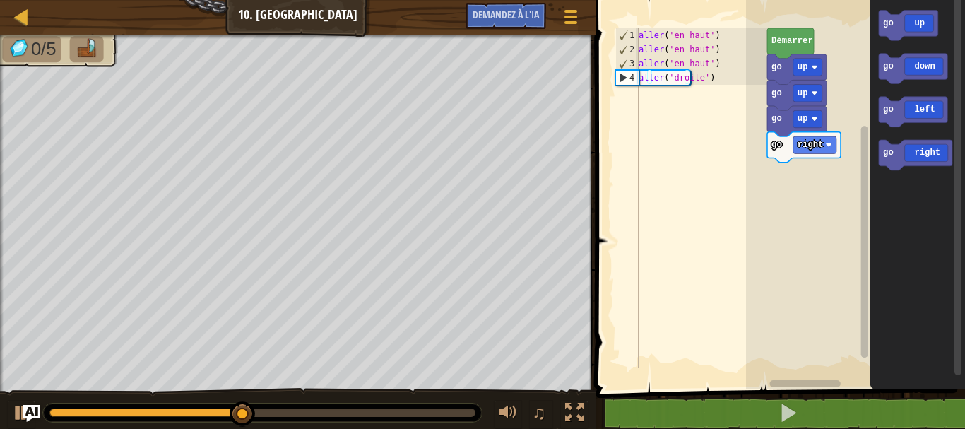
click at [802, 153] on div "go right go up go up go up Démarrer go up go down go left go right" at bounding box center [855, 191] width 219 height 396
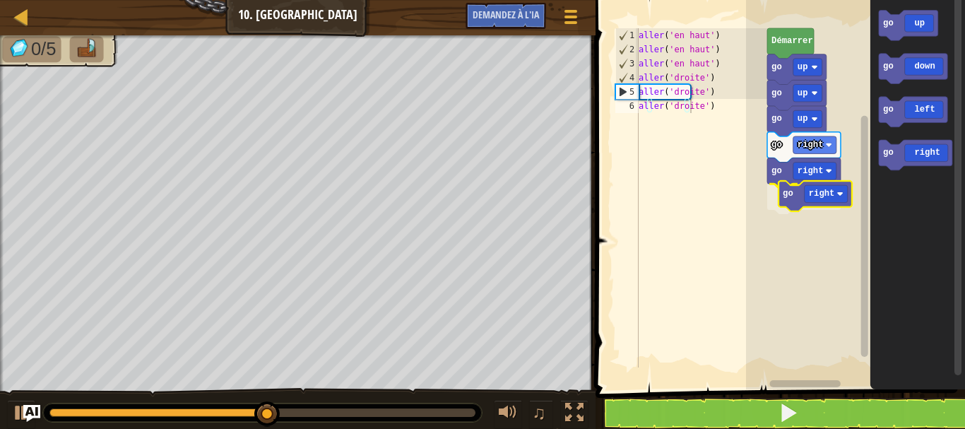
click at [829, 198] on div "go right go right go right go up go up go up Démarrer go up go down go left go …" at bounding box center [855, 191] width 219 height 396
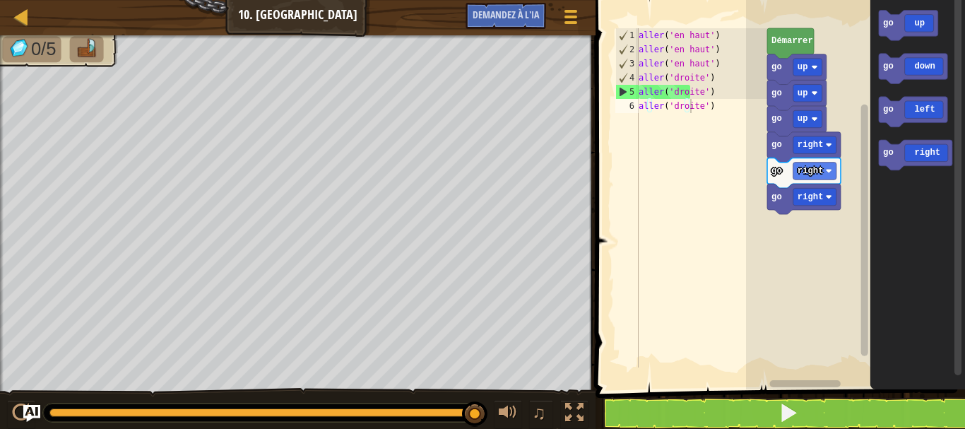
click at [864, 234] on div "go right go right go right go up go up go up Démarrer go up go down go left go …" at bounding box center [855, 191] width 219 height 396
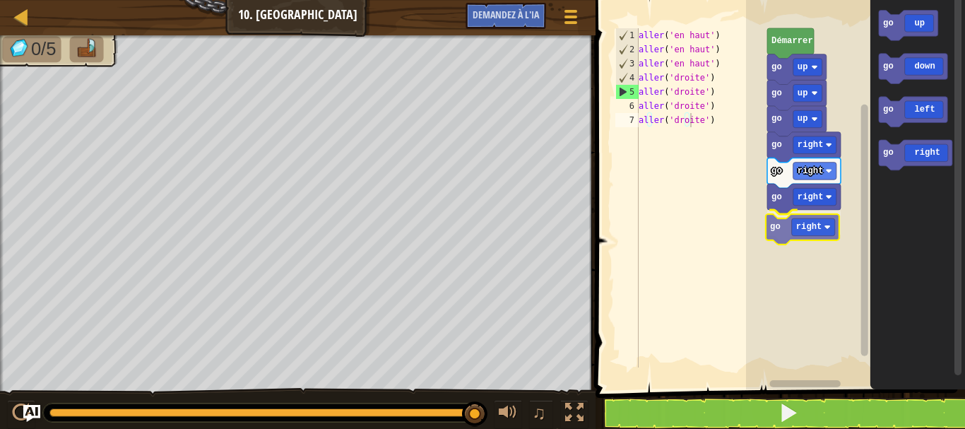
click at [821, 212] on div "go right go right go right go right go up go up go up Démarrer go up go down go…" at bounding box center [855, 191] width 219 height 396
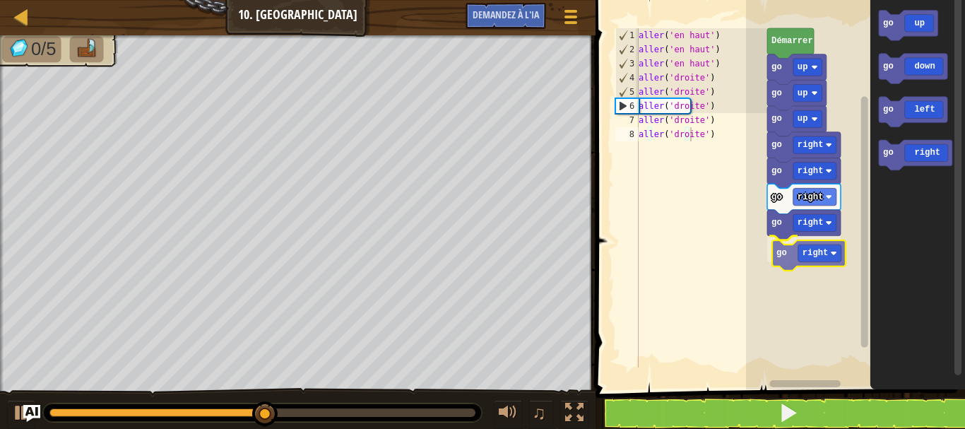
click at [831, 254] on div "go right go right go right go right go right go up go up go up Démarrer go up g…" at bounding box center [855, 191] width 219 height 396
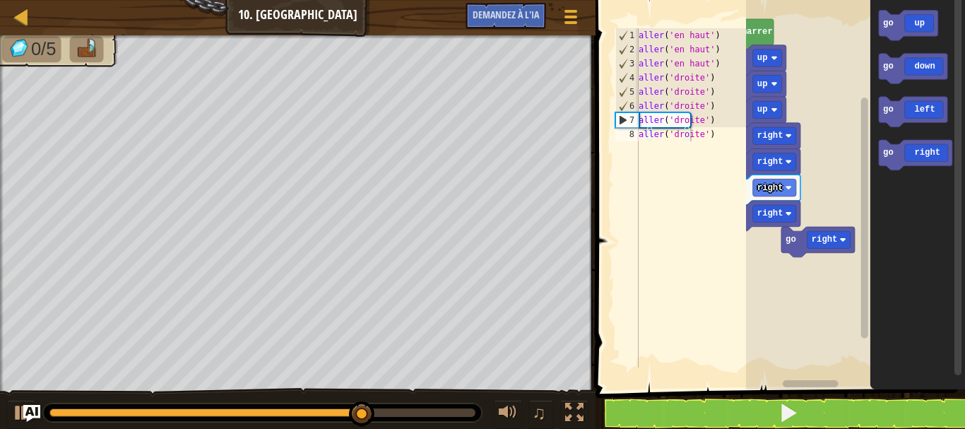
click at [806, 239] on rect "Espace de travail de Blocky" at bounding box center [855, 191] width 219 height 396
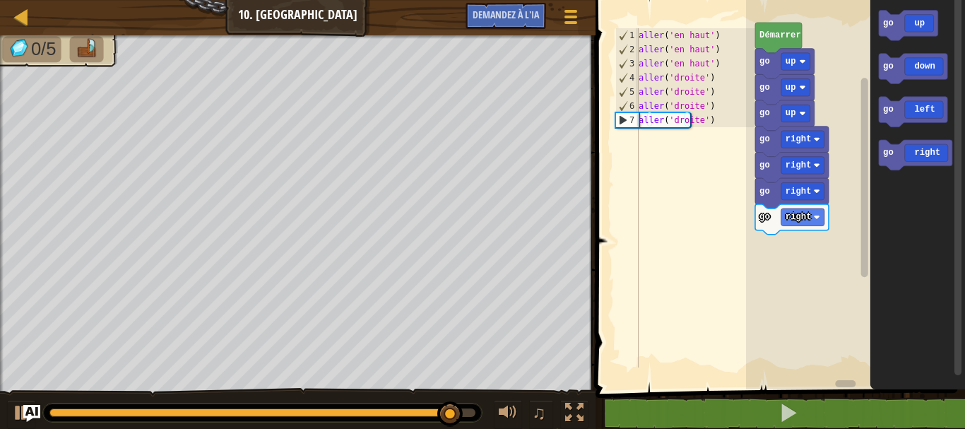
click at [844, 131] on div "go right go right go right go right go up go up go up Démarrer go up go down go…" at bounding box center [855, 191] width 219 height 396
click at [880, 131] on icon "go up go down go left go right" at bounding box center [917, 191] width 95 height 396
click at [845, 299] on div "go right go right go right go right go up go up go up Démarrer go up go down go…" at bounding box center [855, 191] width 219 height 396
click at [929, 76] on g "go up go down go left go right" at bounding box center [915, 90] width 73 height 160
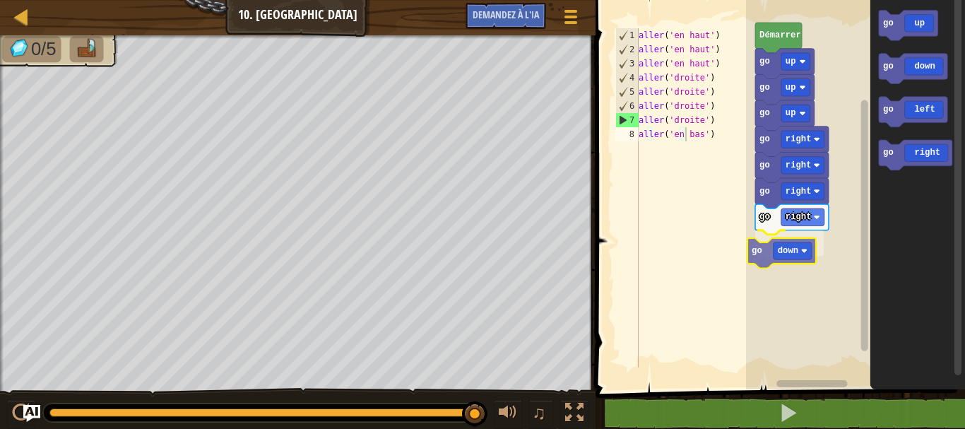
click at [802, 256] on div "go right go right go right go down go right go up go up go up Démarrer go up go…" at bounding box center [855, 191] width 219 height 396
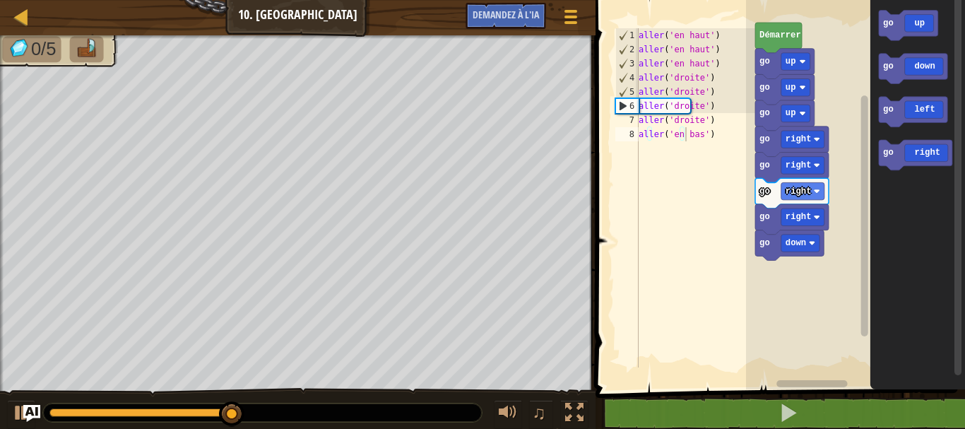
click at [811, 256] on div "go right go right go right go down go right go up go up go up Démarrer go up go…" at bounding box center [855, 191] width 219 height 396
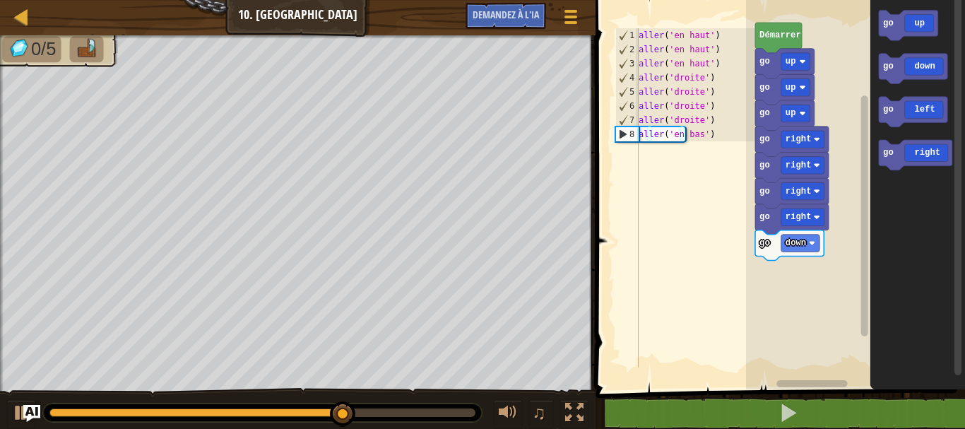
click at [941, 81] on g "go up go down go left go right" at bounding box center [915, 90] width 73 height 160
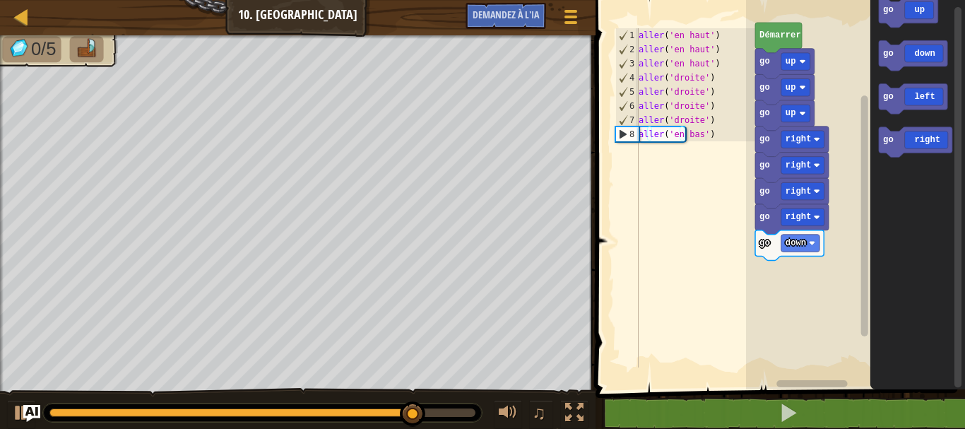
click at [869, 52] on div "go right go right go right go down go right go up go up go up Démarrer go up go…" at bounding box center [855, 191] width 219 height 396
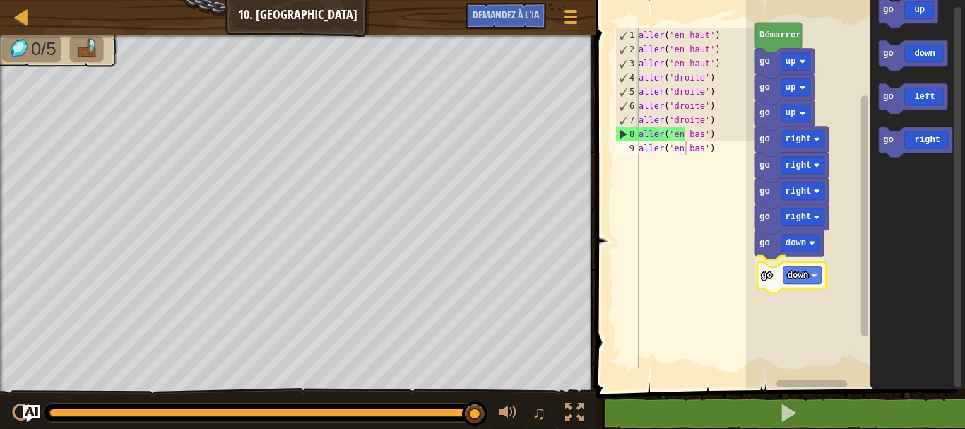
click at [791, 261] on div "go right go right go right go down go down go right go up go up go up Démarrer …" at bounding box center [855, 191] width 219 height 396
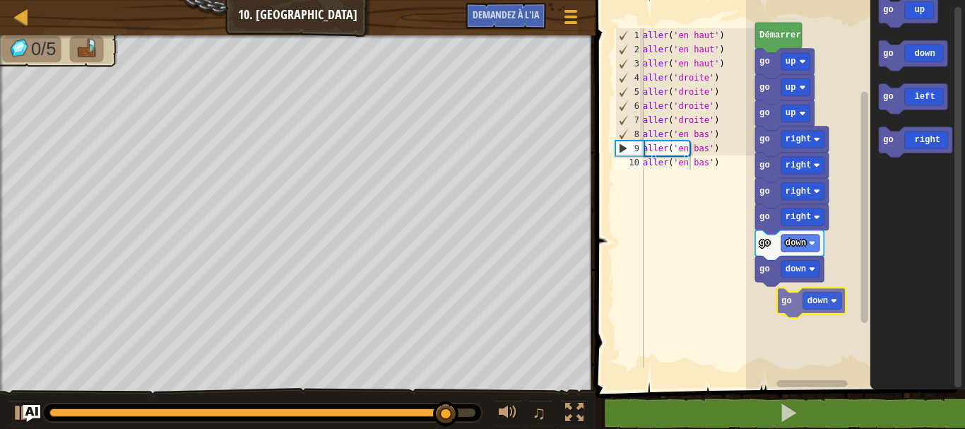
click at [806, 294] on div "go right go right go right go down go down go right go up go up go up Démarrer …" at bounding box center [855, 191] width 219 height 396
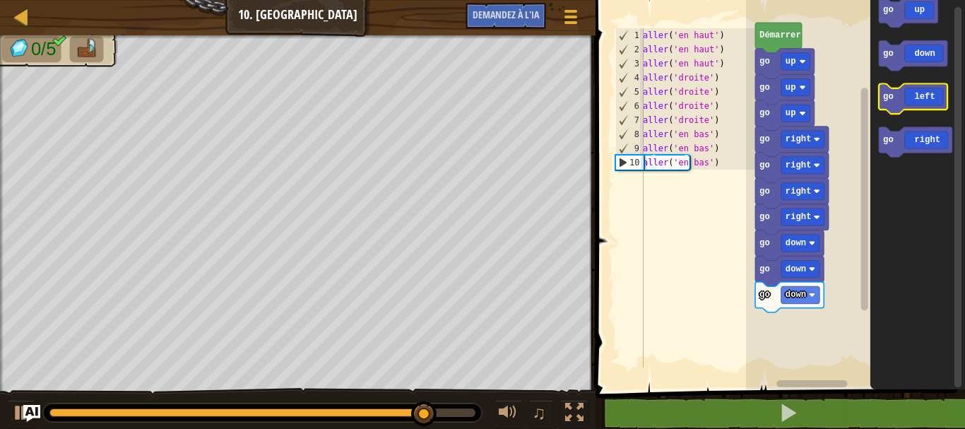
click at [941, 100] on icon "Espace de travail de Blocky" at bounding box center [913, 98] width 69 height 30
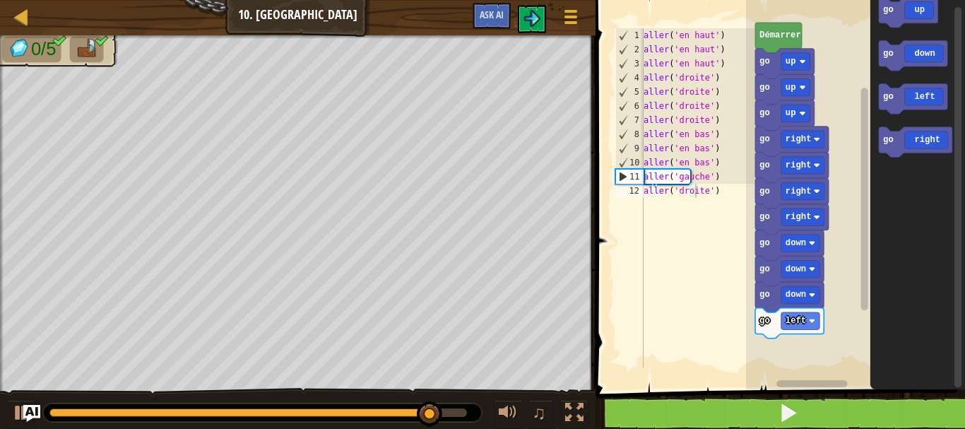
click at [764, 0] on html "Carte Junior 10. Promenade Menu du jeu Ask AI 1 ההההההההההההההההההההההההההההההה…" at bounding box center [482, 0] width 965 height 0
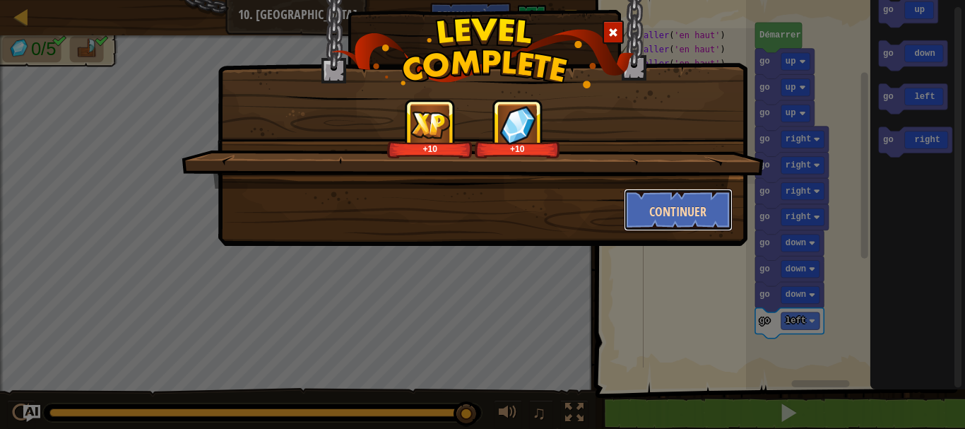
click at [711, 219] on button "Continuer" at bounding box center [678, 210] width 109 height 42
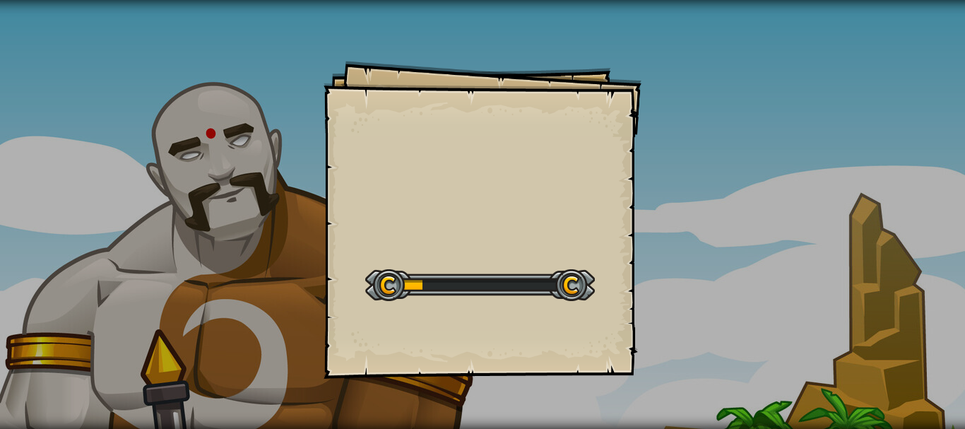
click at [696, 211] on div "Goals Start Level Erreur de chargement du serveur Vous avez besoin d'un abonnem…" at bounding box center [482, 214] width 965 height 429
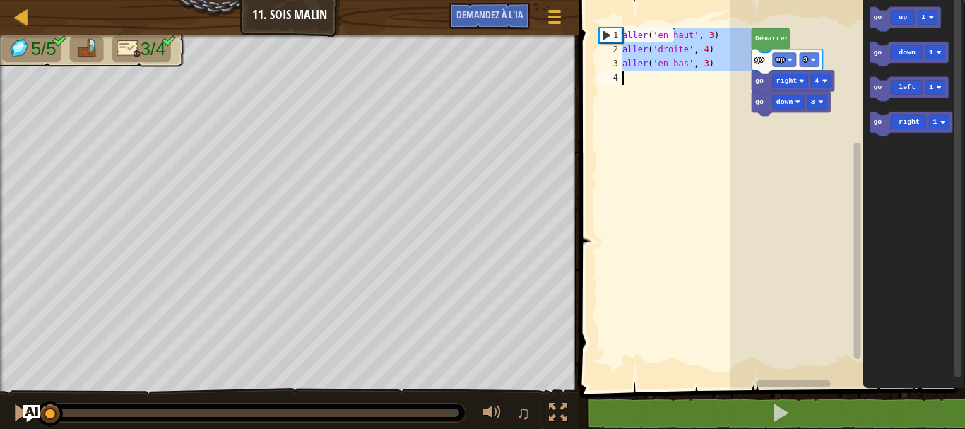
drag, startPoint x: 727, startPoint y: 38, endPoint x: 722, endPoint y: 76, distance: 37.8
click at [722, 76] on div "aller ( 'en haut' , 3 ) aller ( 'droite' , 4 ) aller ( 'en bas' , 3 )" at bounding box center [685, 211] width 132 height 367
type textarea "go('up', 3)"
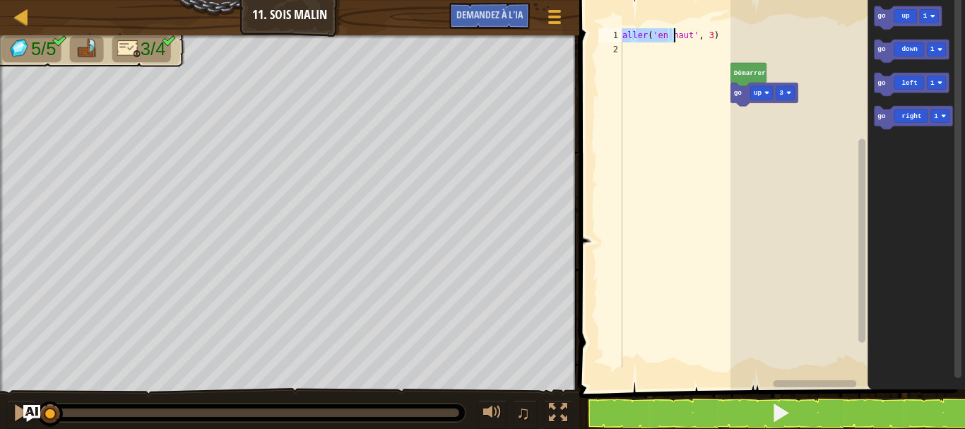
drag, startPoint x: 623, startPoint y: 34, endPoint x: 733, endPoint y: 32, distance: 110.2
click at [733, 32] on div "go('up', 3) 1 2 aller ( 'en haut' , 3 ) ההההההההההההההההההההההההההההההה ההההההה…" at bounding box center [770, 220] width 390 height 427
click at [740, 31] on rect "Espace de travail de Blocky" at bounding box center [847, 191] width 234 height 396
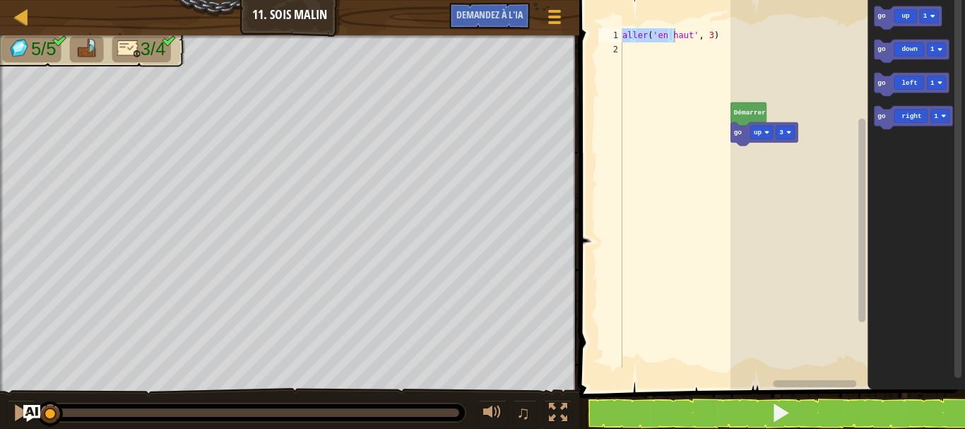
click at [596, 71] on div "go('up', 3) 1 2 aller ( 'en haut' , 3 ) ההההההההההההההההההההההההההההההה ההההההה…" at bounding box center [770, 220] width 390 height 427
drag, startPoint x: 621, startPoint y: 30, endPoint x: 687, endPoint y: 33, distance: 65.8
click at [687, 32] on div "go('up', 3) 1 2 aller ( 'en haut' , 3 ) ההההההההההההההההההההההההההההההה ההההההה…" at bounding box center [673, 197] width 155 height 339
click at [687, 80] on div "aller ( 'en haut' , 3 )" at bounding box center [685, 211] width 132 height 367
drag, startPoint x: 624, startPoint y: 35, endPoint x: 715, endPoint y: 35, distance: 91.8
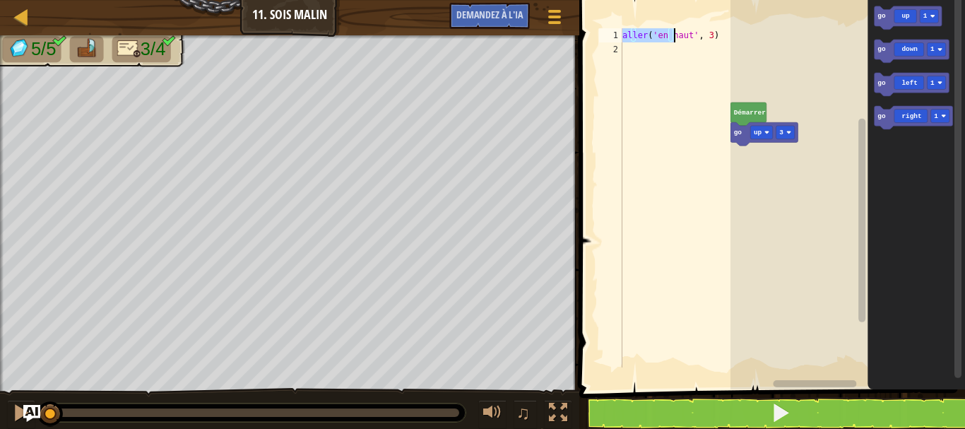
click at [715, 35] on div "aller ( 'en haut' , 3 )" at bounding box center [685, 211] width 132 height 367
type textarea "go('up', 3)"
click at [756, 143] on div "Démarrer go up 1 go down 1 go left 1 go right 1" at bounding box center [847, 191] width 234 height 396
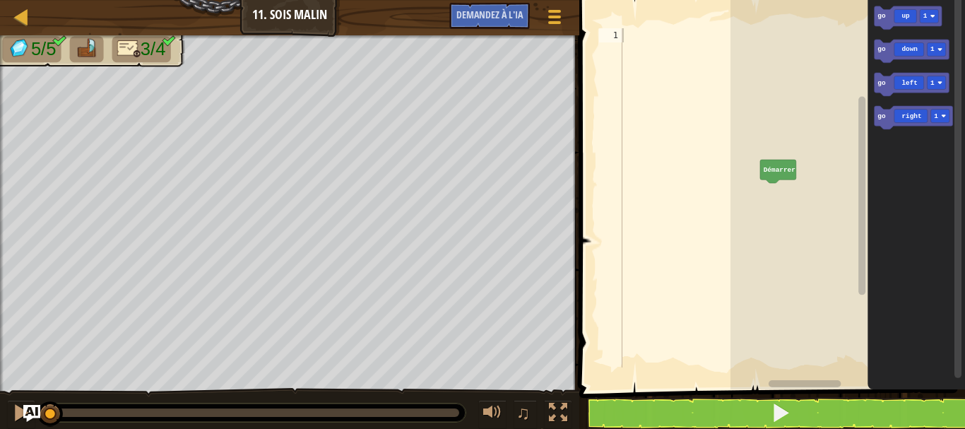
click at [856, 74] on div "Démarrer go up 1 go down 1 go left 1 go right 1" at bounding box center [847, 191] width 234 height 396
click at [823, 141] on div "Démarrer go up 1 go down 1 go left 1 go right 1" at bounding box center [847, 191] width 234 height 396
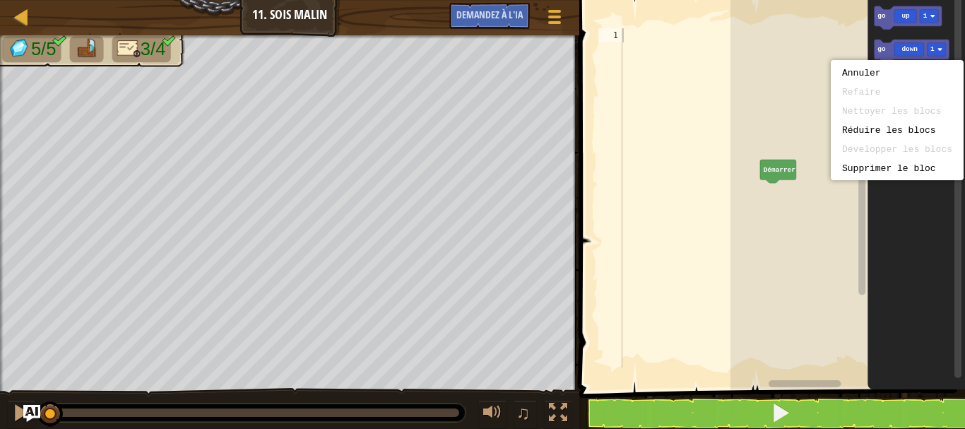
click at [834, 63] on div "Annuler Refaire Nettoyer les blocs Réduire les blocs Développer les blocs Suppr…" at bounding box center [896, 120] width 133 height 120
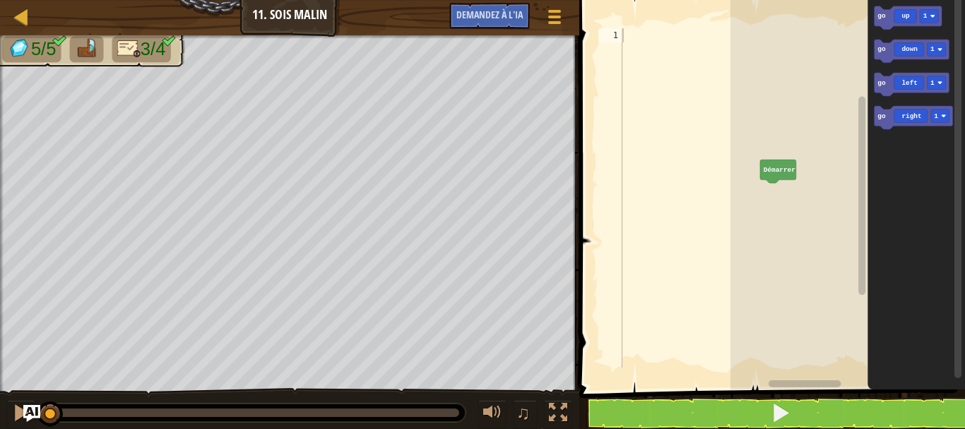
click at [814, 63] on rect "Espace de travail de Blocky" at bounding box center [847, 191] width 234 height 396
click at [787, 205] on div "[PERSON_NAME] go up 1 go down 1 go left 1 go right 1 go up 1" at bounding box center [847, 191] width 234 height 396
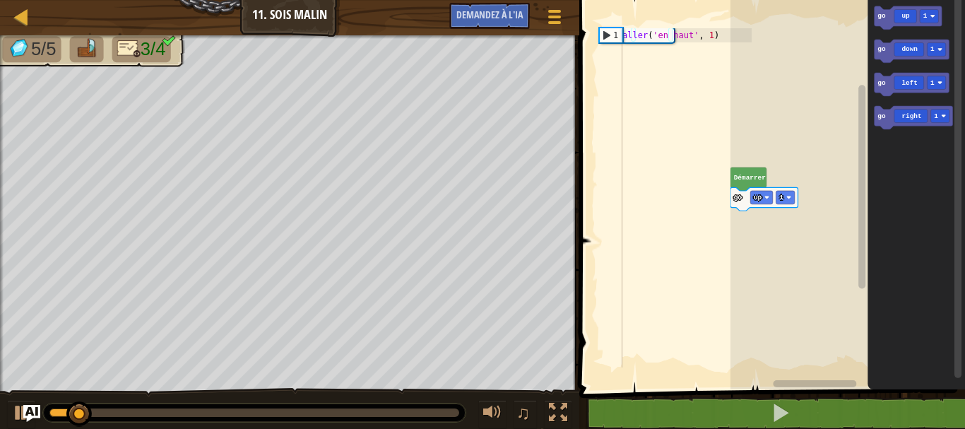
click at [830, 111] on div "go up 1 Démarrer go up 1 go down 1 go left 1 go right 1" at bounding box center [847, 191] width 234 height 396
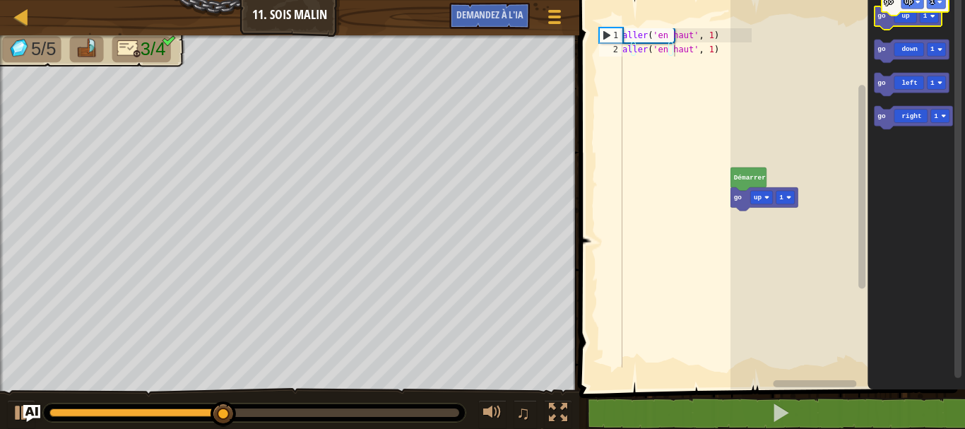
click at [901, 9] on icon "Espace de travail de Blocky" at bounding box center [908, 17] width 68 height 23
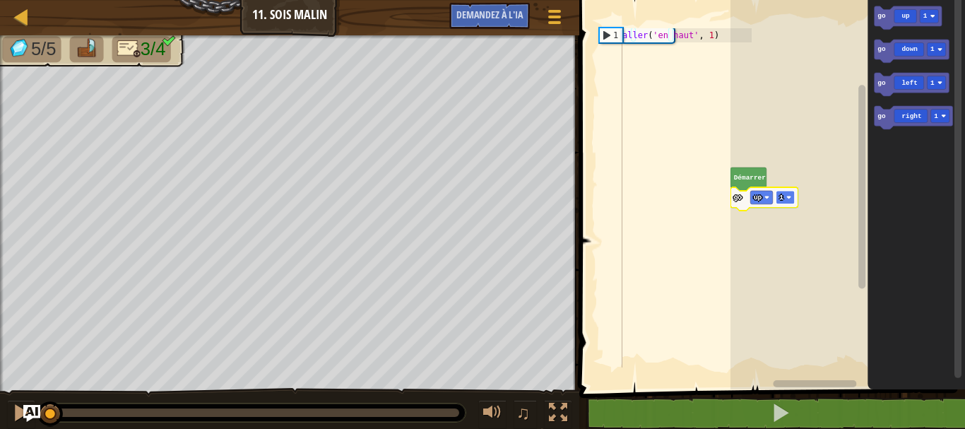
click at [786, 195] on image "Espace de travail de Blocky" at bounding box center [788, 197] width 5 height 5
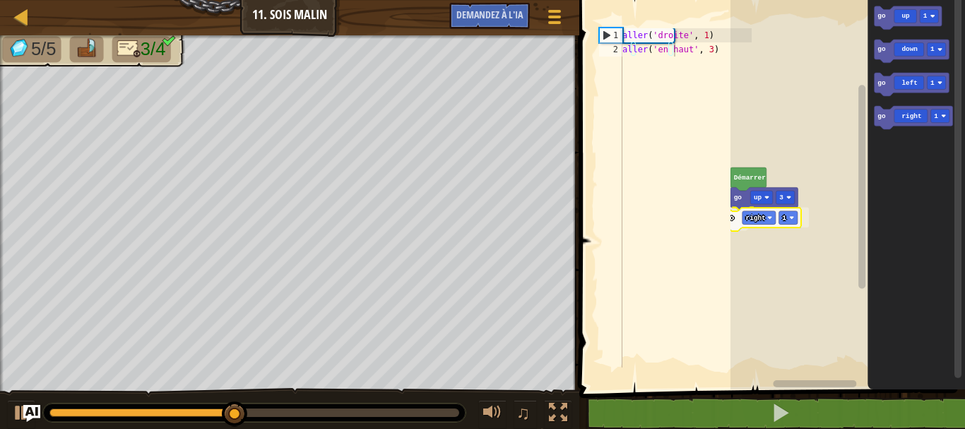
click at [747, 221] on div "[PERSON_NAME] go up 3 go right 1 go up 1 go down 1 go left 1 go right 1 go righ…" at bounding box center [847, 191] width 234 height 396
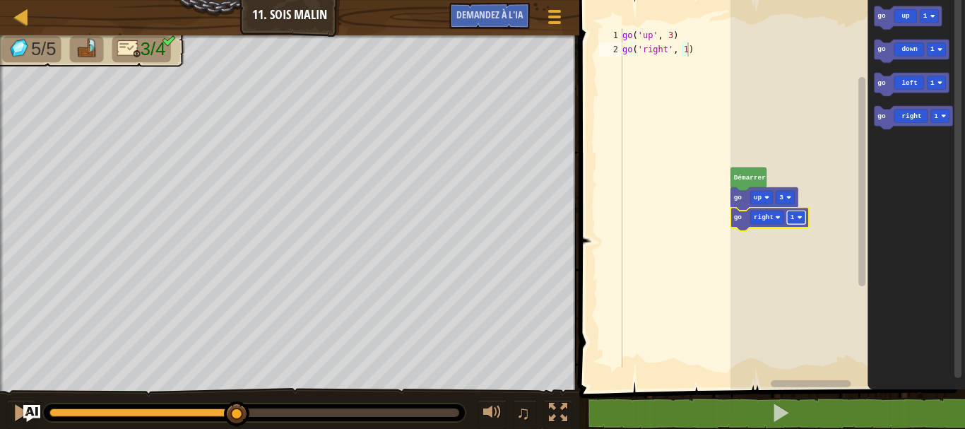
click at [798, 220] on g "1" at bounding box center [796, 216] width 18 height 13
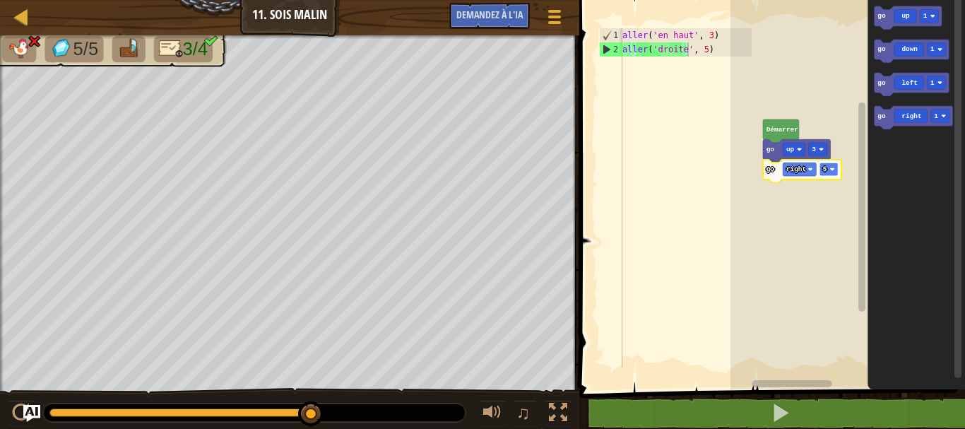
click at [827, 169] on rect "Espace de travail de Blocky" at bounding box center [828, 168] width 18 height 13
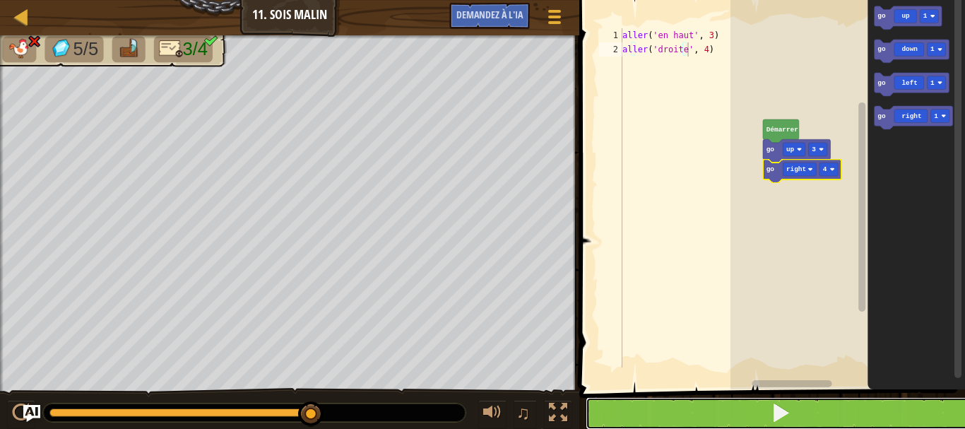
click at [807, 412] on button at bounding box center [780, 413] width 390 height 32
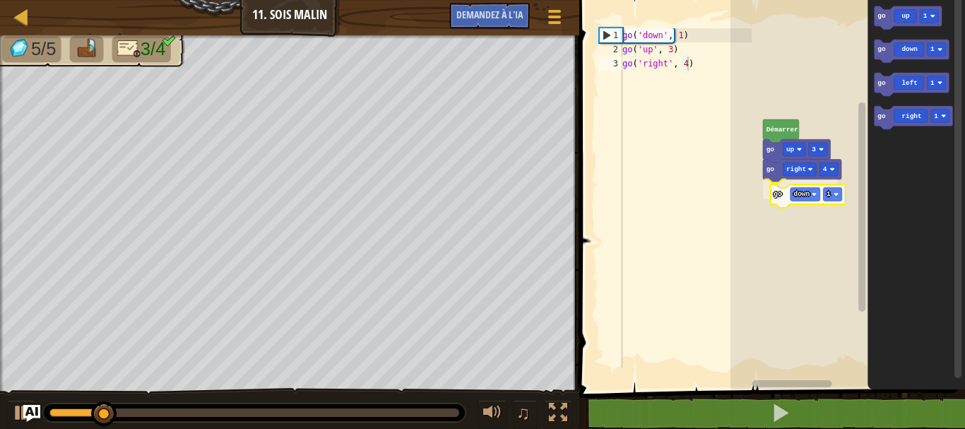
click at [806, 194] on div "Démarrer go up 3 go right 4 go down 1 go up 1 go down 1 go left 1 go right 1 go…" at bounding box center [847, 191] width 234 height 396
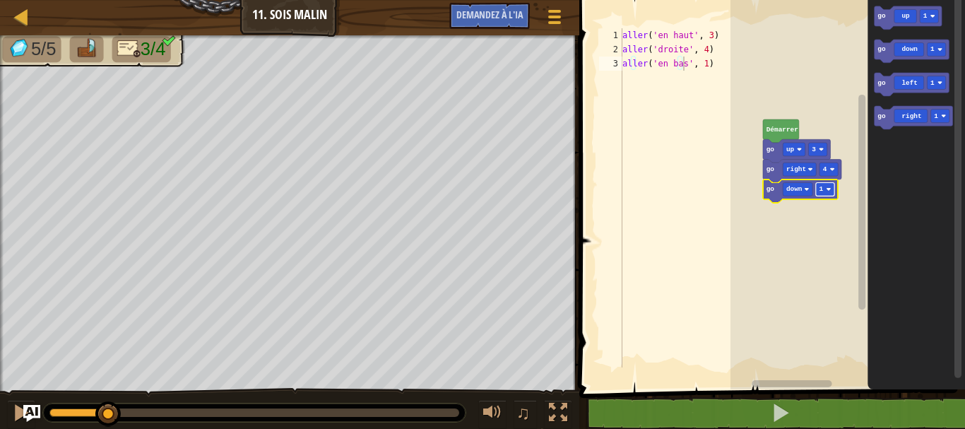
click at [828, 191] on image "Espace de travail de Blocky" at bounding box center [828, 188] width 5 height 5
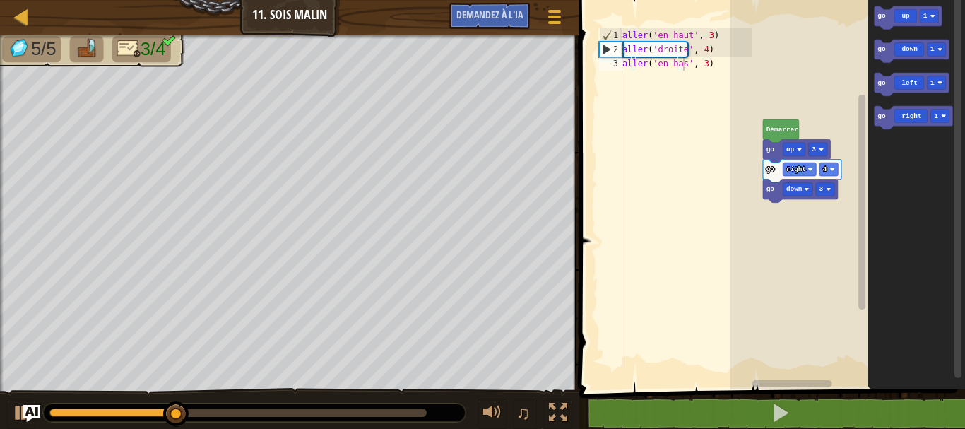
click at [841, 137] on div "Démarrer go up 3 go right 4 go down 3 go up 1 go down 1 go left 1 go right 1" at bounding box center [847, 191] width 234 height 396
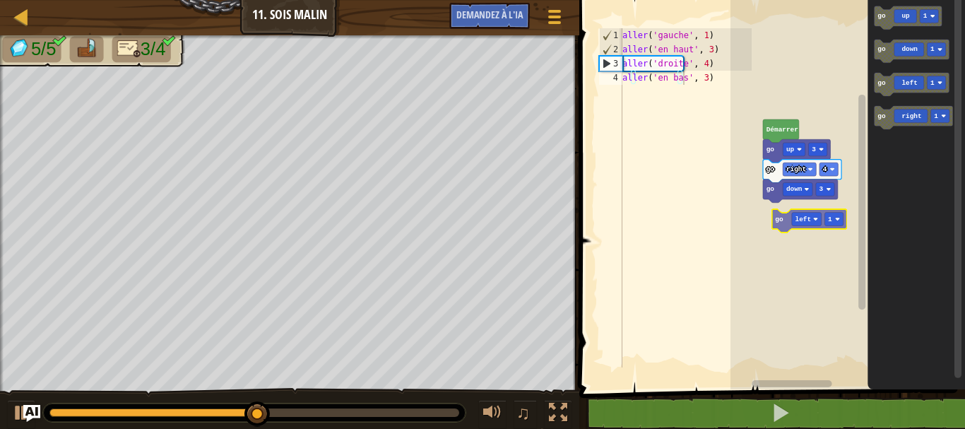
click at [776, 218] on div "Démarrer go up 3 go right 4 go down 3 go up 1 go down 1 go left 1 go right 1 go…" at bounding box center [847, 191] width 234 height 396
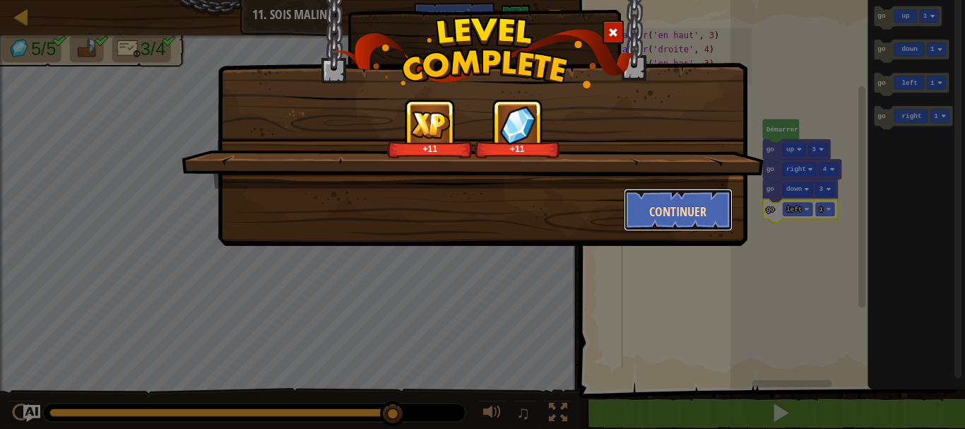
click at [691, 208] on font "Continuer" at bounding box center [677, 212] width 57 height 18
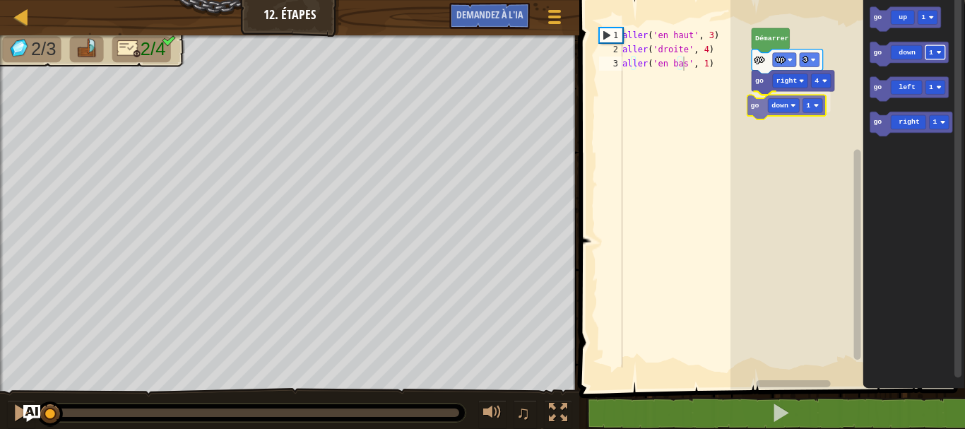
click at [818, 101] on div "go right 4 go down 1 go up 3 Démarrer go up 1 go down 1 go left 1 go right 1 go…" at bounding box center [847, 191] width 234 height 396
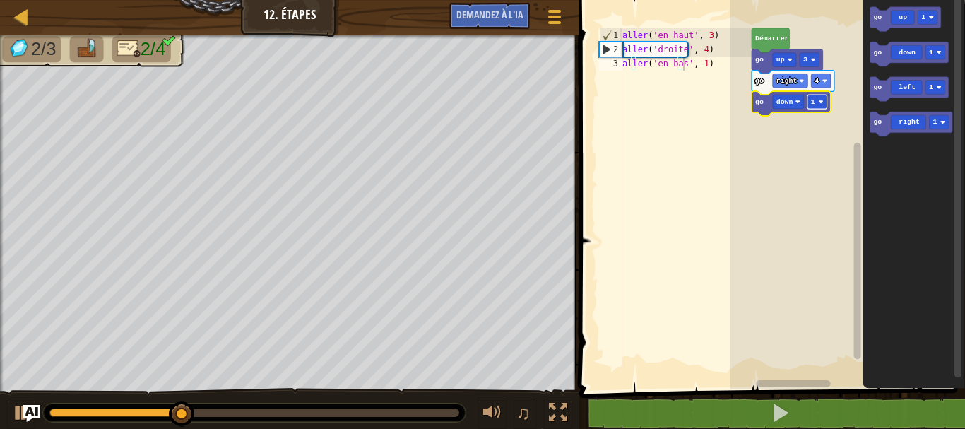
click at [815, 101] on rect "Espace de travail de Blocky" at bounding box center [817, 102] width 20 height 14
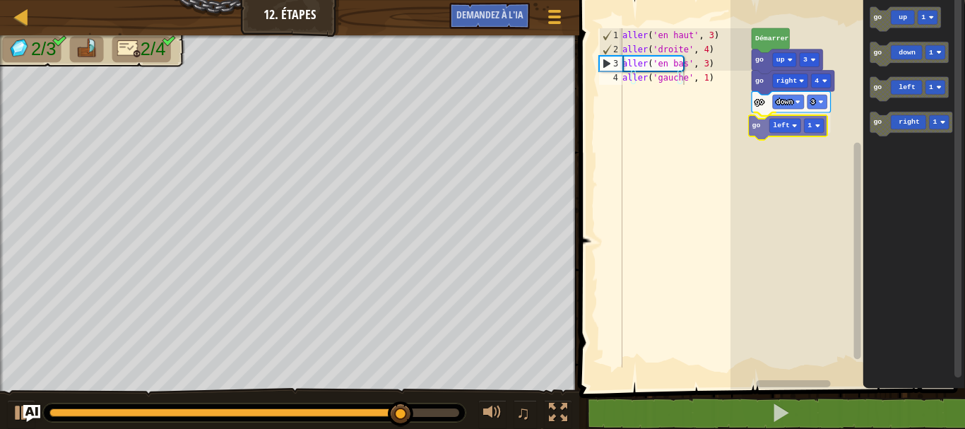
click at [790, 124] on div "Démarrer go up 3 go right 4 go down 3 go left 1 go up 1 go down 1 go left 1 go …" at bounding box center [847, 191] width 234 height 396
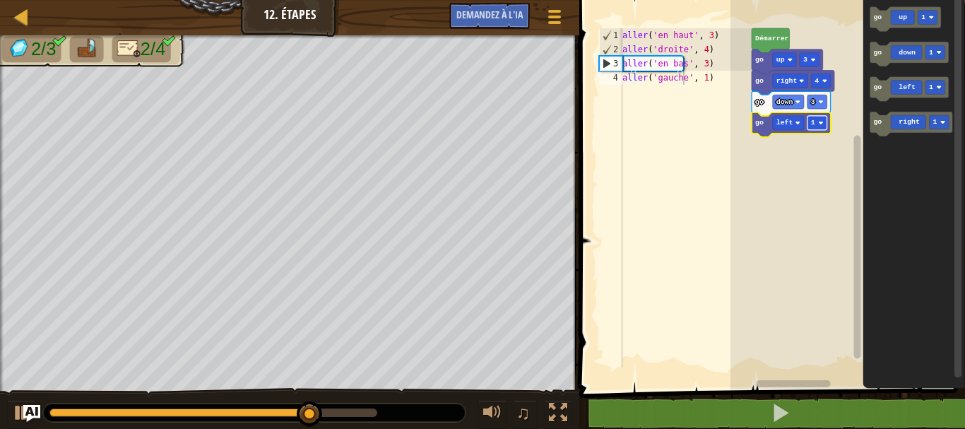
click at [821, 126] on rect "Espace de travail de Blocky" at bounding box center [817, 123] width 20 height 14
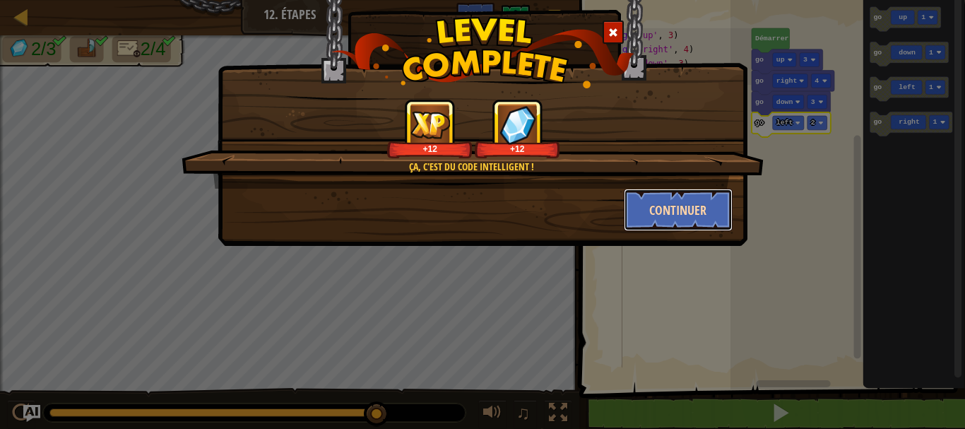
click at [689, 206] on button "Continuer" at bounding box center [678, 210] width 109 height 42
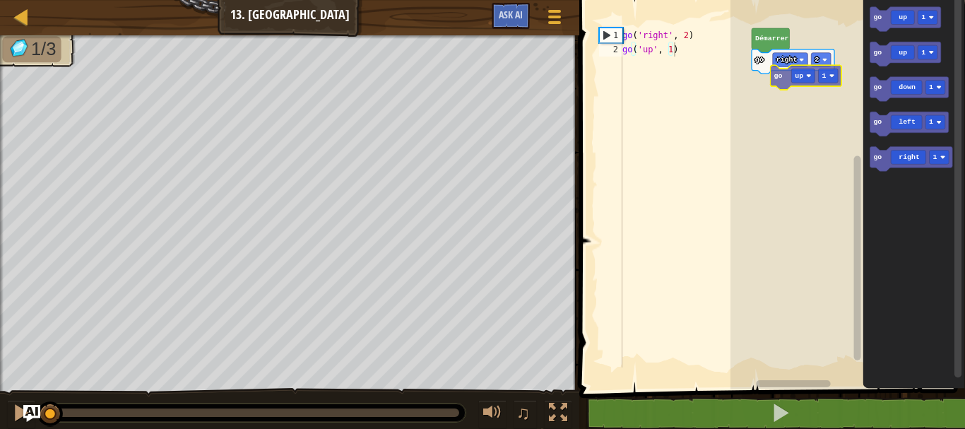
click at [809, 76] on div "go right 2 Démarrer go up 1 go up 1 go down 1 go left 1 go right 1 go up 1" at bounding box center [847, 191] width 234 height 396
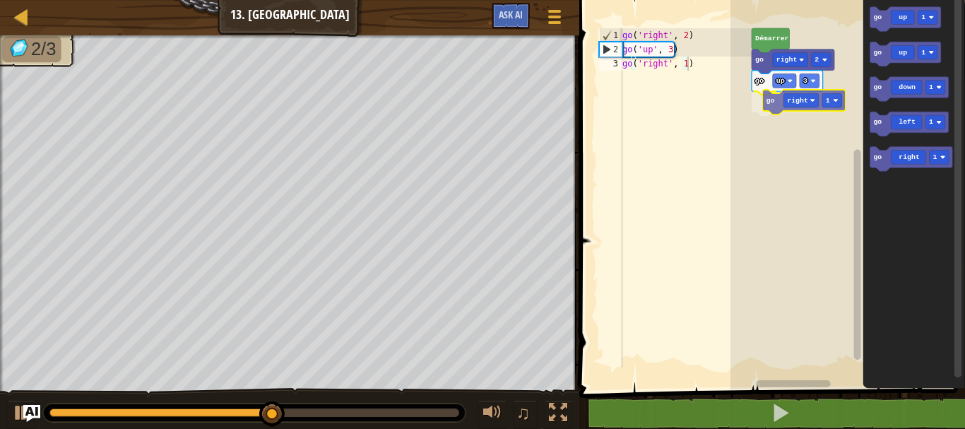
click at [795, 103] on div "[PERSON_NAME] go right 2 go up 3 go right 1 go up 1 go up 1 go down 1 go left 1…" at bounding box center [847, 191] width 234 height 396
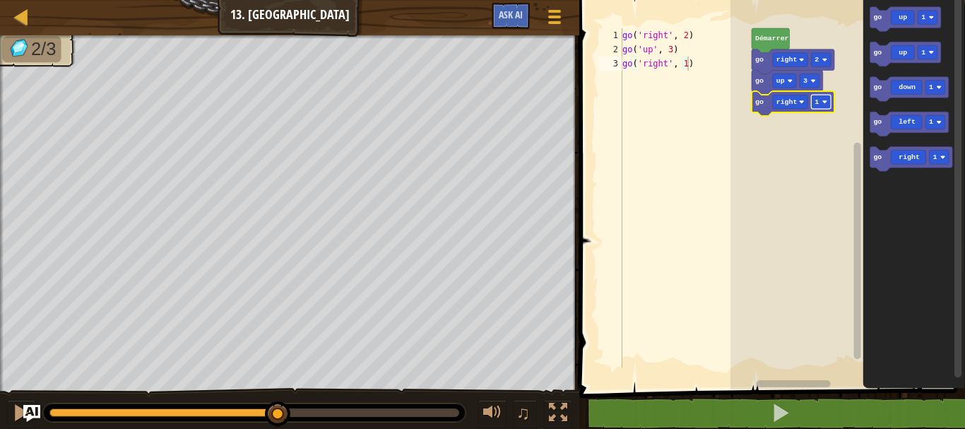
click at [826, 105] on rect "Espace de travail de Blocky" at bounding box center [821, 102] width 20 height 14
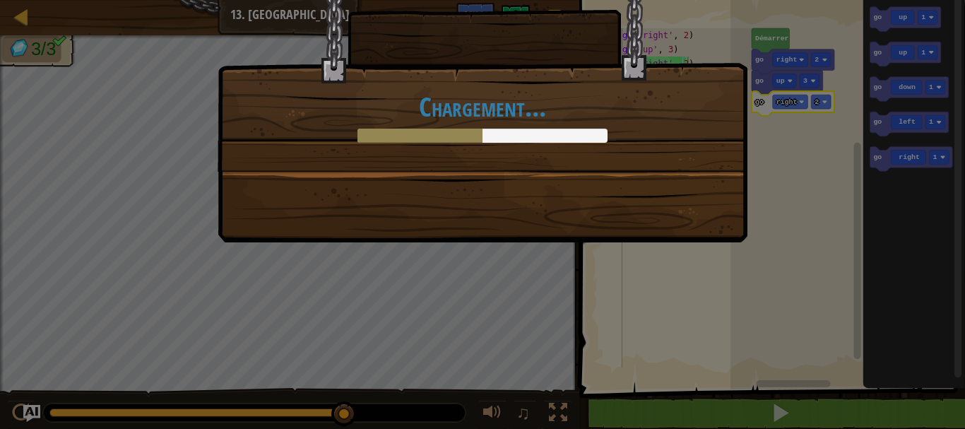
click at [964, 174] on div "Chargement..." at bounding box center [482, 214] width 965 height 429
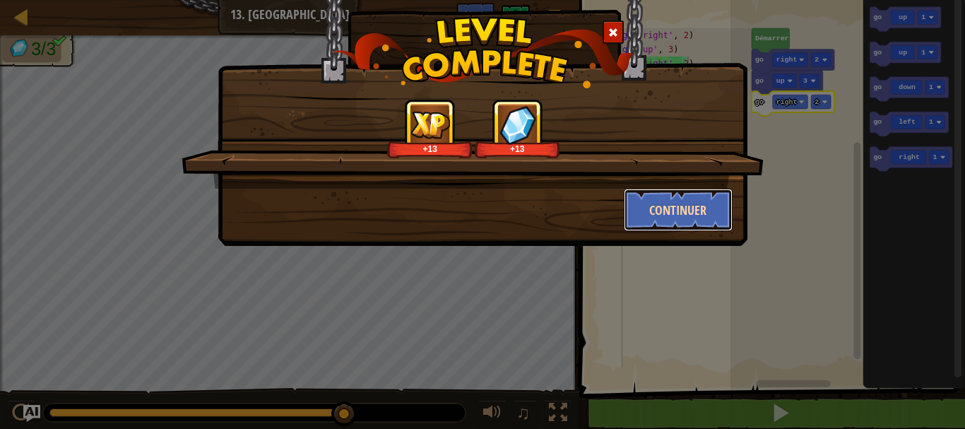
click at [662, 209] on button "Continuer" at bounding box center [678, 210] width 109 height 42
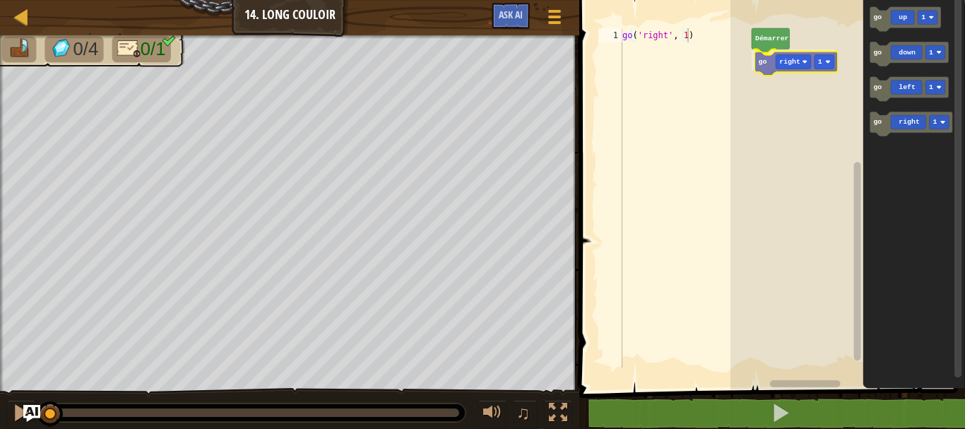
click at [794, 67] on div "Démarrer go right 1 go up 1 go down 1 go left 1 go right 1 go right 1" at bounding box center [847, 191] width 234 height 396
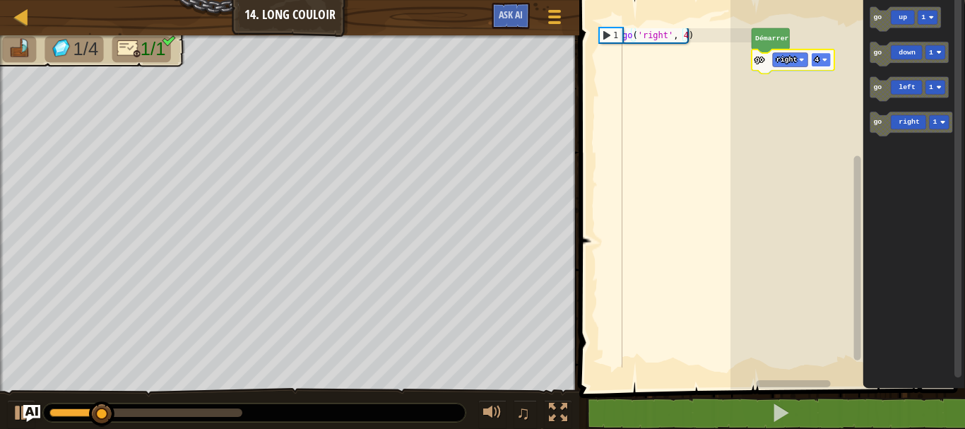
click at [821, 60] on rect "Espace de travail de Blocky" at bounding box center [821, 60] width 20 height 14
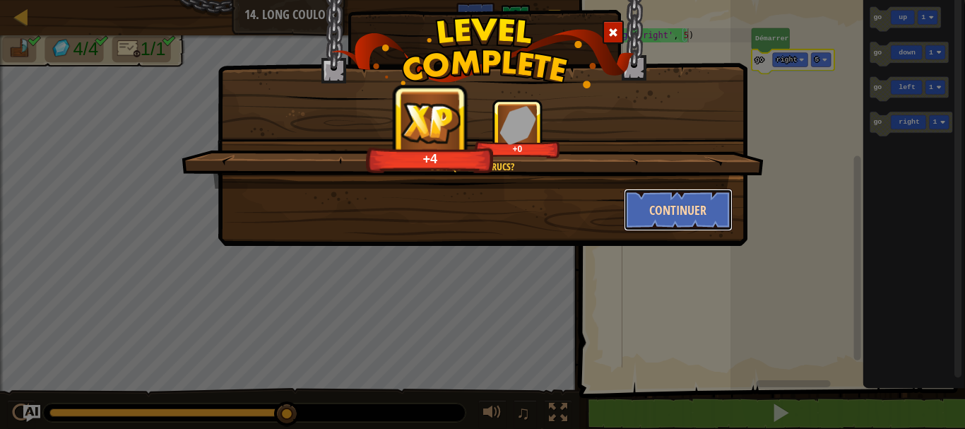
click at [725, 212] on button "Continuer" at bounding box center [678, 210] width 109 height 42
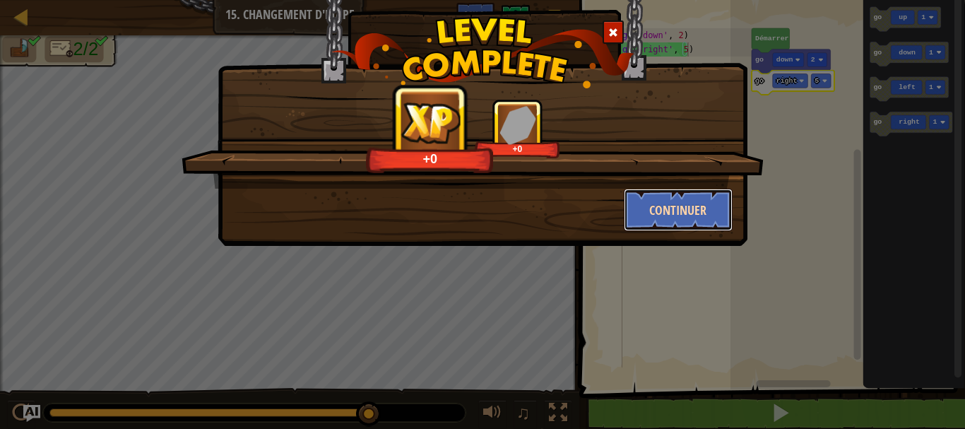
click at [689, 205] on button "Continuer" at bounding box center [678, 210] width 109 height 42
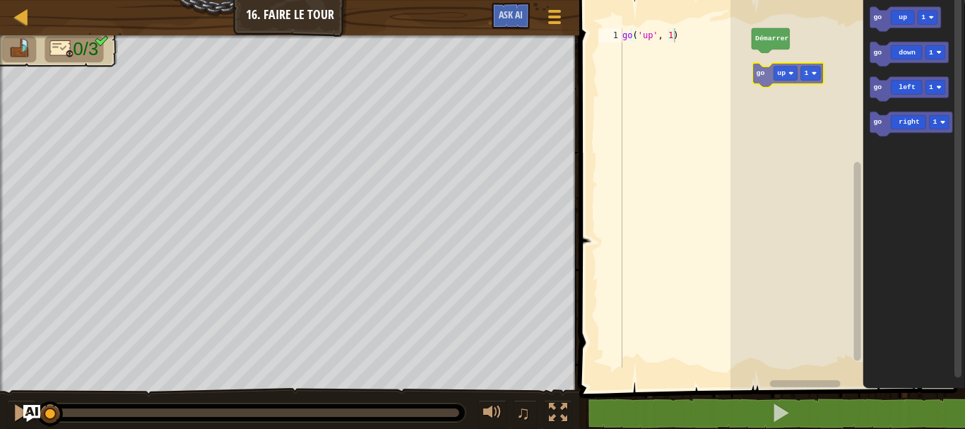
click at [787, 81] on div "[PERSON_NAME] go up 1 go down 1 go left 1 go right 1 go up 1" at bounding box center [847, 191] width 234 height 396
click at [787, 81] on rect "Espace de travail de Blocky" at bounding box center [847, 191] width 234 height 396
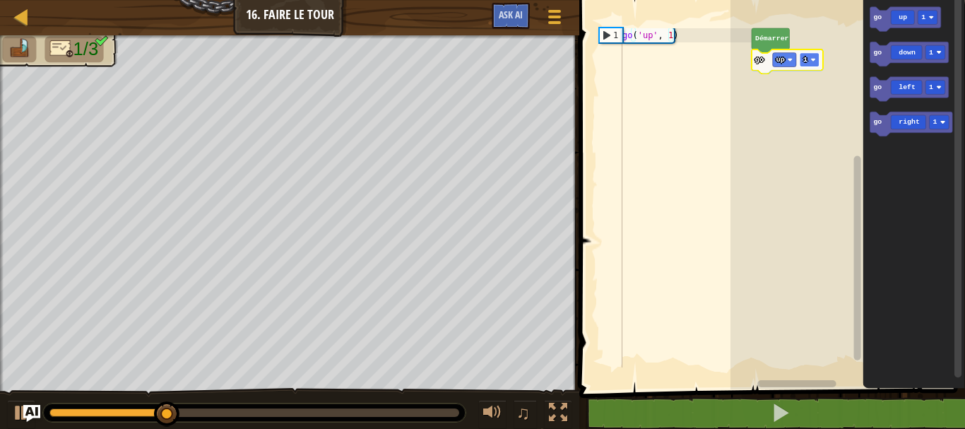
click at [808, 59] on rect "Espace de travail de Blocky" at bounding box center [809, 60] width 20 height 14
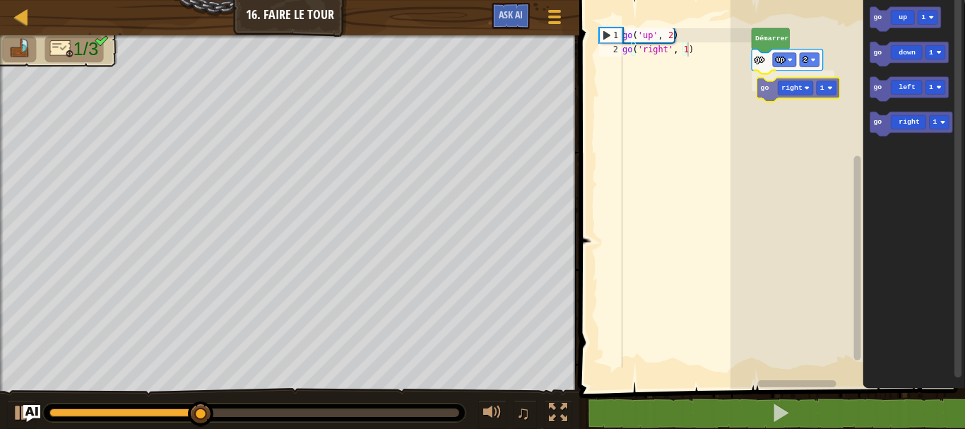
click at [775, 85] on div "[PERSON_NAME] go up 2 go right 1 go up 1 go down 1 go left 1 go right 1 go righ…" at bounding box center [847, 191] width 234 height 396
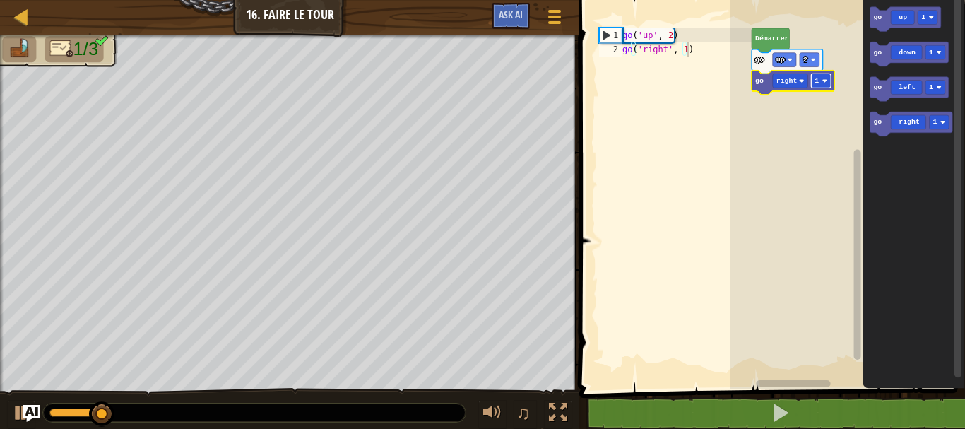
click at [822, 86] on rect "Espace de travail de Blocky" at bounding box center [821, 80] width 20 height 14
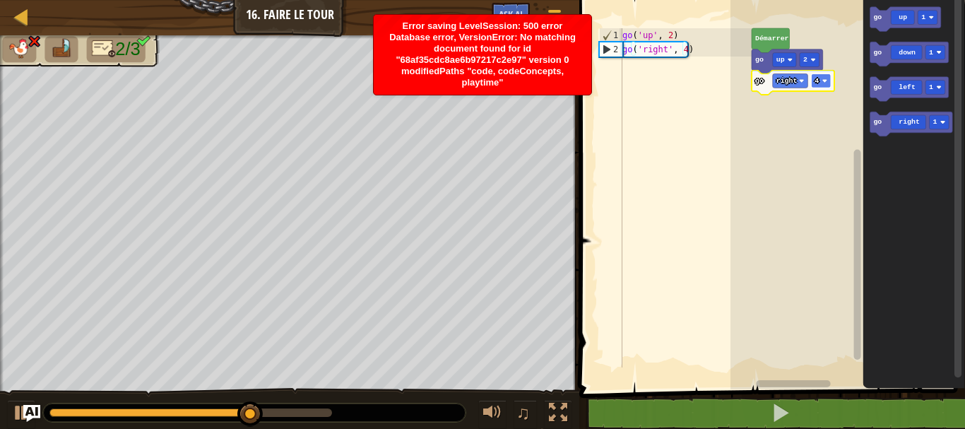
click at [824, 76] on rect "Espace de travail de Blocky" at bounding box center [821, 80] width 20 height 14
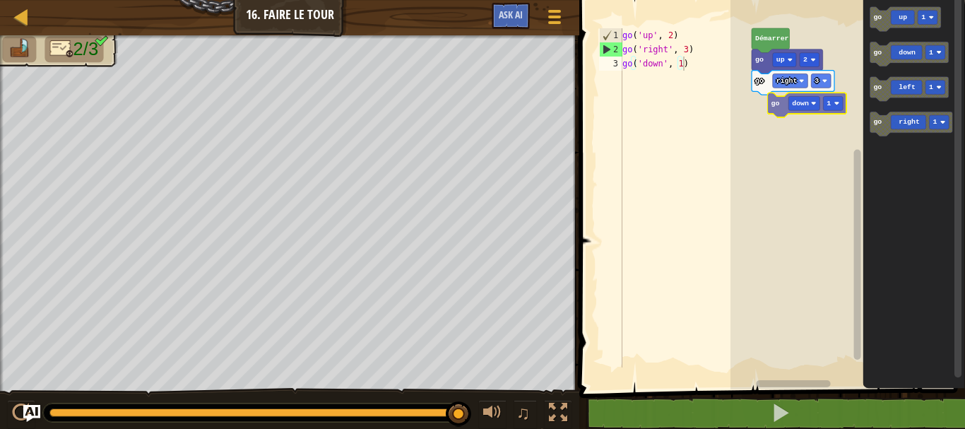
click at [794, 99] on div "[PERSON_NAME] go up 2 go right 3 go up 1 go down 1 go left 1 go right 1 go down…" at bounding box center [847, 191] width 234 height 396
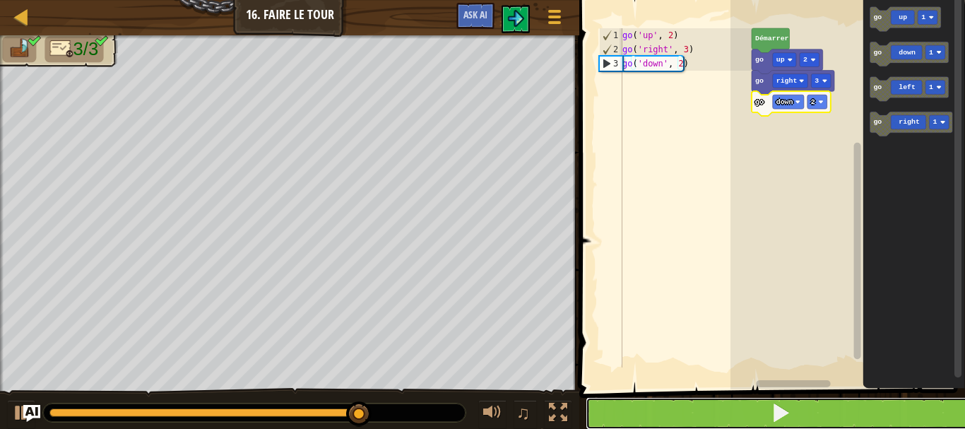
drag, startPoint x: 770, startPoint y: 421, endPoint x: 782, endPoint y: 418, distance: 12.3
click at [779, 420] on button at bounding box center [780, 413] width 390 height 32
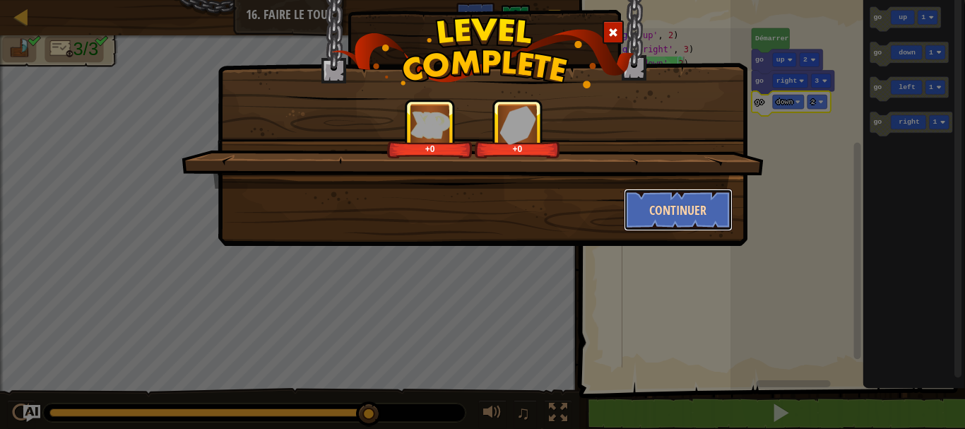
click at [705, 208] on button "Continuer" at bounding box center [678, 210] width 109 height 42
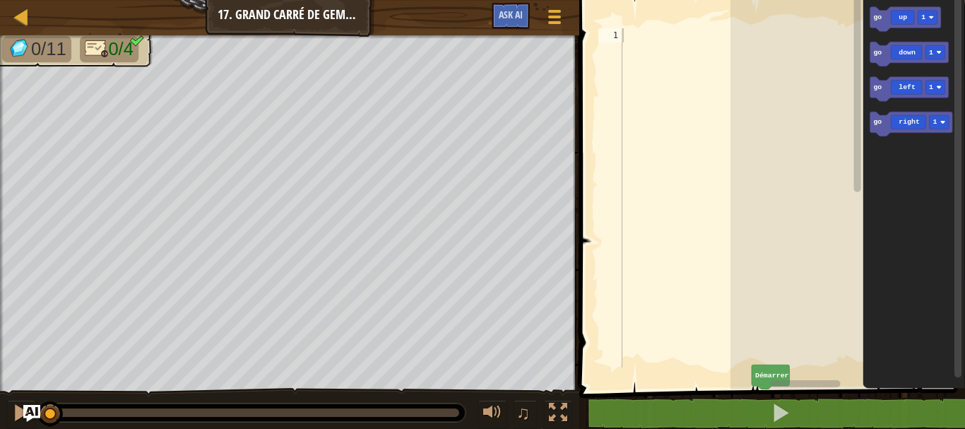
click at [857, 25] on g "Espace de travail de Blocky" at bounding box center [857, 186] width 11 height 385
click at [876, 34] on icon "go up 1 go down 1 go left 1 go right 1" at bounding box center [913, 191] width 102 height 396
click at [763, 107] on div "[PERSON_NAME] go up 1 go down 1 go left 1 go right 1 go up 1" at bounding box center [847, 191] width 234 height 396
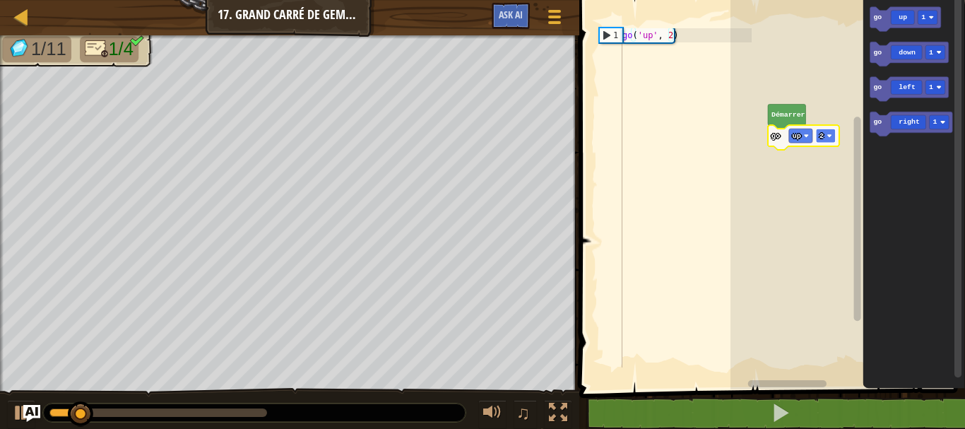
click at [827, 136] on image "Espace de travail de Blocky" at bounding box center [828, 135] width 5 height 5
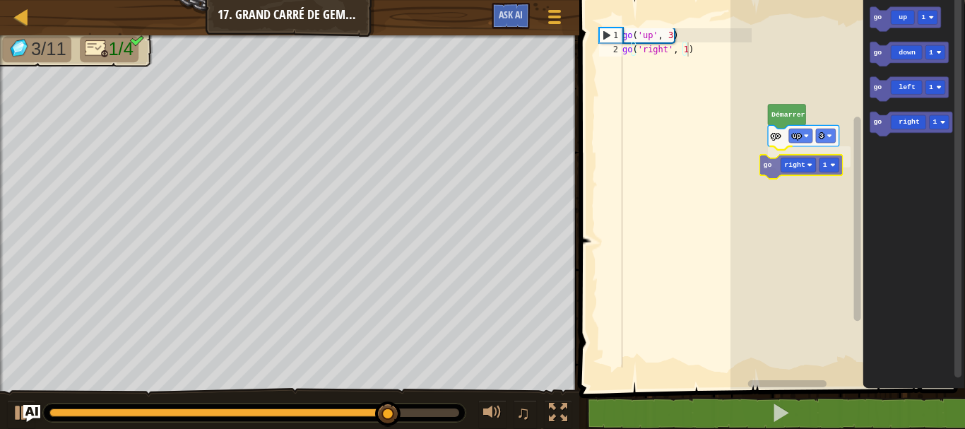
click at [812, 157] on div "[PERSON_NAME] go up 3 go right 1 go up 1 go down 1 go left 1 go right 1 go righ…" at bounding box center [847, 191] width 234 height 396
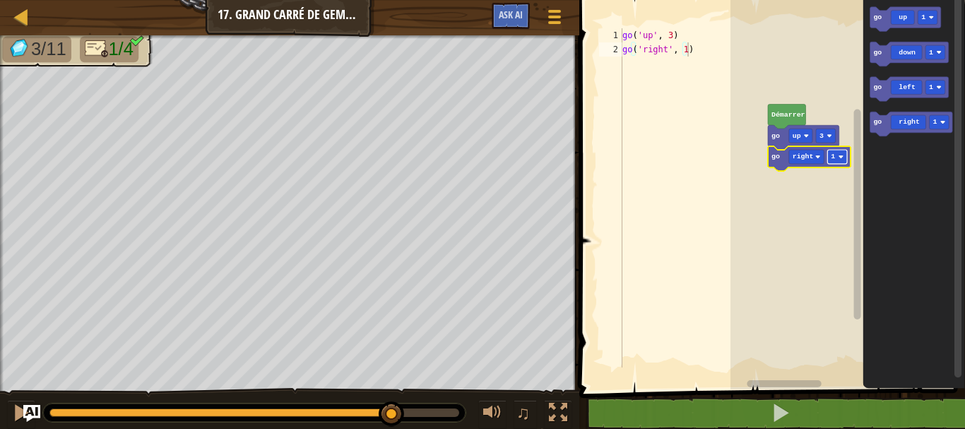
click at [839, 153] on rect "Espace de travail de Blocky" at bounding box center [837, 157] width 20 height 14
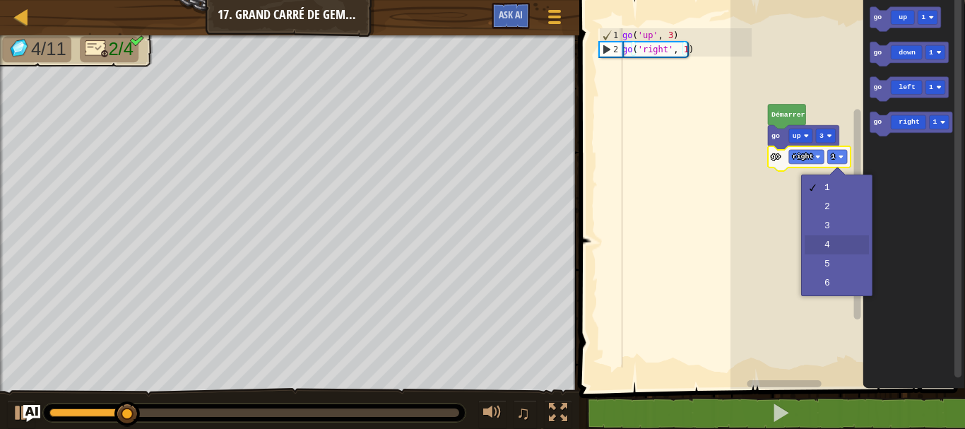
drag, startPoint x: 835, startPoint y: 241, endPoint x: 830, endPoint y: 232, distance: 9.8
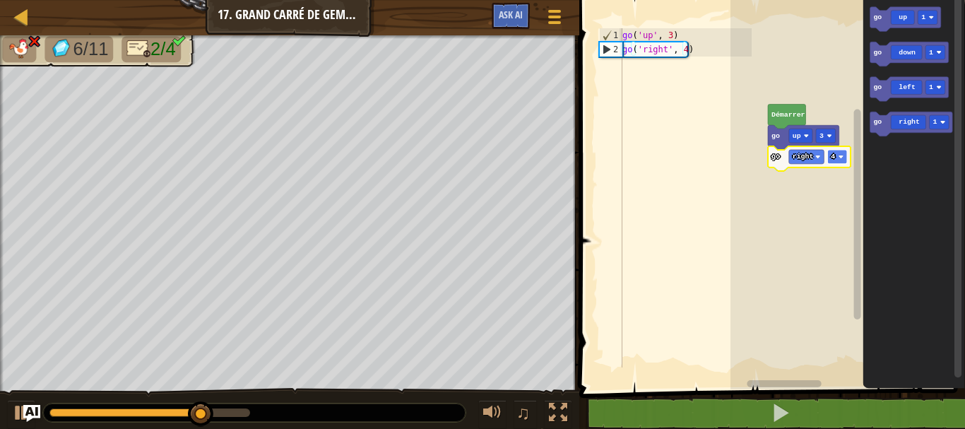
click at [845, 160] on rect "Espace de travail de Blocky" at bounding box center [837, 157] width 20 height 14
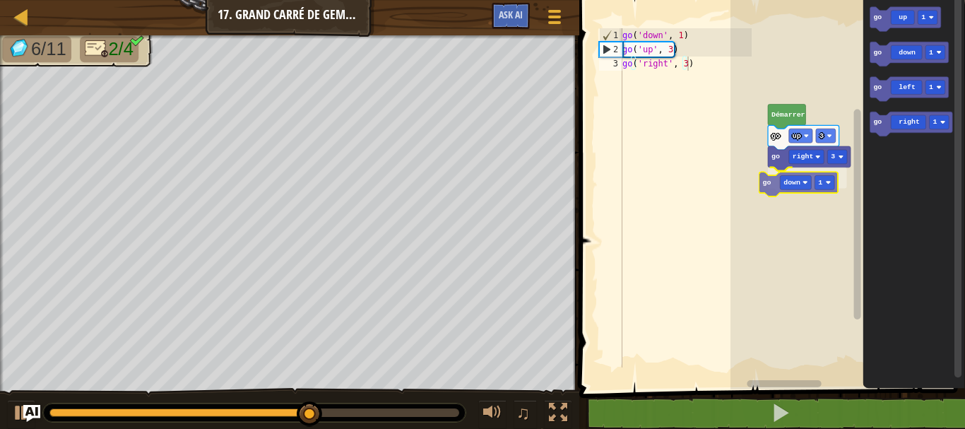
click at [799, 181] on div "[PERSON_NAME] go up 3 go right 3 go down 1 go up 1 go down 1 go left 1 go right…" at bounding box center [847, 191] width 234 height 396
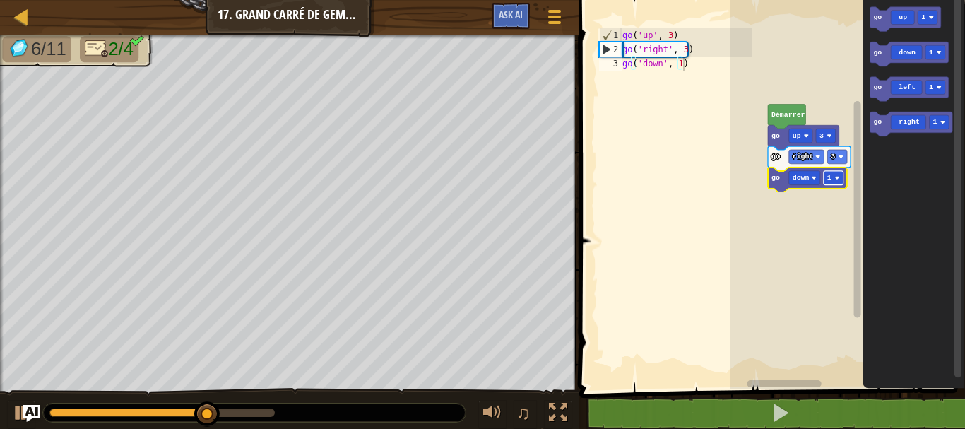
click at [835, 177] on image "Espace de travail de Blocky" at bounding box center [836, 177] width 5 height 5
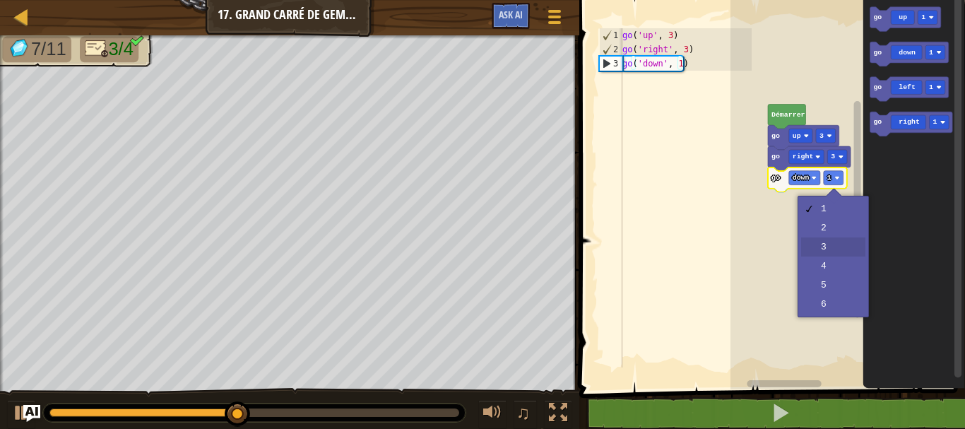
drag, startPoint x: 846, startPoint y: 246, endPoint x: 855, endPoint y: 230, distance: 19.3
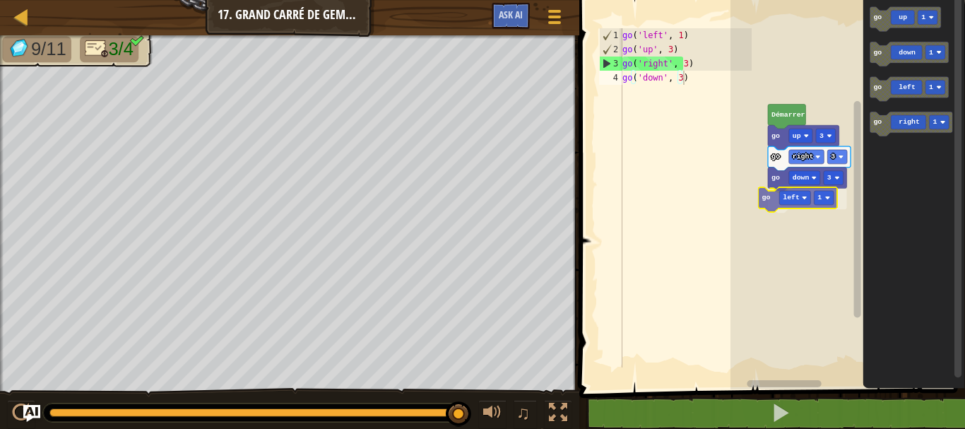
click at [792, 203] on div "[PERSON_NAME] go up 3 go right 3 go down 3 go left 1 go up 1 go down 1 go left …" at bounding box center [847, 191] width 234 height 396
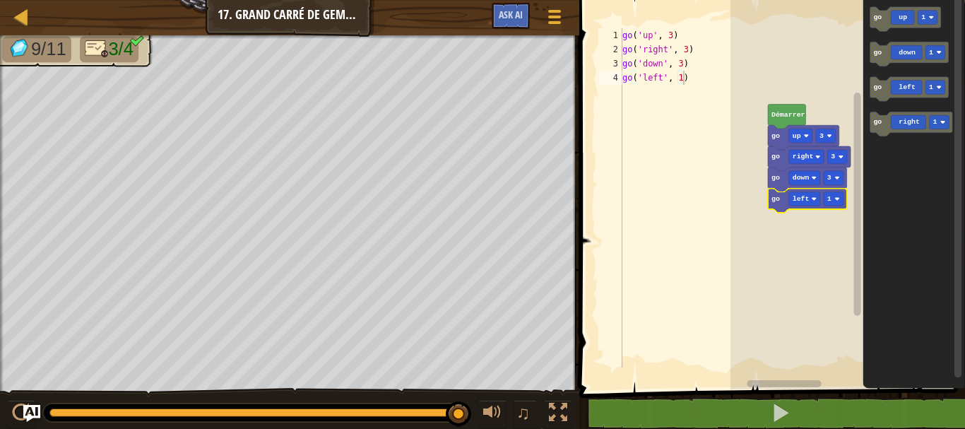
click at [825, 196] on g "go left 1" at bounding box center [807, 201] width 79 height 25
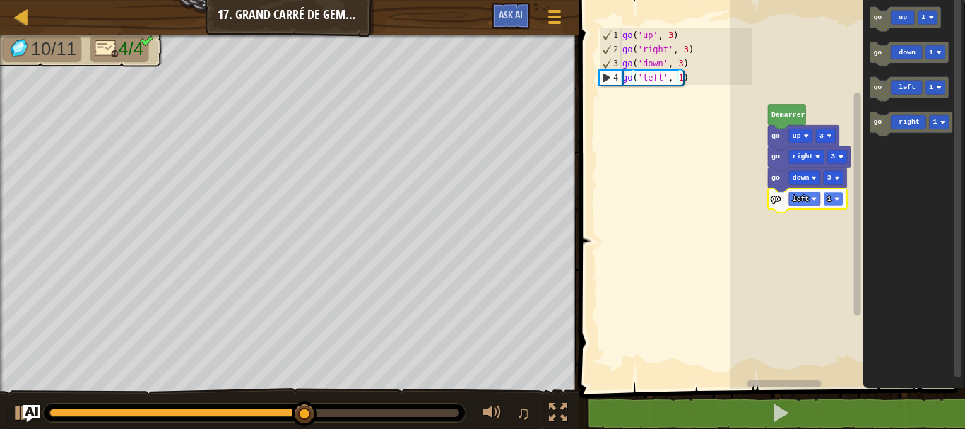
click at [828, 198] on text "1" at bounding box center [829, 199] width 4 height 8
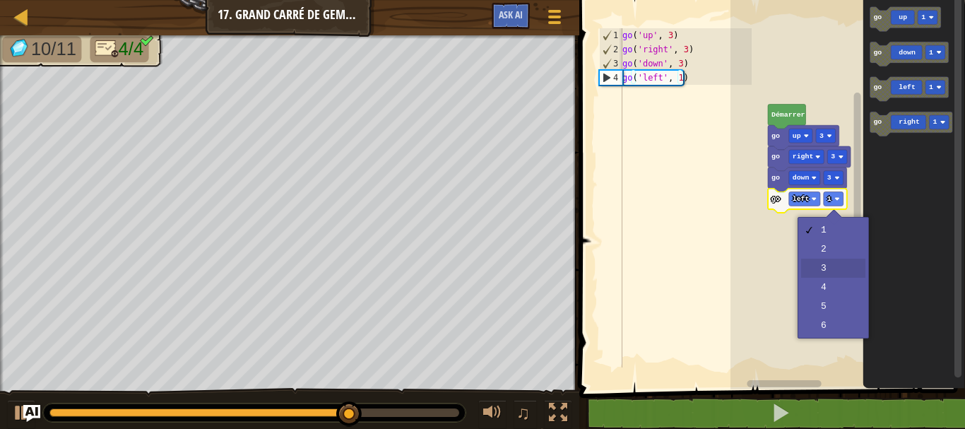
drag, startPoint x: 845, startPoint y: 272, endPoint x: 845, endPoint y: 240, distance: 31.8
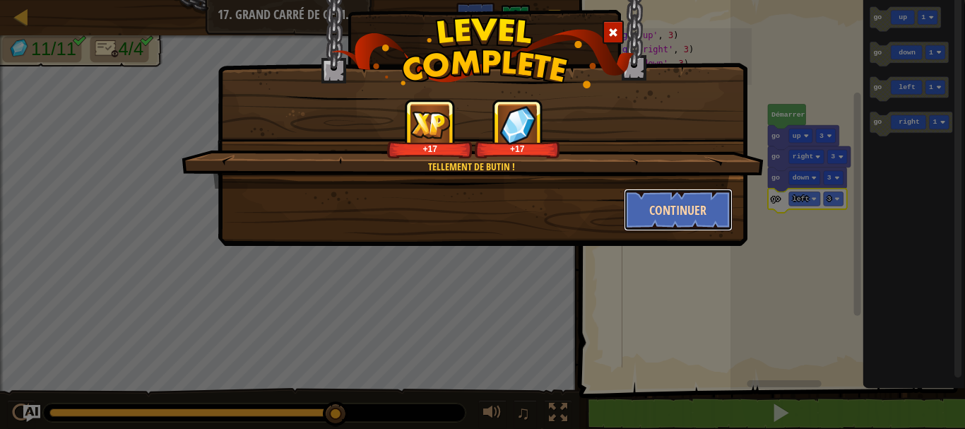
click at [702, 213] on button "Continuer" at bounding box center [678, 210] width 109 height 42
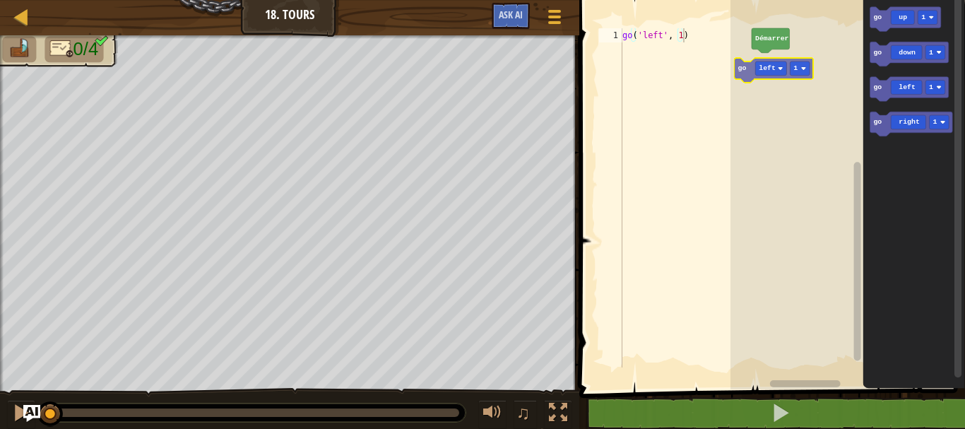
click at [739, 71] on div "[PERSON_NAME] go up 1 go down 1 go left 1 go right 1 go left 1" at bounding box center [847, 191] width 234 height 396
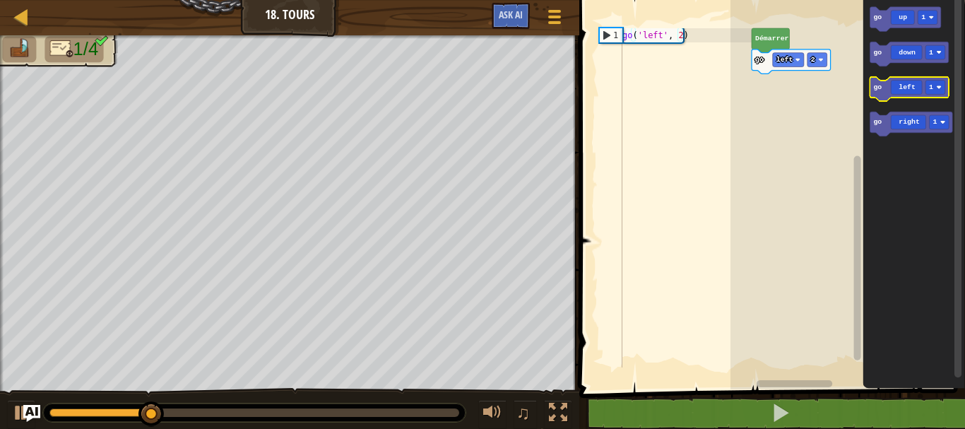
click at [922, 79] on g "go up 1 go down 1 go left 1 go right 1" at bounding box center [910, 72] width 83 height 130
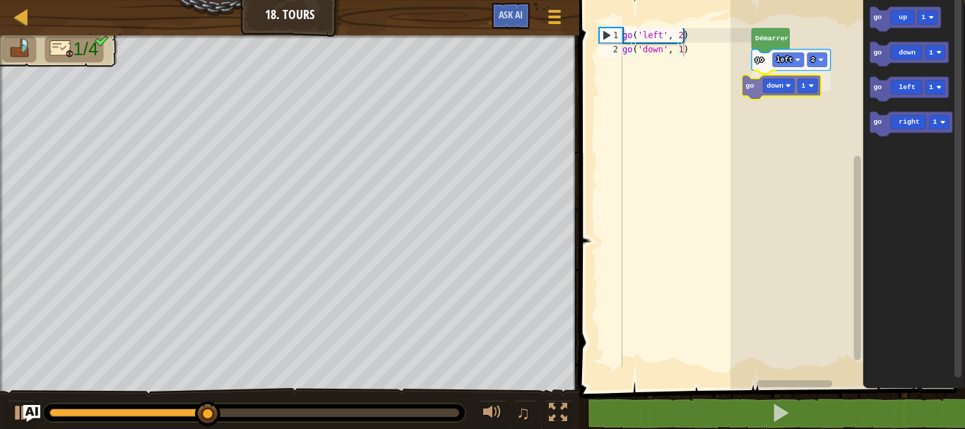
click at [794, 94] on div "[PERSON_NAME] go left 2 go down 1 go up 1 go down 1 go left 1 go right 1 go dow…" at bounding box center [847, 191] width 234 height 396
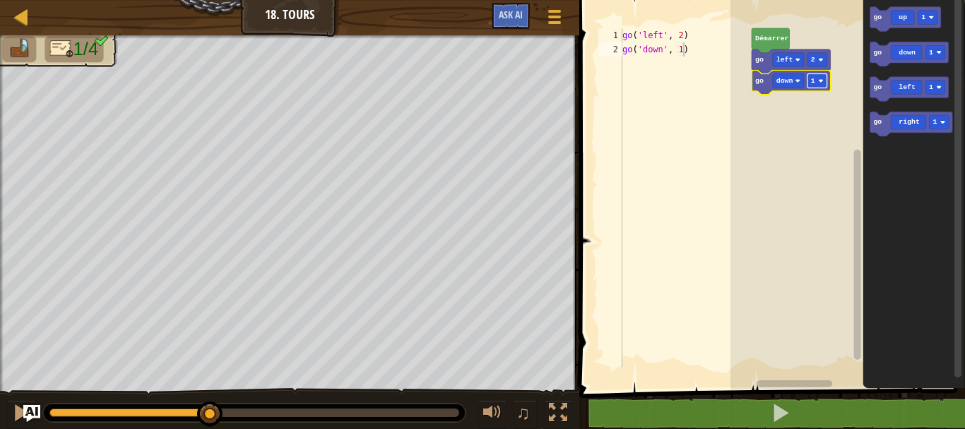
click at [817, 83] on rect "Espace de travail de Blocky" at bounding box center [817, 80] width 20 height 14
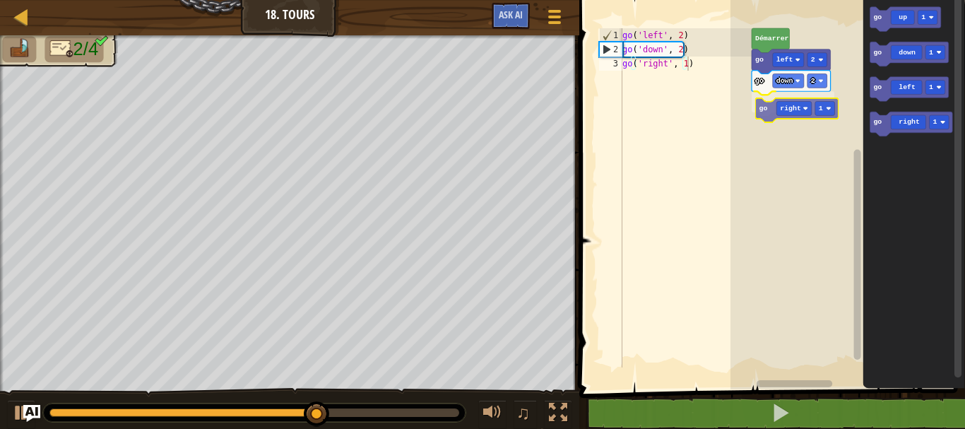
click at [781, 107] on div "[PERSON_NAME] go left 2 go down 2 go right 1 go up 1 go down 1 go left 1 go rig…" at bounding box center [847, 191] width 234 height 396
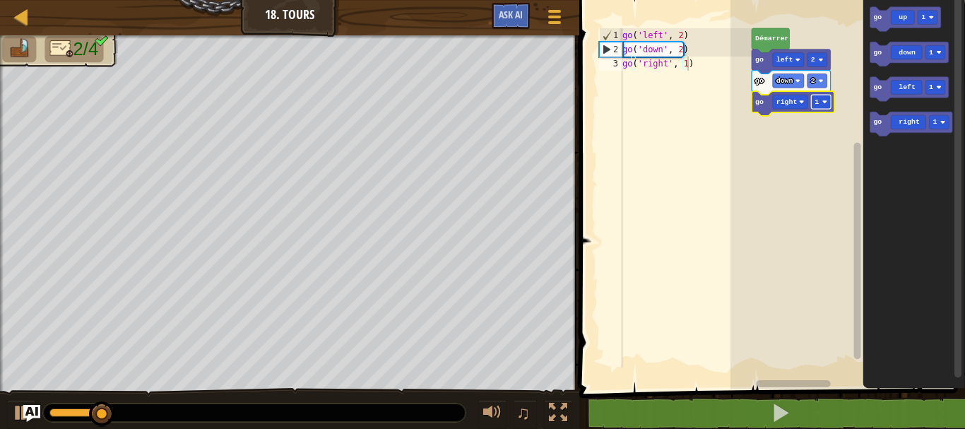
click at [823, 96] on rect "Espace de travail de Blocky" at bounding box center [821, 102] width 20 height 14
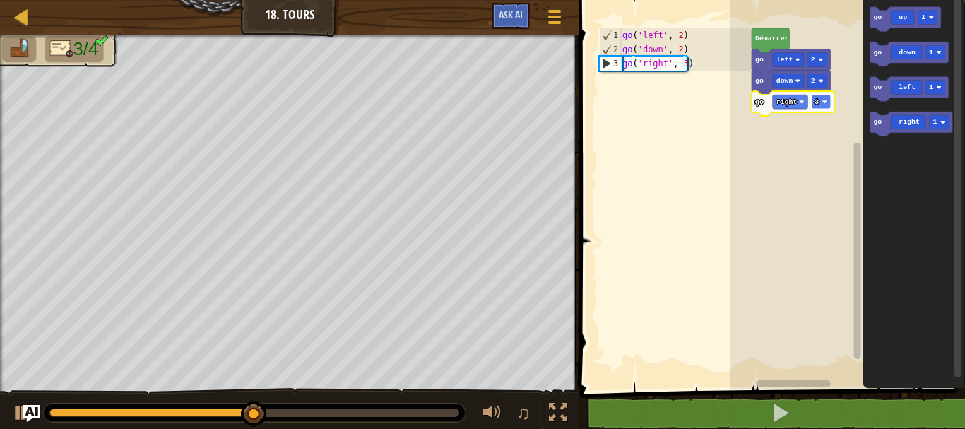
click at [826, 100] on image "Espace de travail de Blocky" at bounding box center [823, 101] width 5 height 5
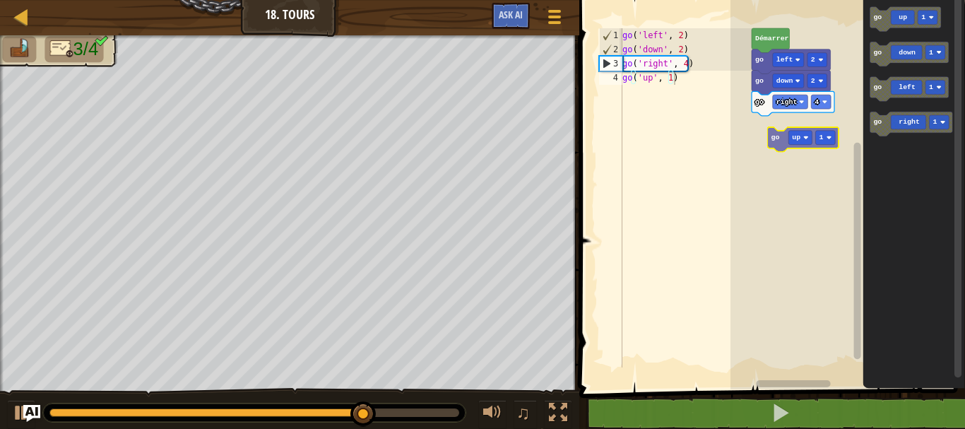
click at [780, 137] on div "[PERSON_NAME] go left 2 go down 2 go right 4 go up 1 go down 1 go left 1 go rig…" at bounding box center [847, 191] width 234 height 396
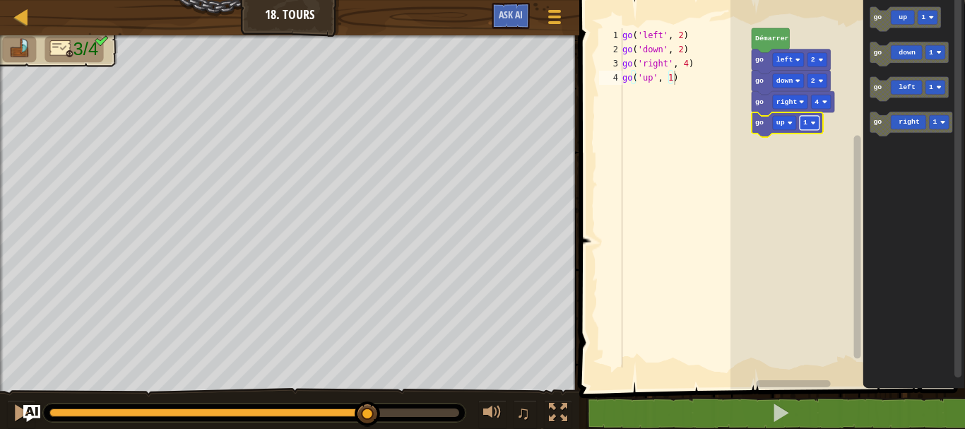
click at [811, 124] on image "Espace de travail de Blocky" at bounding box center [812, 122] width 5 height 5
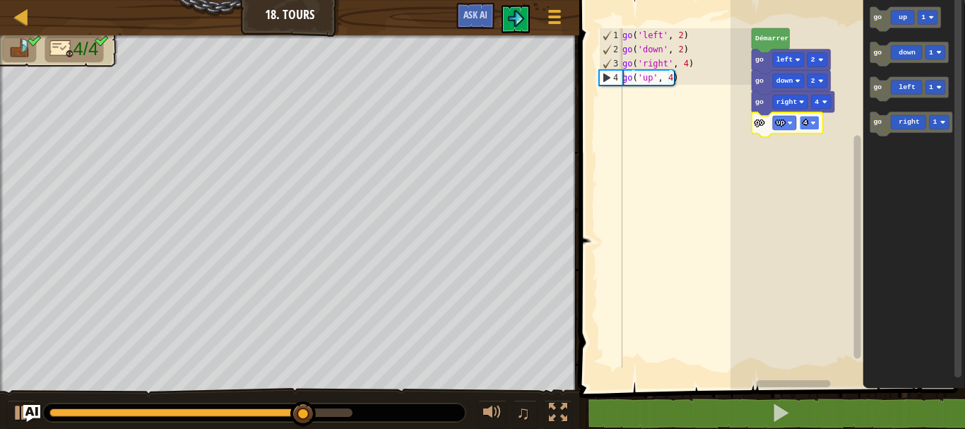
click at [808, 122] on rect "Espace de travail de Blocky" at bounding box center [809, 123] width 20 height 14
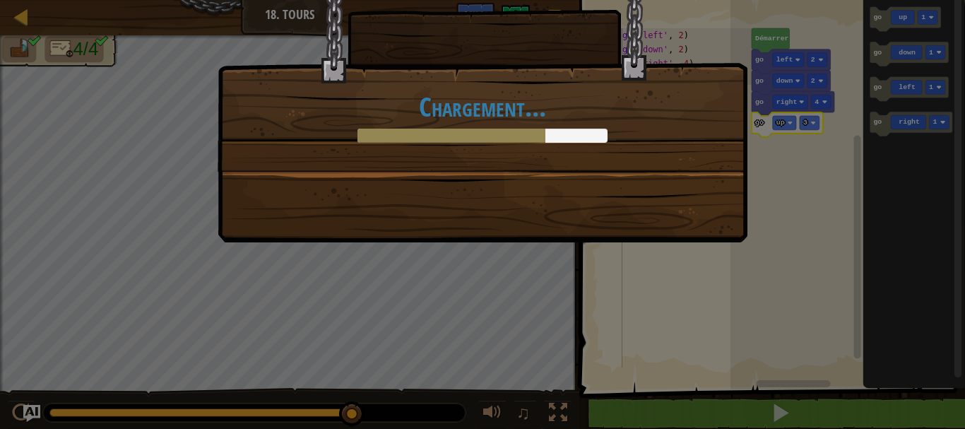
drag, startPoint x: 617, startPoint y: 181, endPoint x: 904, endPoint y: 23, distance: 327.7
click at [609, 166] on div "Chargement..." at bounding box center [483, 104] width 530 height 278
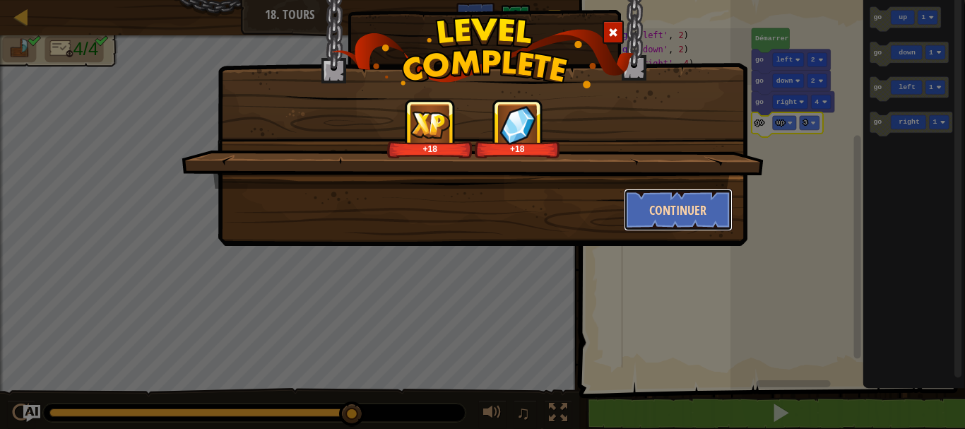
click at [681, 210] on button "Continuer" at bounding box center [678, 210] width 109 height 42
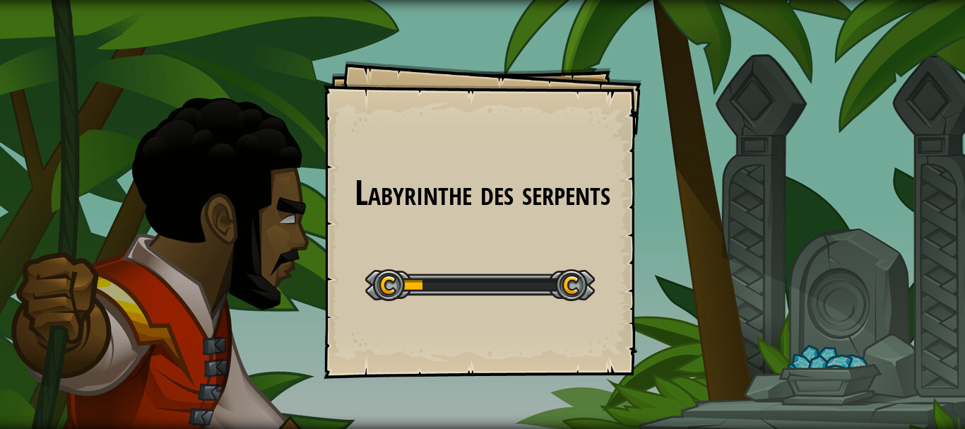
drag, startPoint x: 15, startPoint y: 179, endPoint x: 484, endPoint y: 282, distance: 481.0
click at [554, 424] on div "Labyrinthe des serpents Goals Start Level Erreur de chargement du serveur Vous …" at bounding box center [482, 214] width 965 height 429
click at [381, 348] on div "Labyrinthe des serpents Goals Start Level Erreur de chargement du serveur Vous …" at bounding box center [482, 214] width 965 height 429
drag, startPoint x: 625, startPoint y: 453, endPoint x: 648, endPoint y: 352, distance: 103.6
click at [660, 0] on html "Labyrinthe des serpents Goals Start Level Erreur de chargement du serveur Vous …" at bounding box center [482, 0] width 965 height 0
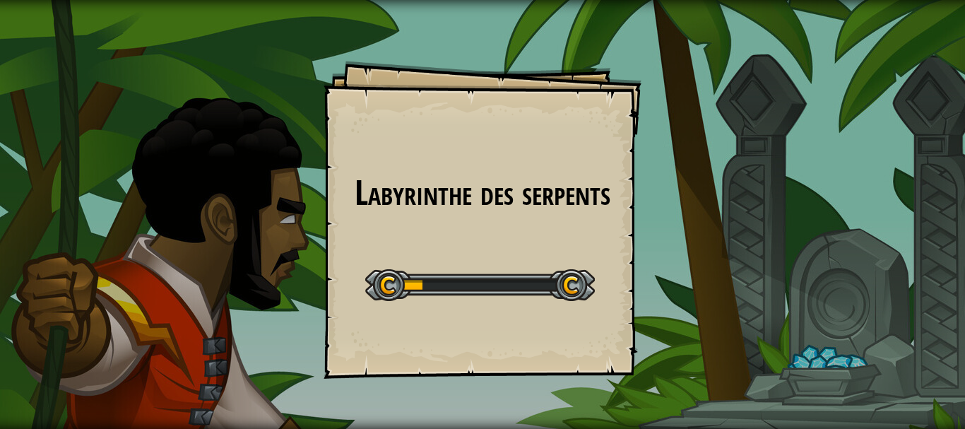
click at [294, 369] on div "Labyrinthe des serpents Goals Start Level Erreur de chargement du serveur Vous …" at bounding box center [482, 214] width 965 height 429
drag, startPoint x: 648, startPoint y: 352, endPoint x: 871, endPoint y: 232, distance: 253.1
click at [936, 262] on div "Labyrinthe des serpents Goals Start Level Erreur de chargement du serveur Vous …" at bounding box center [482, 214] width 965 height 429
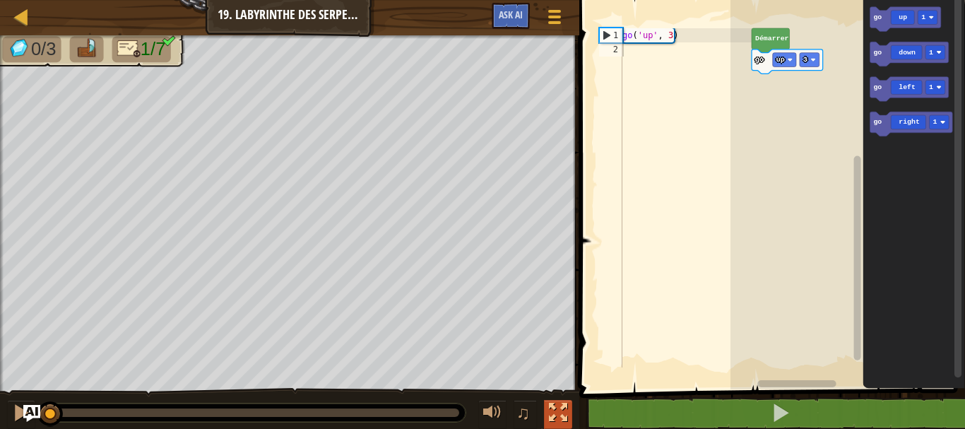
drag, startPoint x: 566, startPoint y: 404, endPoint x: 559, endPoint y: 403, distance: 7.2
click at [565, 404] on div at bounding box center [558, 412] width 18 height 18
click at [561, 428] on div "Carte Junior 19. Labyrinthe des serpents Menu du jeu Ask AI 1 ההההההההההההההההה…" at bounding box center [482, 214] width 965 height 429
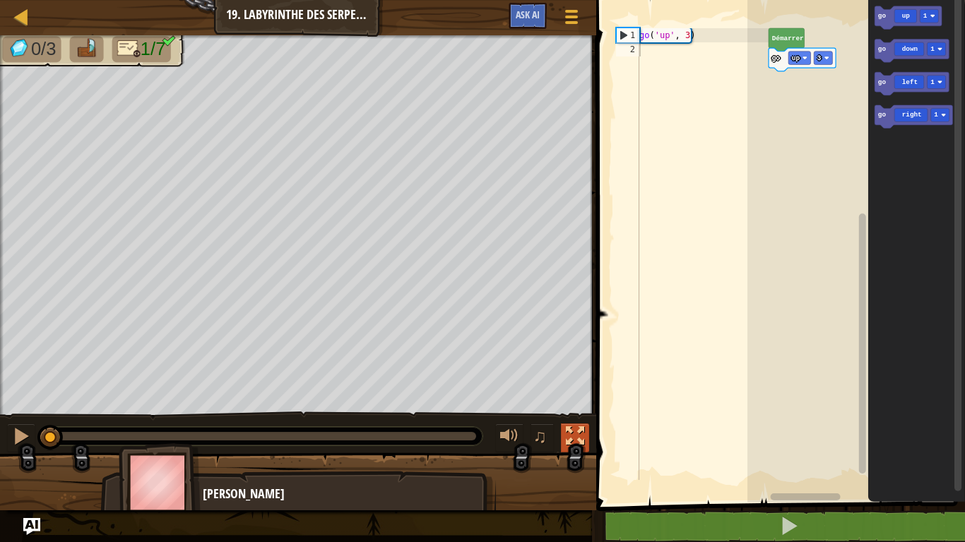
click at [583, 428] on div at bounding box center [575, 436] width 18 height 18
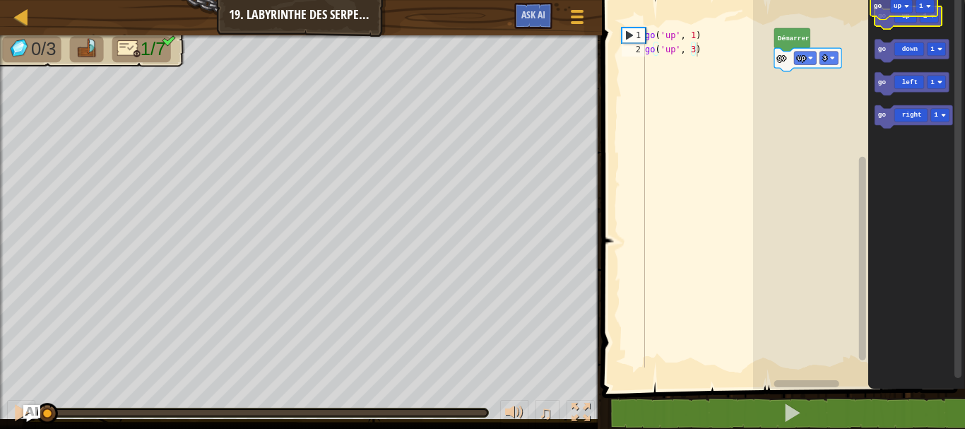
click at [898, 11] on icon "Espace de travail de Blocky" at bounding box center [907, 17] width 67 height 23
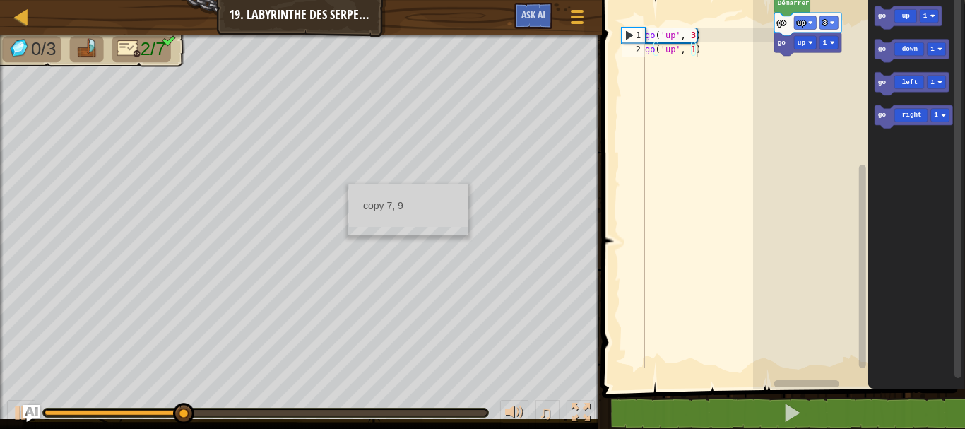
drag, startPoint x: 366, startPoint y: 225, endPoint x: 448, endPoint y: 188, distance: 90.1
click at [448, 188] on ul "copy 7, 9" at bounding box center [408, 205] width 119 height 42
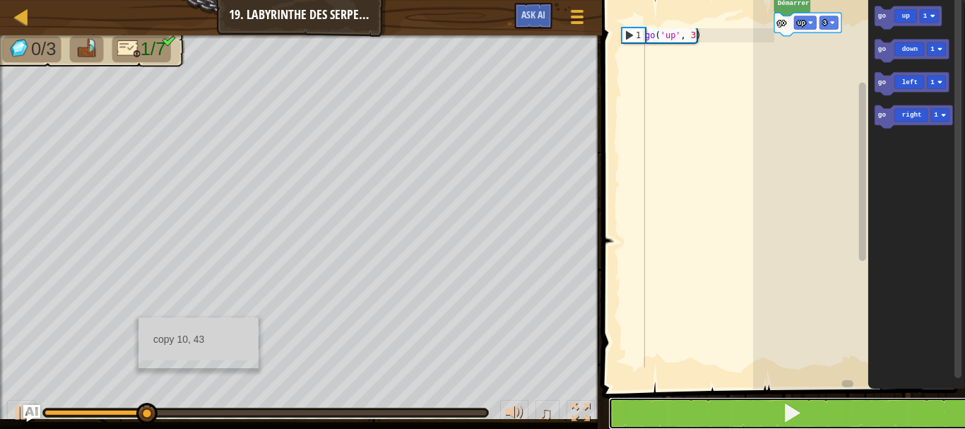
click at [696, 411] on button at bounding box center [791, 413] width 367 height 32
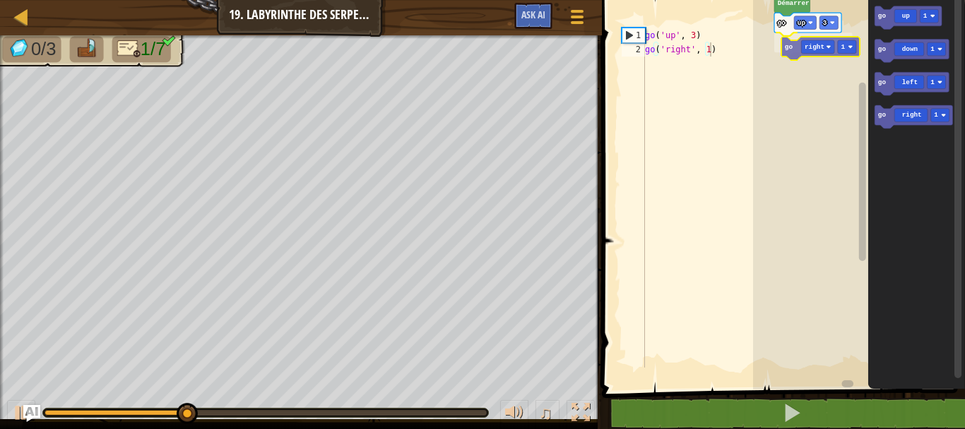
click at [813, 48] on div "go up 3 go right 1 Démarrer go up 1 go down 1 go left 1 go right 1 go right 1" at bounding box center [859, 191] width 212 height 396
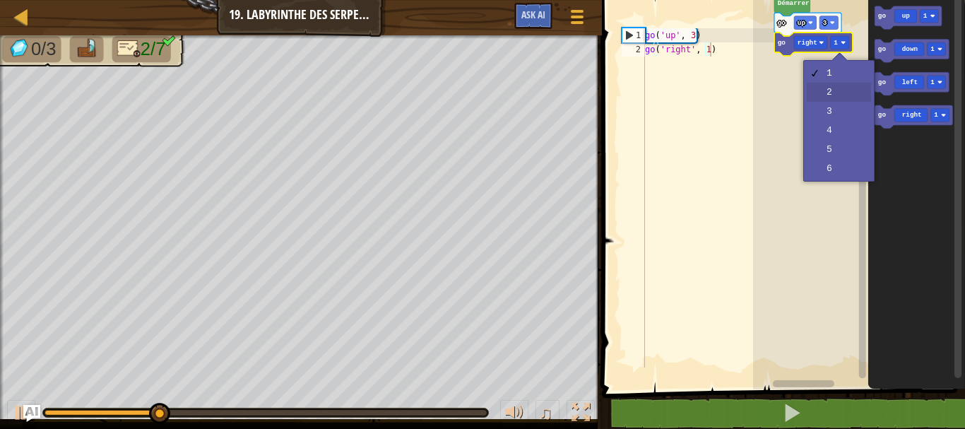
drag, startPoint x: 839, startPoint y: 88, endPoint x: 811, endPoint y: 83, distance: 28.0
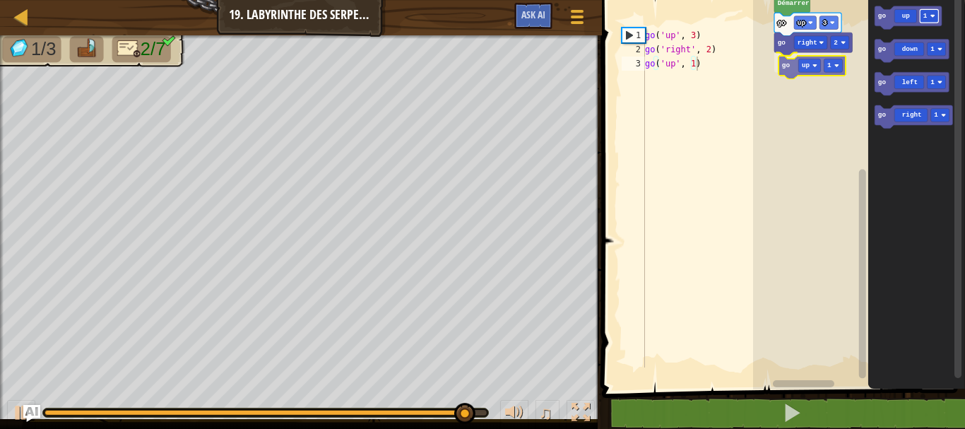
click at [821, 61] on div "[PERSON_NAME] go up 3 go right 2 go up 1 go up 1 go down 1 go left 1 go right 1…" at bounding box center [859, 191] width 212 height 396
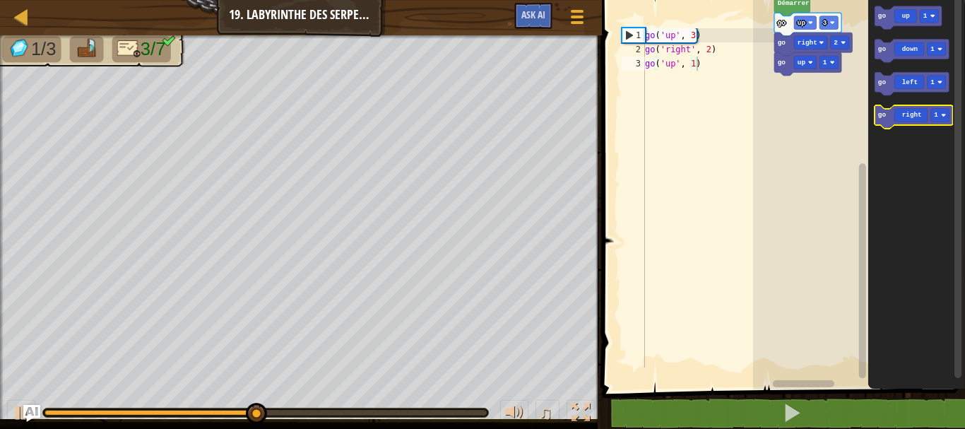
click at [879, 114] on g "go up 1 go down 1 go left 1 go right 1" at bounding box center [913, 67] width 78 height 122
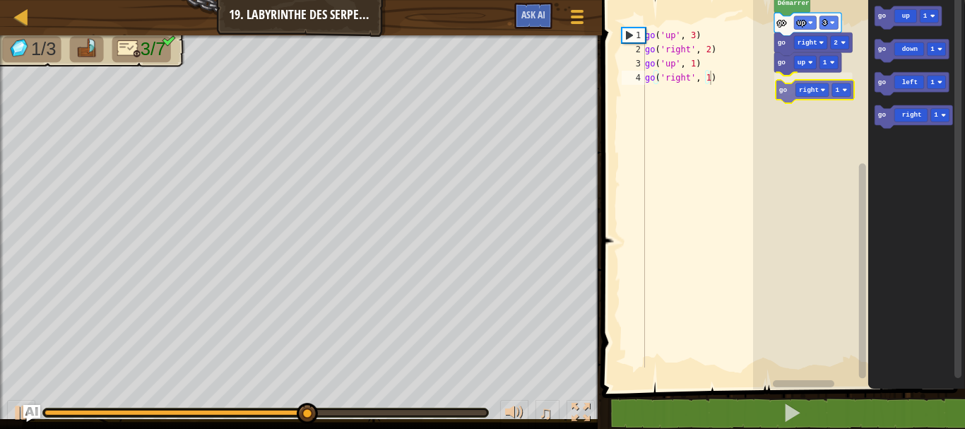
click at [792, 88] on div "[PERSON_NAME] go up 3 go right 2 go up 1 go right 1 go up 1 go down 1 go left 1…" at bounding box center [859, 191] width 212 height 396
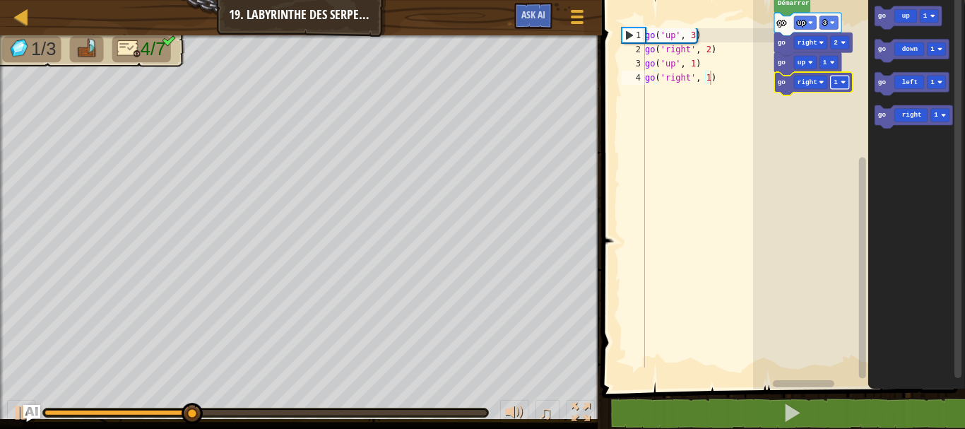
click at [840, 81] on rect "Espace de travail de Blocky" at bounding box center [839, 82] width 18 height 13
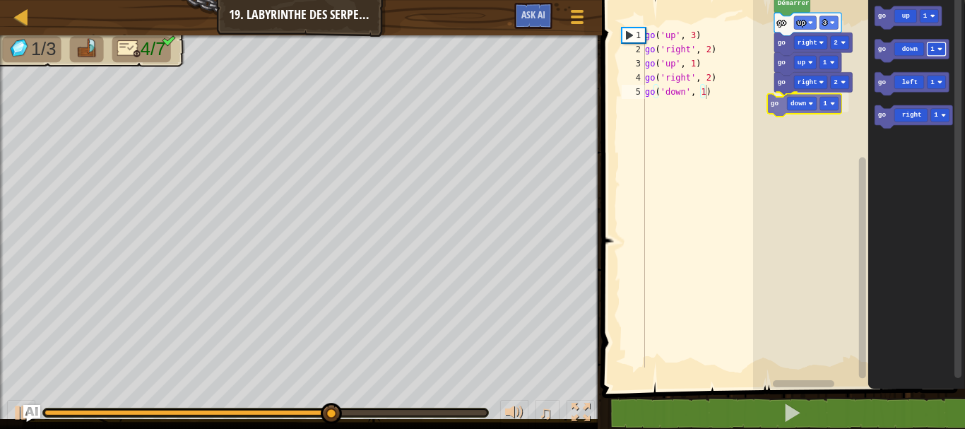
click at [821, 100] on div "[PERSON_NAME] go up 3 go right 2 go up 1 go right 2 go down 1 go up 1 go down 1…" at bounding box center [859, 191] width 212 height 396
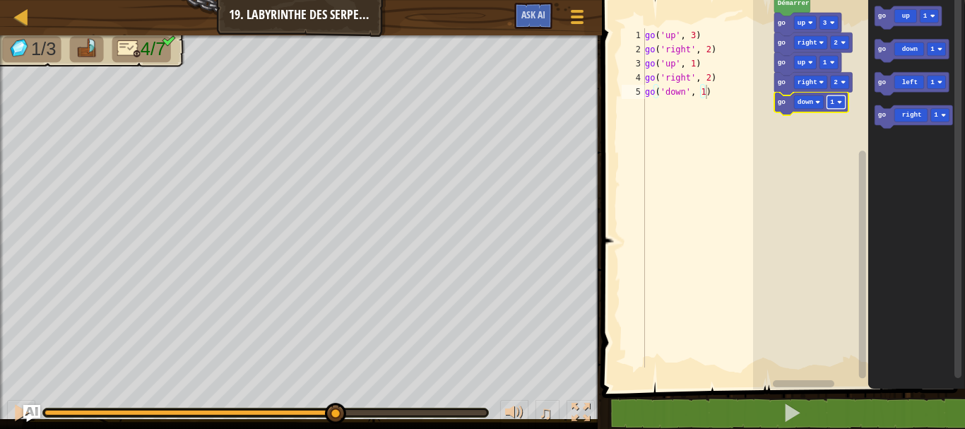
click at [833, 97] on rect "Espace de travail de Blocky" at bounding box center [835, 101] width 18 height 13
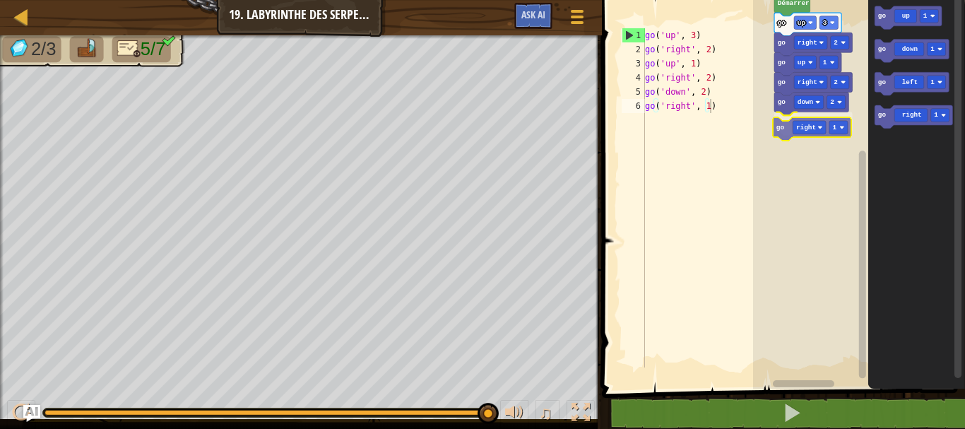
click at [824, 133] on div "[PERSON_NAME] go up 3 go right 2 go up 1 go right 2 go down 2 go right 1 go up …" at bounding box center [859, 191] width 212 height 396
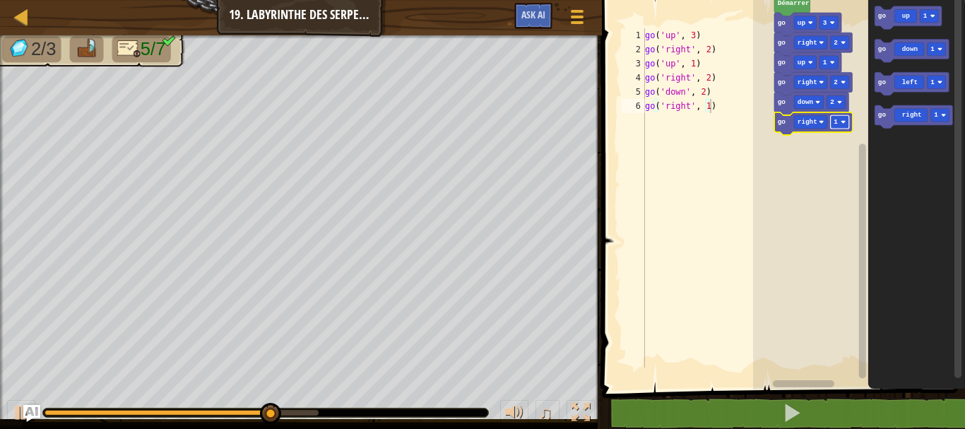
click at [830, 121] on rect "Espace de travail de Blocky" at bounding box center [839, 121] width 18 height 13
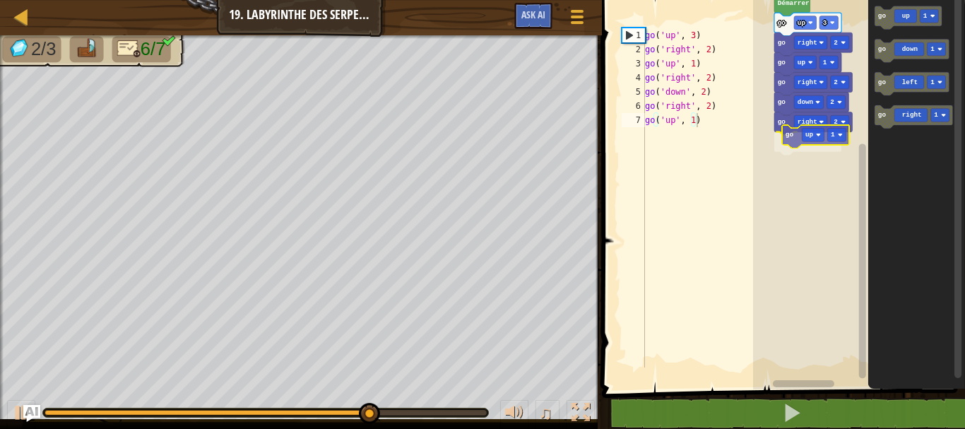
click at [833, 135] on div "[PERSON_NAME] go up 3 go right 2 go up 1 go right 2 go down 2 go right 2 go up …" at bounding box center [859, 191] width 212 height 396
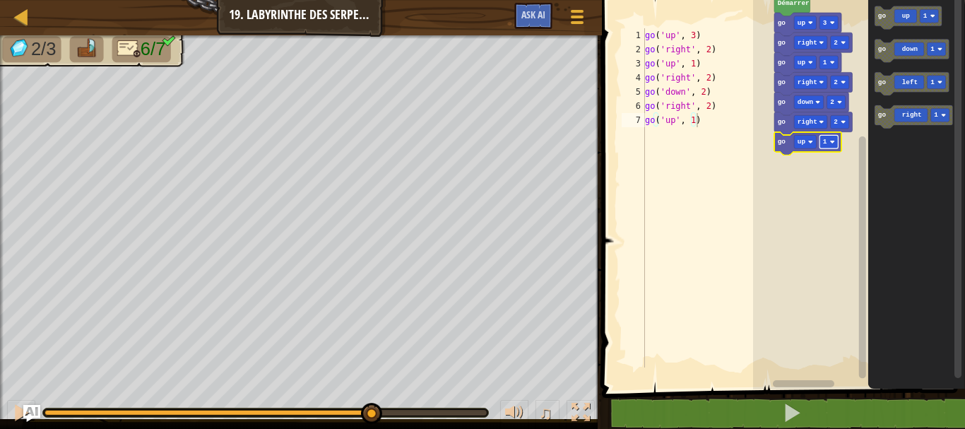
click at [822, 143] on text "1" at bounding box center [824, 142] width 4 height 8
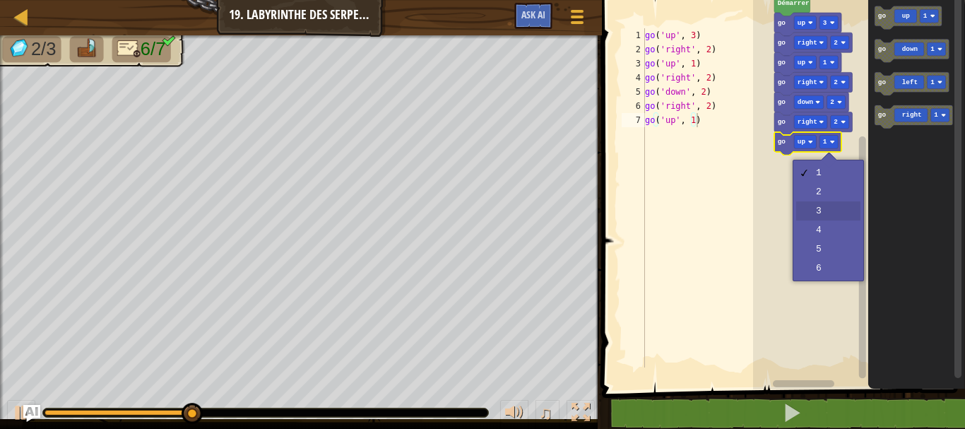
drag, startPoint x: 807, startPoint y: 202, endPoint x: 770, endPoint y: 201, distance: 36.7
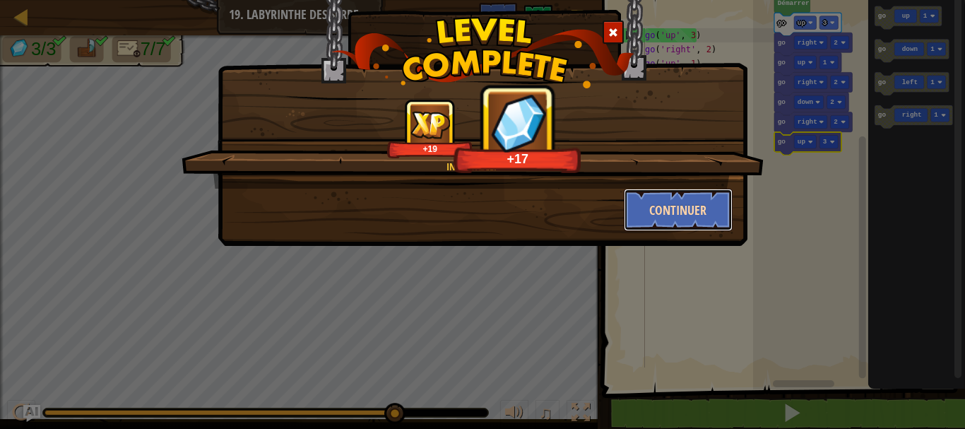
click at [700, 207] on button "Continuer" at bounding box center [678, 210] width 109 height 42
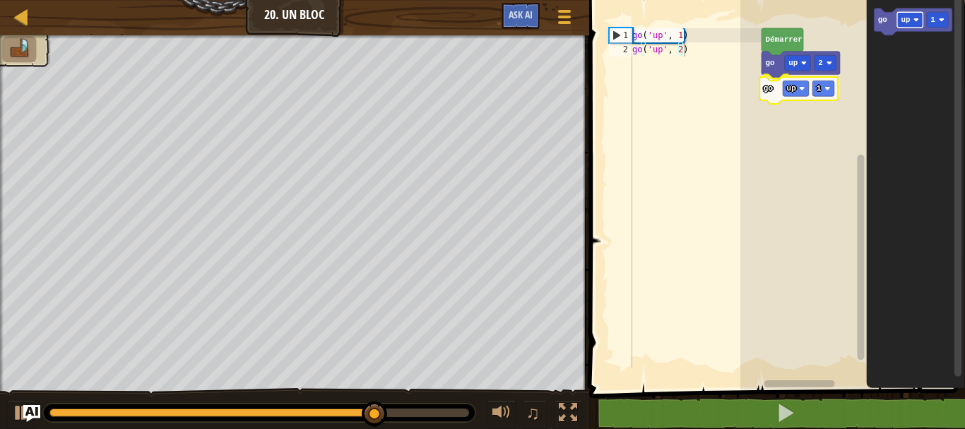
click at [799, 90] on div "[PERSON_NAME] go up 2 go up 1 go up 1 go up 1" at bounding box center [852, 191] width 225 height 396
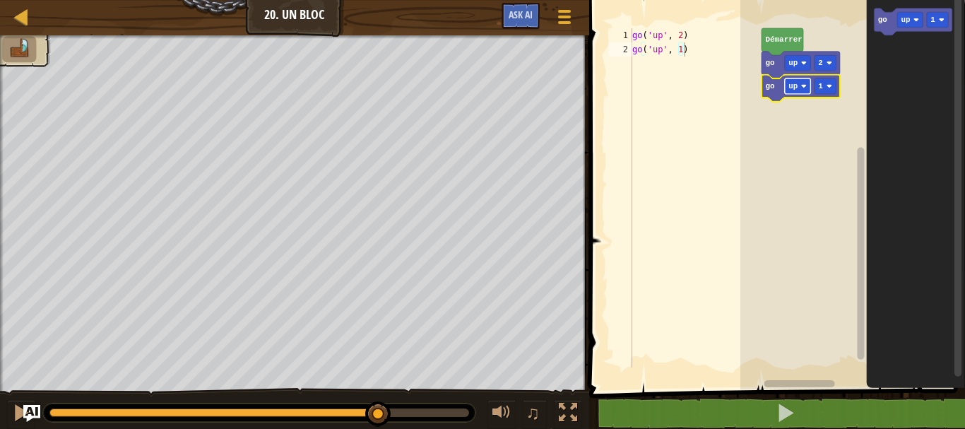
click at [800, 81] on rect "Espace de travail de Blocky" at bounding box center [797, 86] width 26 height 16
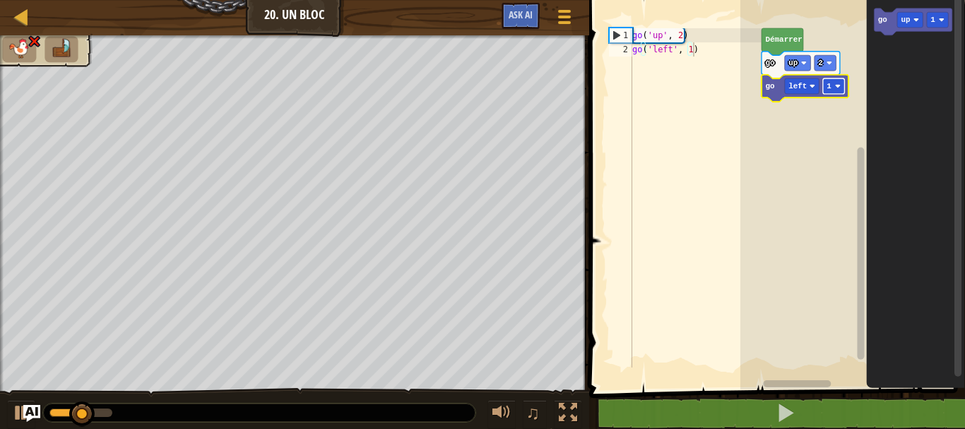
click at [839, 84] on image "Espace de travail de Blocky" at bounding box center [837, 86] width 6 height 6
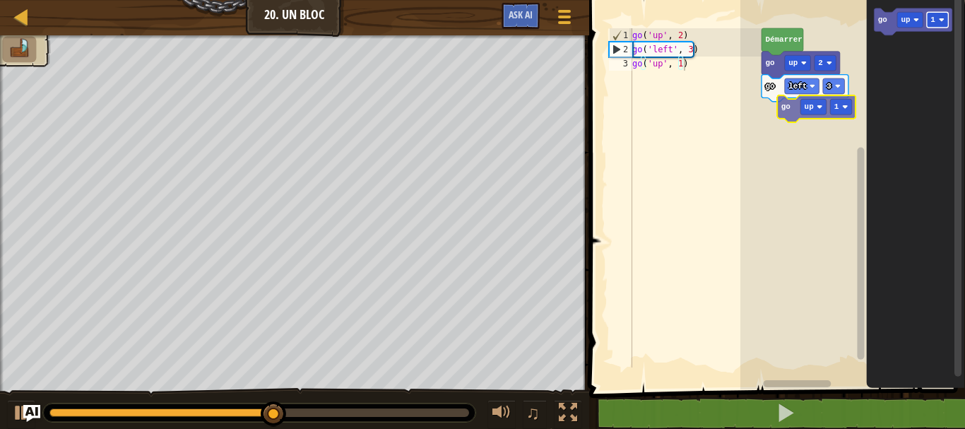
click at [834, 100] on div "[PERSON_NAME] go up 2 go left 3 go up 1 go up 1" at bounding box center [852, 191] width 225 height 396
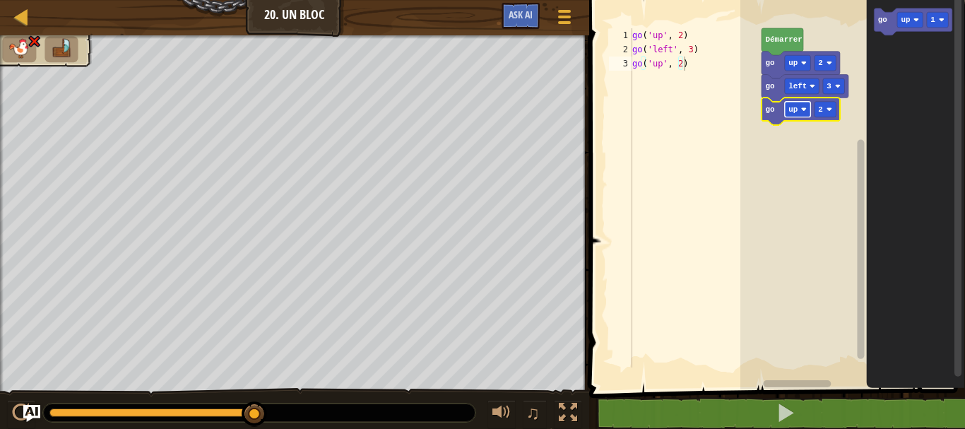
click at [794, 108] on text "up" at bounding box center [793, 109] width 10 height 8
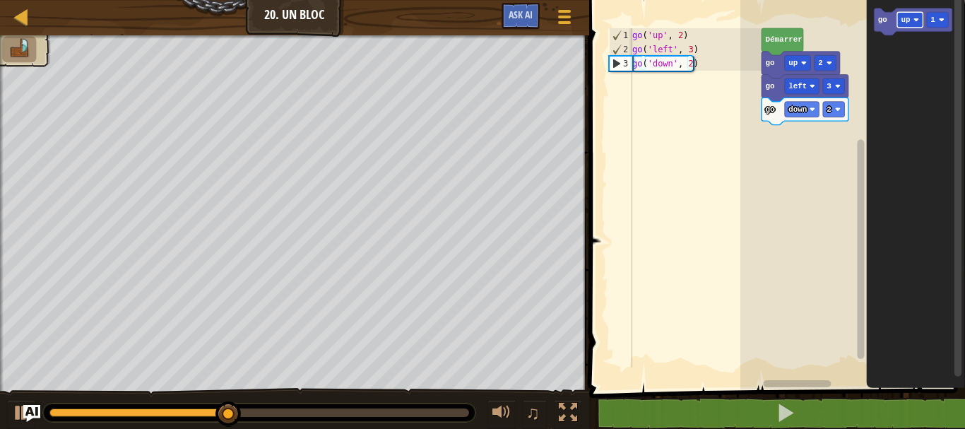
click at [862, 86] on div "[PERSON_NAME] go up 2 go left 3 go down 2 go up 1" at bounding box center [852, 191] width 225 height 396
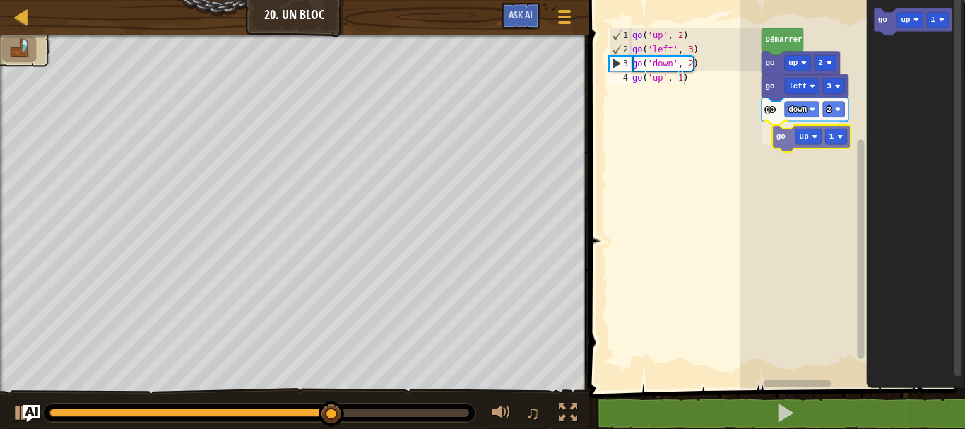
click at [779, 143] on div "[PERSON_NAME] go up 2 go left 3 go down 2 go up 1 go up 1 go up 1" at bounding box center [852, 191] width 225 height 396
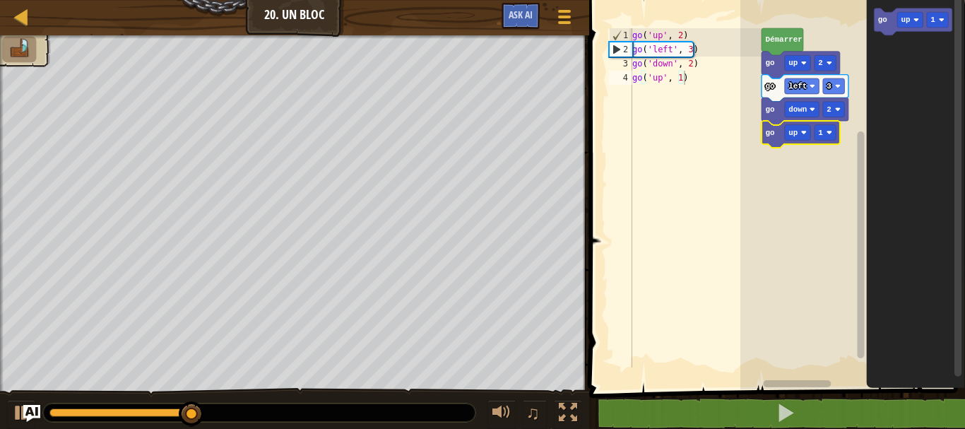
click at [811, 130] on icon "Espace de travail de Blocky" at bounding box center [800, 134] width 78 height 27
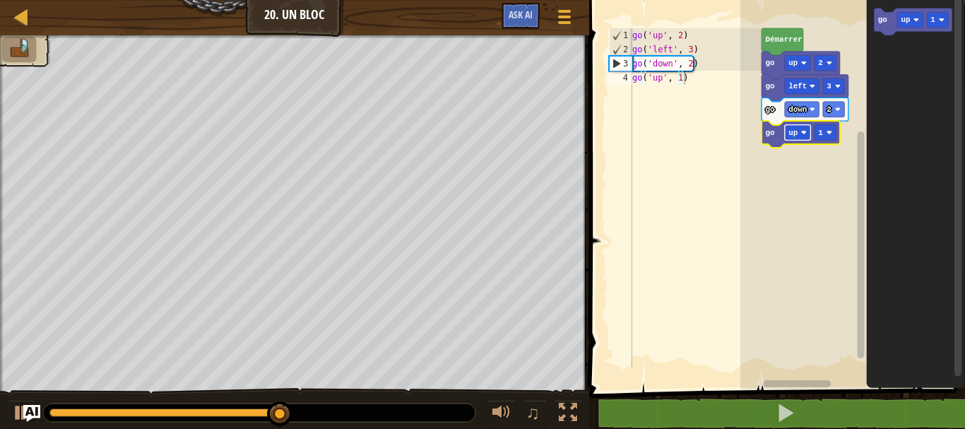
click at [799, 130] on rect "Espace de travail de Blocky" at bounding box center [797, 133] width 26 height 16
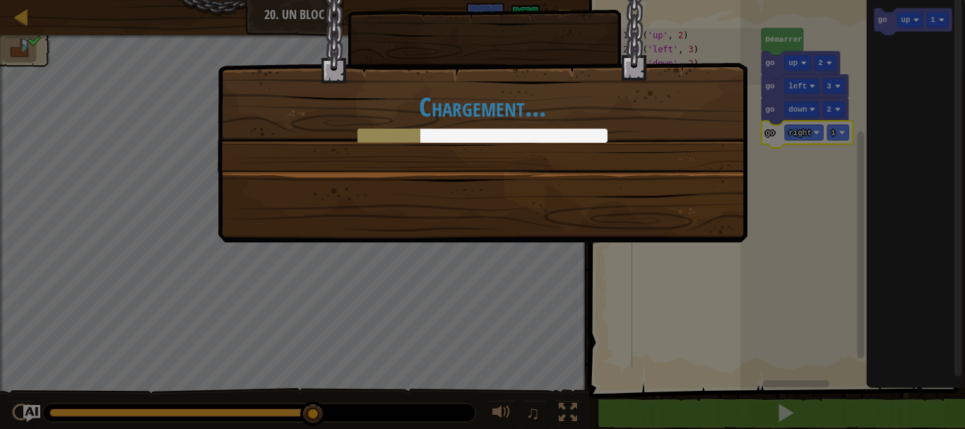
click at [835, 410] on div "Chargement..." at bounding box center [482, 214] width 965 height 429
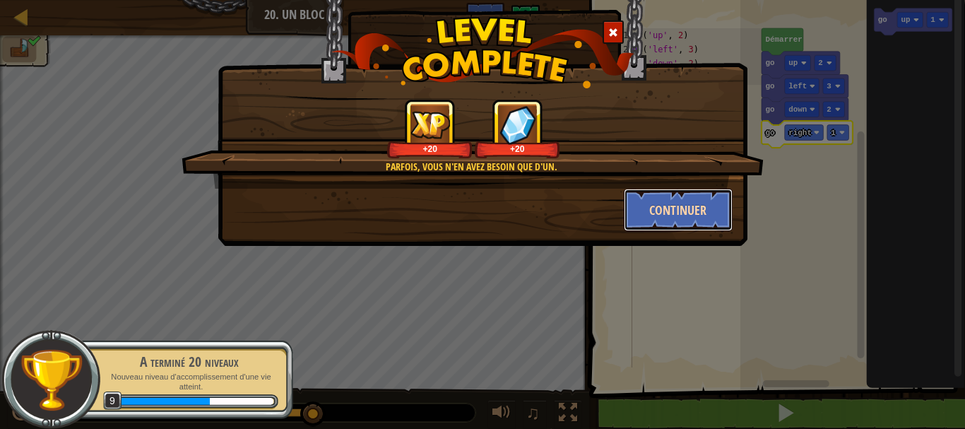
click at [655, 210] on button "Continuer" at bounding box center [678, 210] width 109 height 42
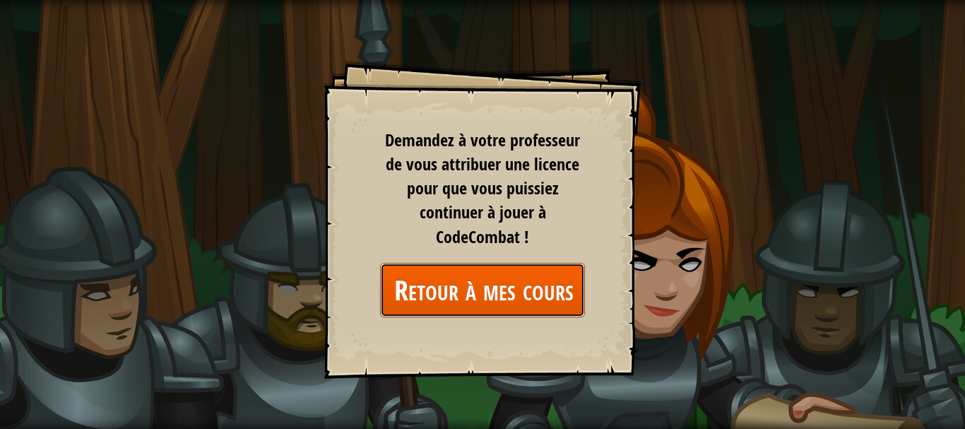
click at [508, 297] on link "Retour à mes cours" at bounding box center [482, 290] width 205 height 54
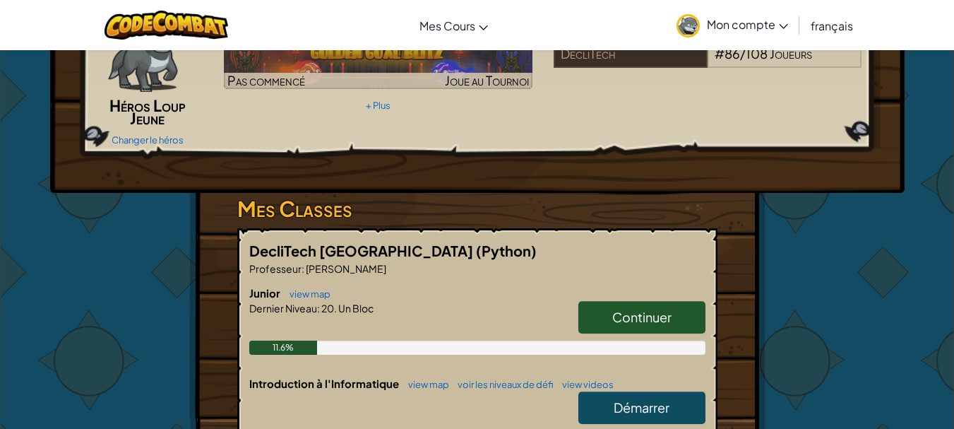
scroll to position [141, 0]
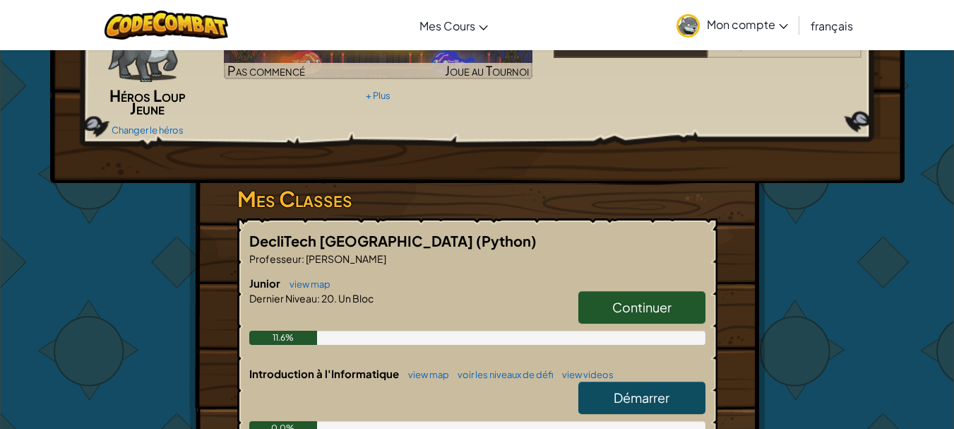
click at [613, 309] on span "Continuer" at bounding box center [641, 307] width 59 height 16
select select "fr"
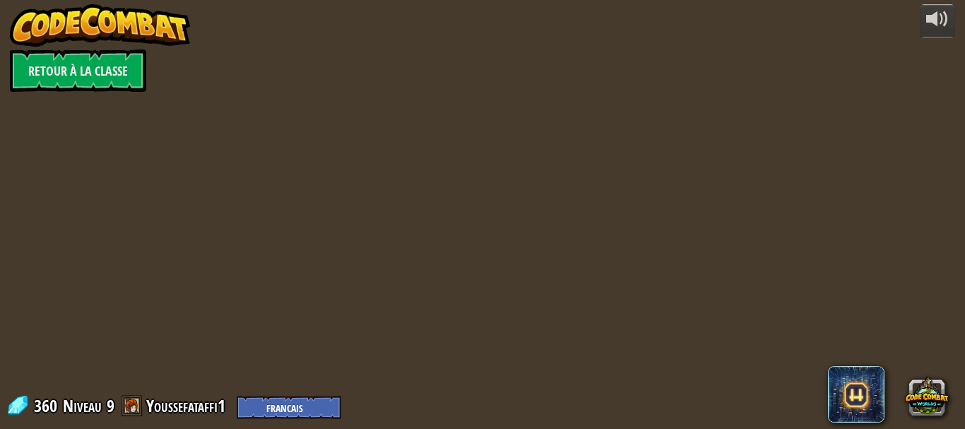
select select "fr"
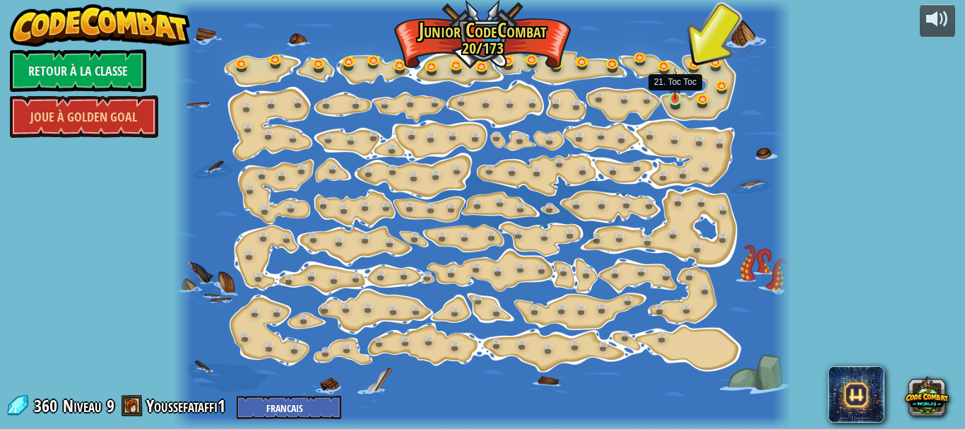
click at [674, 99] on img at bounding box center [675, 84] width 14 height 32
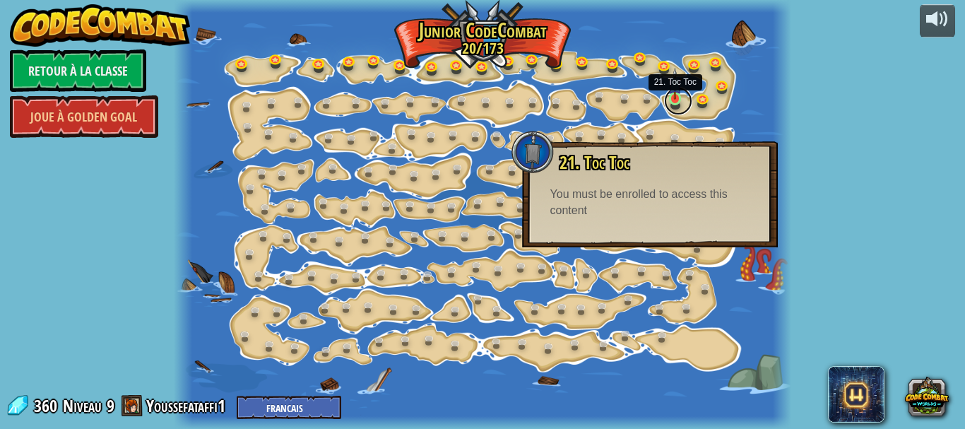
click at [671, 102] on link at bounding box center [678, 101] width 28 height 28
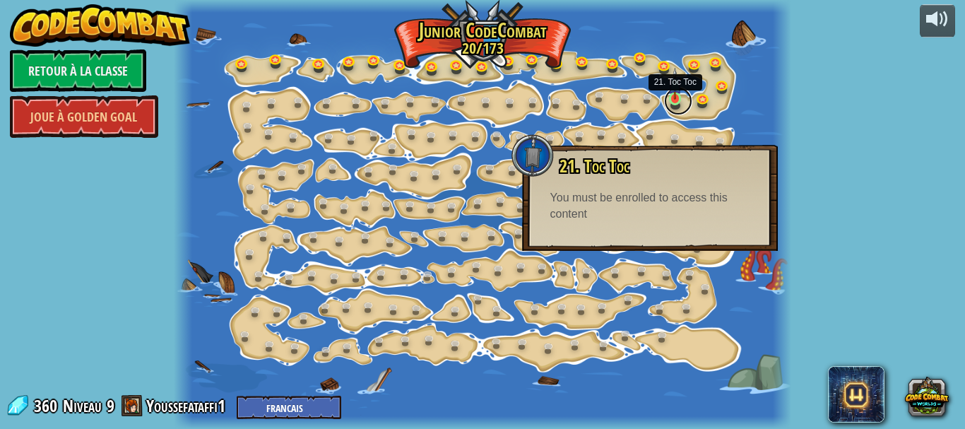
click at [664, 87] on link at bounding box center [678, 101] width 28 height 28
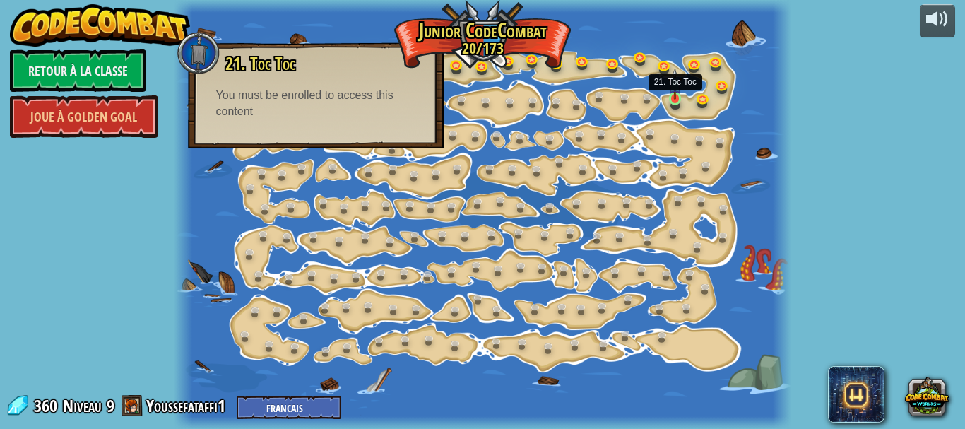
click at [677, 98] on img at bounding box center [675, 84] width 14 height 32
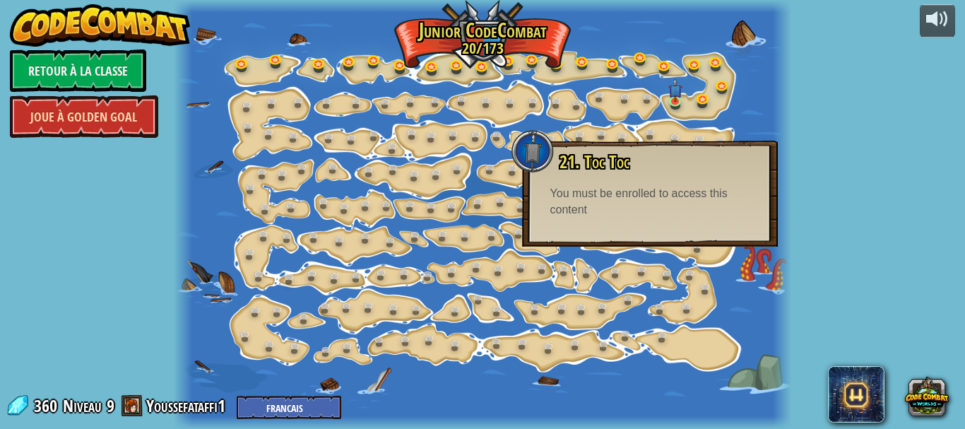
click at [137, 115] on link "Joue à Golden Goal" at bounding box center [84, 116] width 148 height 42
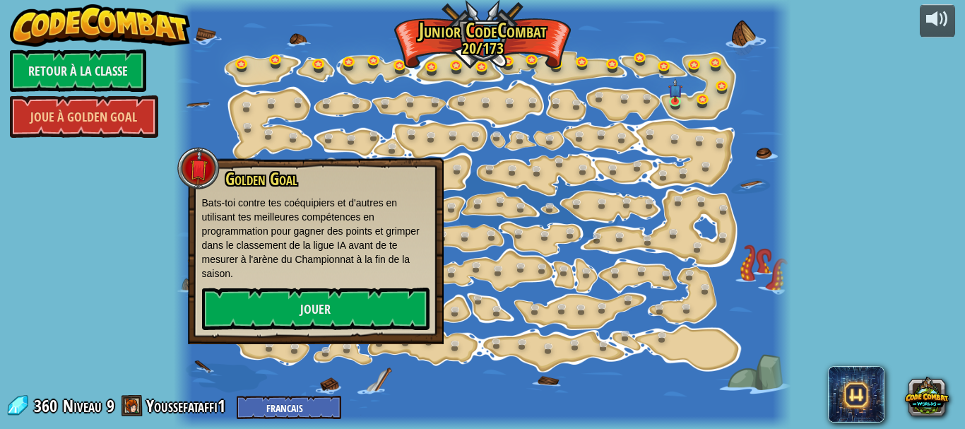
drag, startPoint x: 186, startPoint y: 275, endPoint x: 179, endPoint y: 250, distance: 26.6
click at [189, 278] on div "15. Changement d'étape Change les arguments step. 15a. Step Change A (entraînem…" at bounding box center [483, 214] width 618 height 429
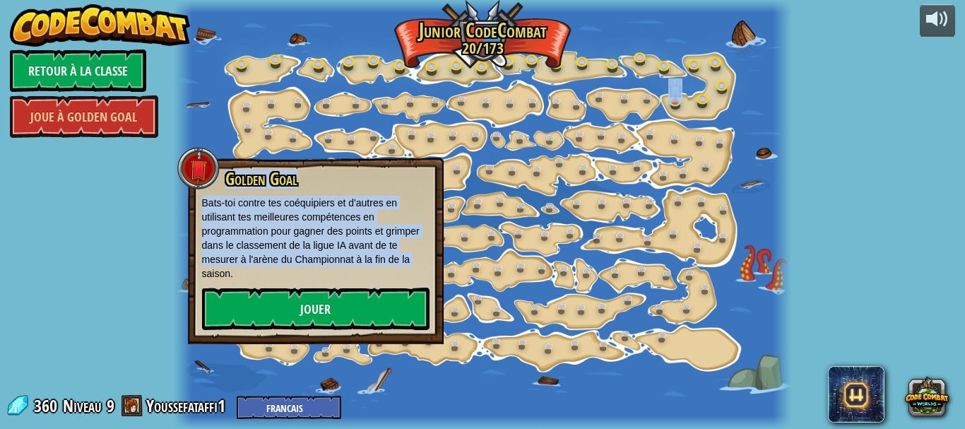
click at [95, 314] on div "powered by Retour à la Classe Joue à Golden Goal 15. Changement d'étape Change …" at bounding box center [482, 214] width 965 height 429
click at [662, 304] on link at bounding box center [663, 311] width 28 height 28
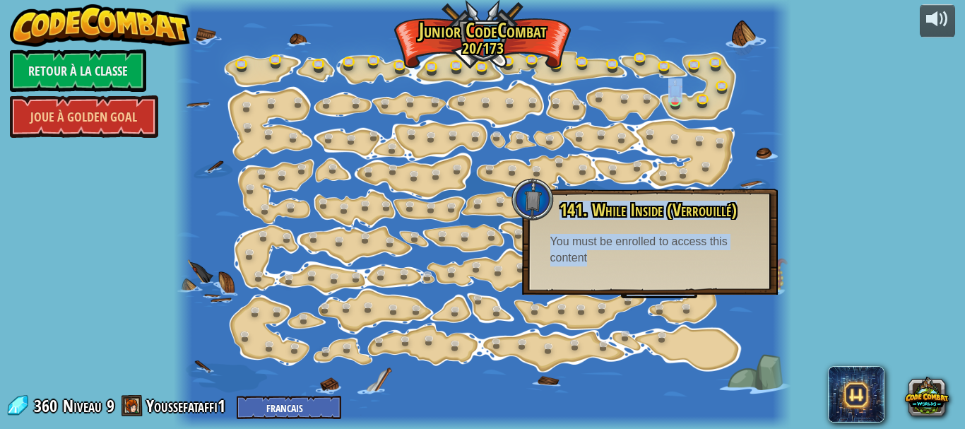
click at [457, 227] on div at bounding box center [483, 214] width 618 height 429
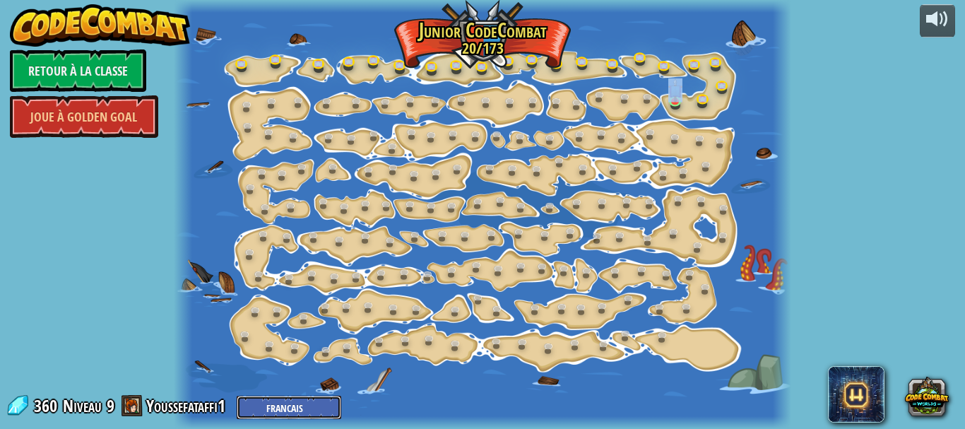
click at [265, 409] on select "English ([GEOGRAPHIC_DATA]) English ([GEOGRAPHIC_DATA]) 简体中文 繁體中文 русский españ…" at bounding box center [289, 406] width 105 height 23
select select "ar"
click at [237, 395] on select "English ([GEOGRAPHIC_DATA]) English ([GEOGRAPHIC_DATA]) 简体中文 繁體中文 русский españ…" at bounding box center [289, 406] width 105 height 23
select select "ar"
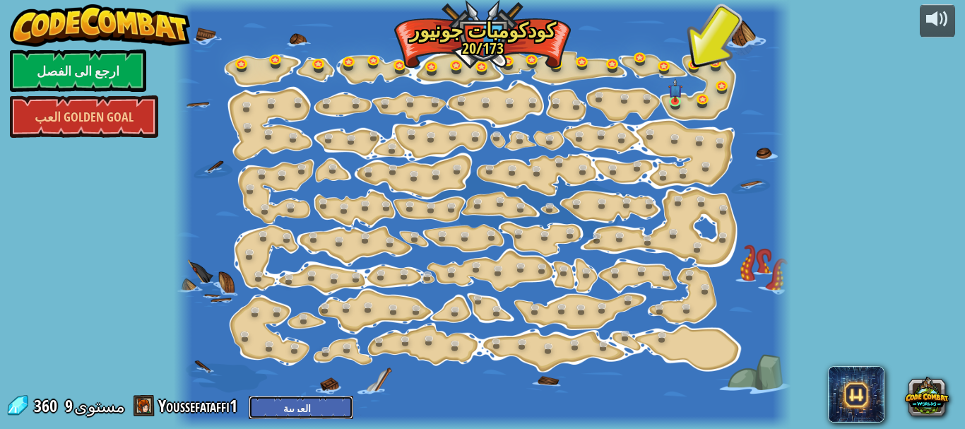
click at [294, 399] on select "English ([GEOGRAPHIC_DATA]) English ([GEOGRAPHIC_DATA]) 简体中文 繁體中文 русский españ…" at bounding box center [301, 406] width 105 height 23
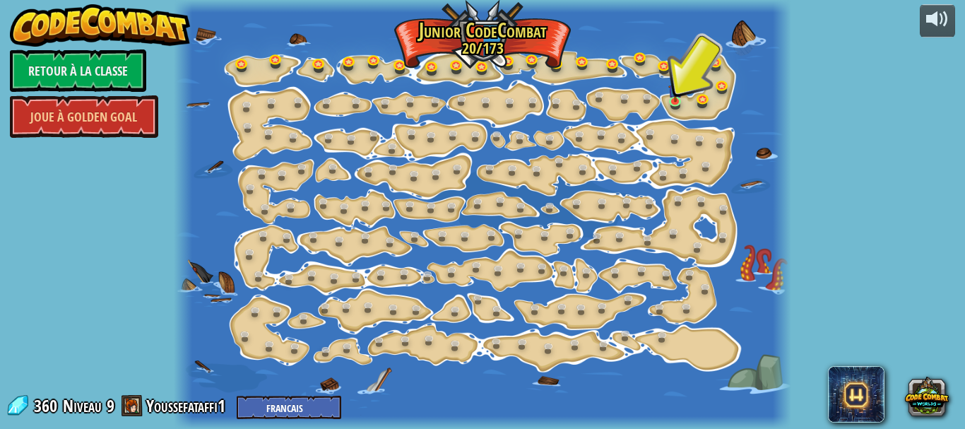
drag, startPoint x: 227, startPoint y: 338, endPoint x: 242, endPoint y: 456, distance: 119.6
drag, startPoint x: 597, startPoint y: 395, endPoint x: 873, endPoint y: 456, distance: 282.2
click at [873, 0] on html "powered by Retour à la Classe Joue à Golden Goal 15. Changement d'étape Change …" at bounding box center [482, 0] width 965 height 0
click at [275, 415] on select "English ([GEOGRAPHIC_DATA]) English ([GEOGRAPHIC_DATA]) 简体中文 繁體中文 русский españ…" at bounding box center [289, 406] width 105 height 23
drag, startPoint x: 303, startPoint y: 140, endPoint x: 0, endPoint y: 116, distance: 303.9
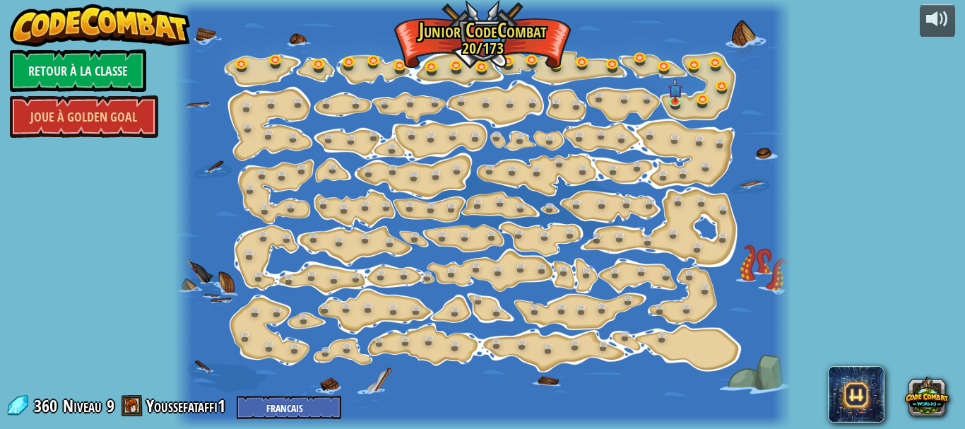
drag, startPoint x: 0, startPoint y: 116, endPoint x: 922, endPoint y: 316, distance: 943.0
click at [922, 316] on div "powered by Retour à la Classe Joue à Golden Goal 15. Changement d'étape Change …" at bounding box center [482, 214] width 965 height 429
click at [279, 407] on select "English ([GEOGRAPHIC_DATA]) English ([GEOGRAPHIC_DATA]) 简体中文 繁體中文 русский españ…" at bounding box center [289, 406] width 105 height 23
select select "zh-HANT"
click at [237, 395] on select "English ([GEOGRAPHIC_DATA]) English ([GEOGRAPHIC_DATA]) 简体中文 繁體中文 русский españ…" at bounding box center [289, 406] width 105 height 23
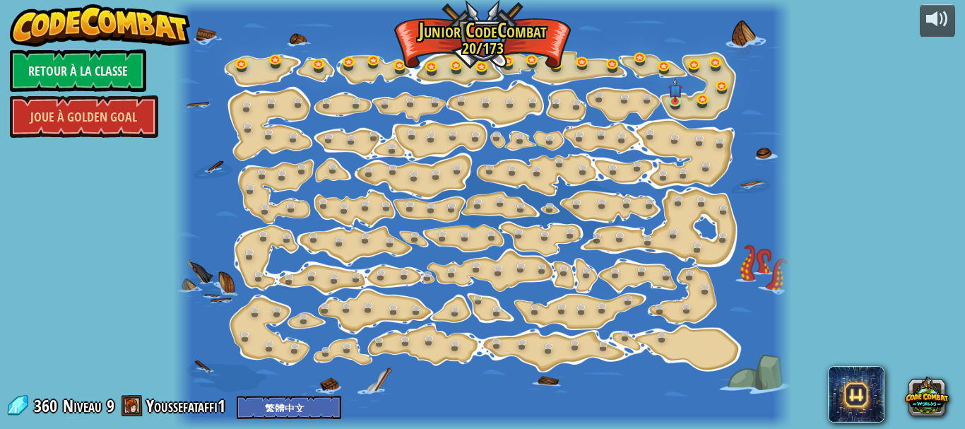
select select "zh-HANT"
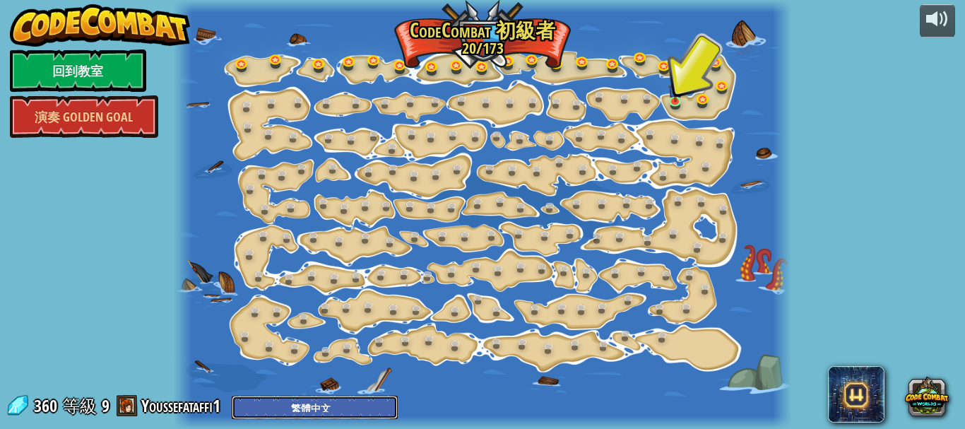
click at [287, 405] on select "English ([GEOGRAPHIC_DATA]) English ([GEOGRAPHIC_DATA]) 简体中文 繁體中文 русский españ…" at bounding box center [315, 406] width 166 height 23
select select "fr"
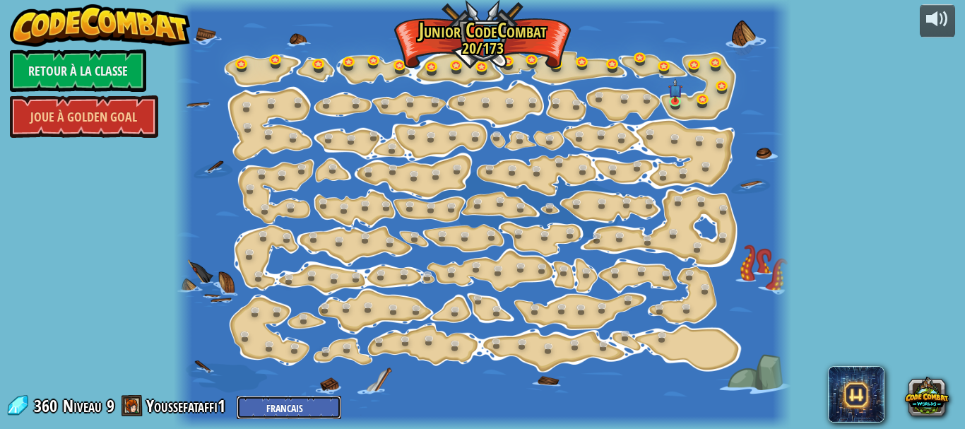
click at [282, 401] on select "English ([GEOGRAPHIC_DATA]) English ([GEOGRAPHIC_DATA]) 简体中文 繁體中文 русский españ…" at bounding box center [289, 406] width 105 height 23
select select "ar"
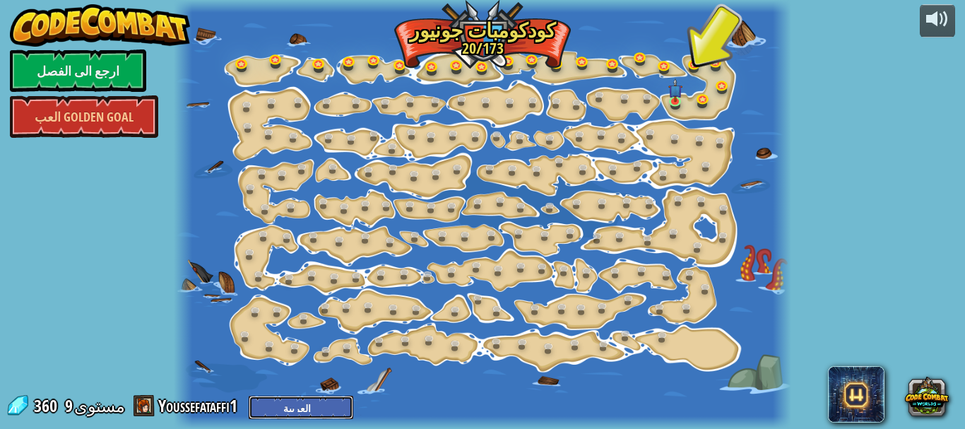
click at [251, 397] on select "English ([GEOGRAPHIC_DATA]) English ([GEOGRAPHIC_DATA]) 简体中文 繁體中文 русский españ…" at bounding box center [301, 406] width 105 height 23
click at [675, 105] on link at bounding box center [678, 101] width 28 height 28
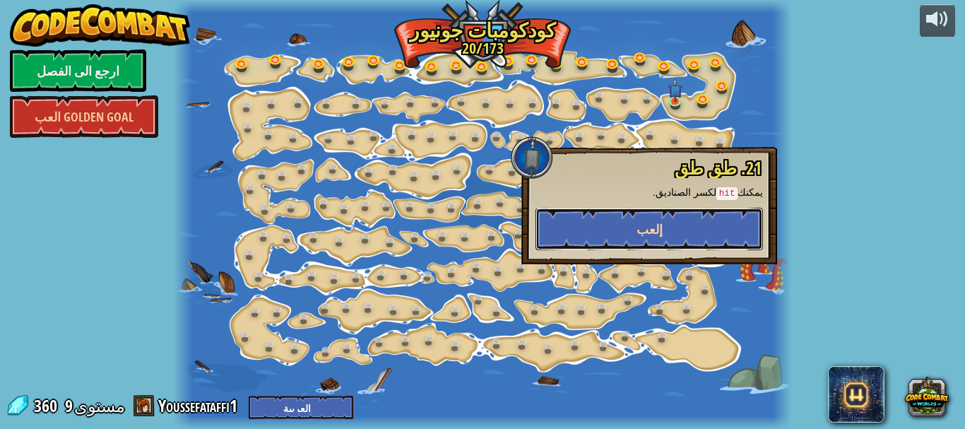
click at [665, 230] on button "إلعب" at bounding box center [648, 229] width 227 height 42
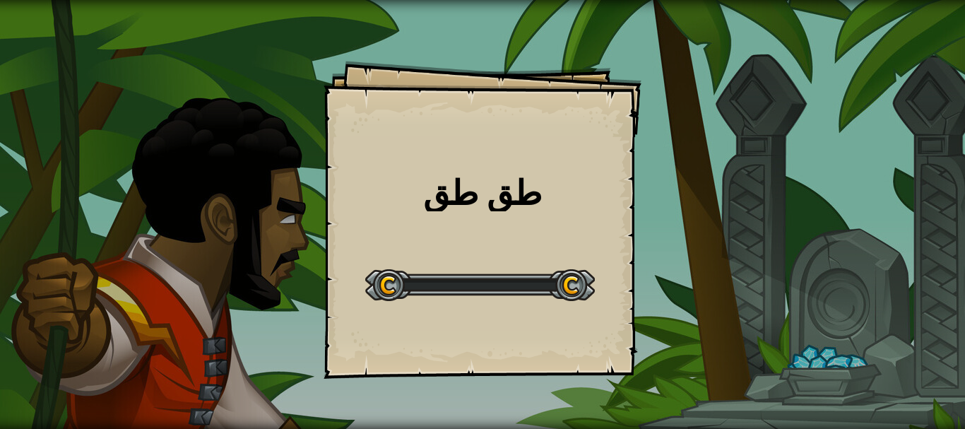
click at [269, 405] on div "طق طق Goals Start Level خطأ في تحميل من الخادم تحتاج إلى اشتراك لتلعب هذا المست…" at bounding box center [482, 214] width 965 height 429
click at [775, 96] on div "طق طق Goals Start Level خطأ في تحميل من الخادم تحتاج إلى اشتراك لتلعب هذا المست…" at bounding box center [482, 214] width 965 height 429
click at [964, 209] on div "طق طق Goals Start Level خطأ في تحميل من الخادم تحتاج إلى اشتراك لتلعب هذا المست…" at bounding box center [482, 214] width 965 height 429
click at [964, 172] on div "طق طق Goals Start Level خطأ في تحميل من الخادم تحتاج إلى اشتراك لتلعب هذا المست…" at bounding box center [482, 214] width 965 height 429
